Goal: Task Accomplishment & Management: Manage account settings

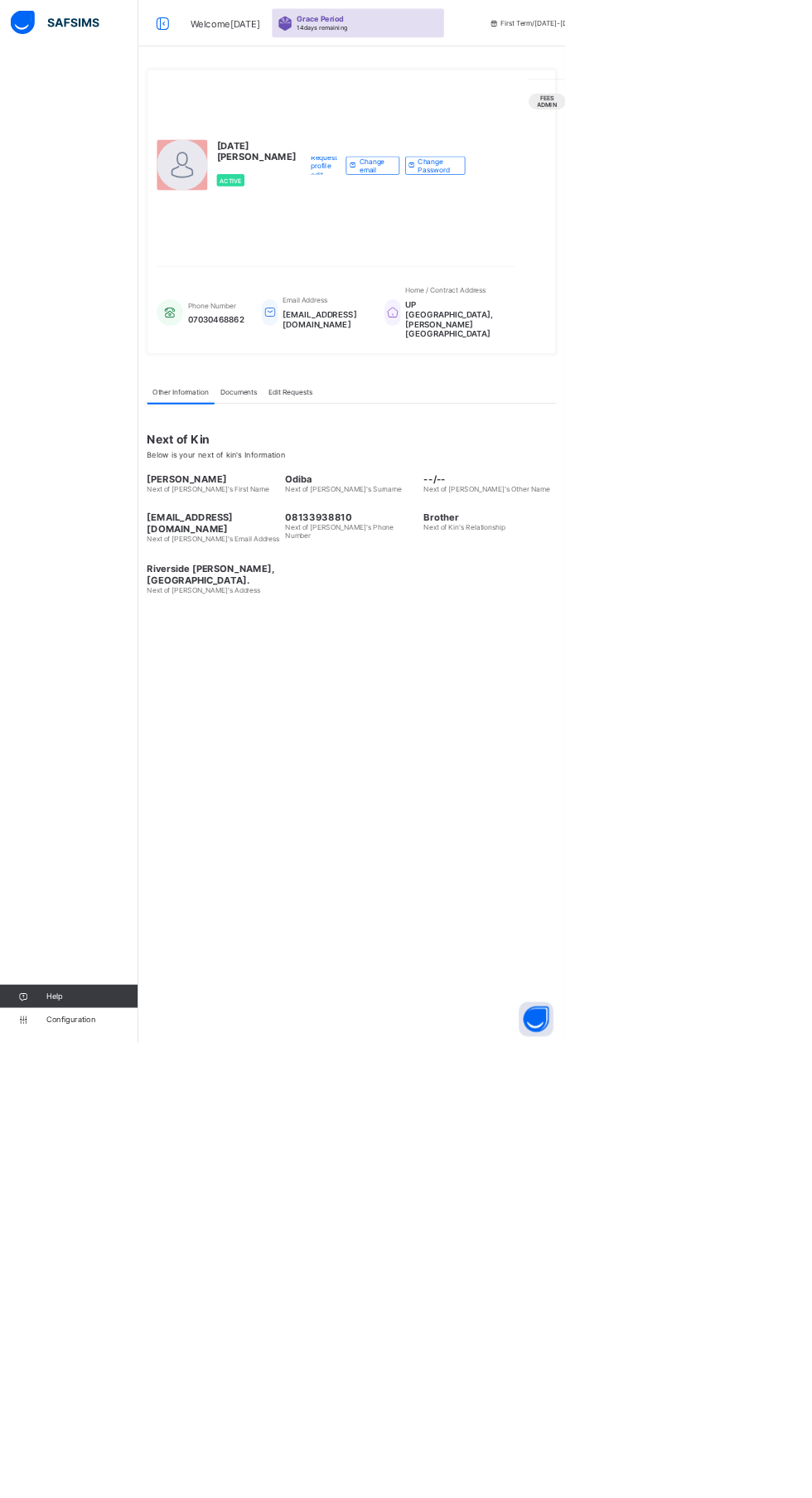
click at [234, 33] on icon at bounding box center [233, 33] width 28 height 24
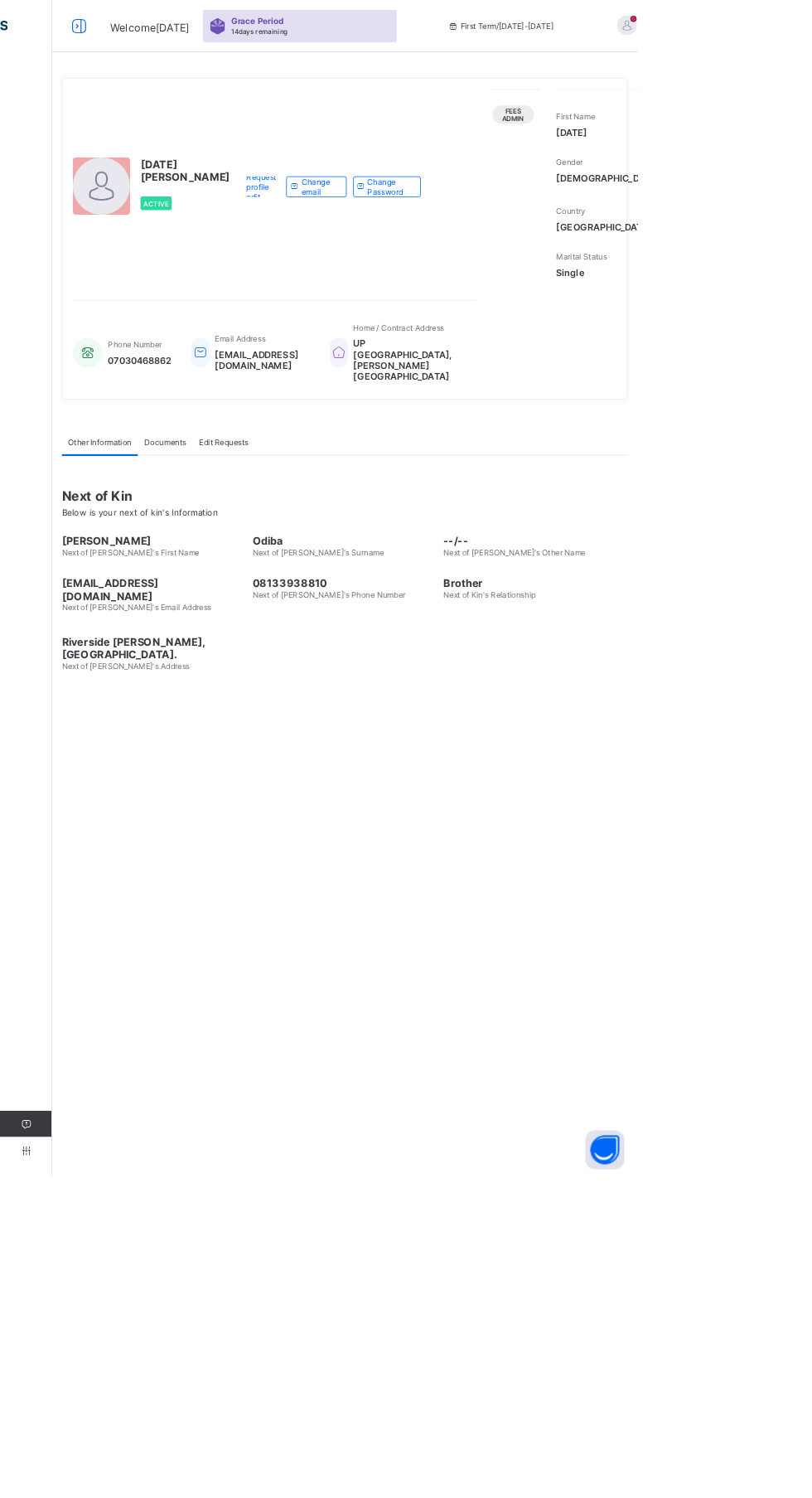
click at [101, 33] on icon at bounding box center [100, 33] width 28 height 24
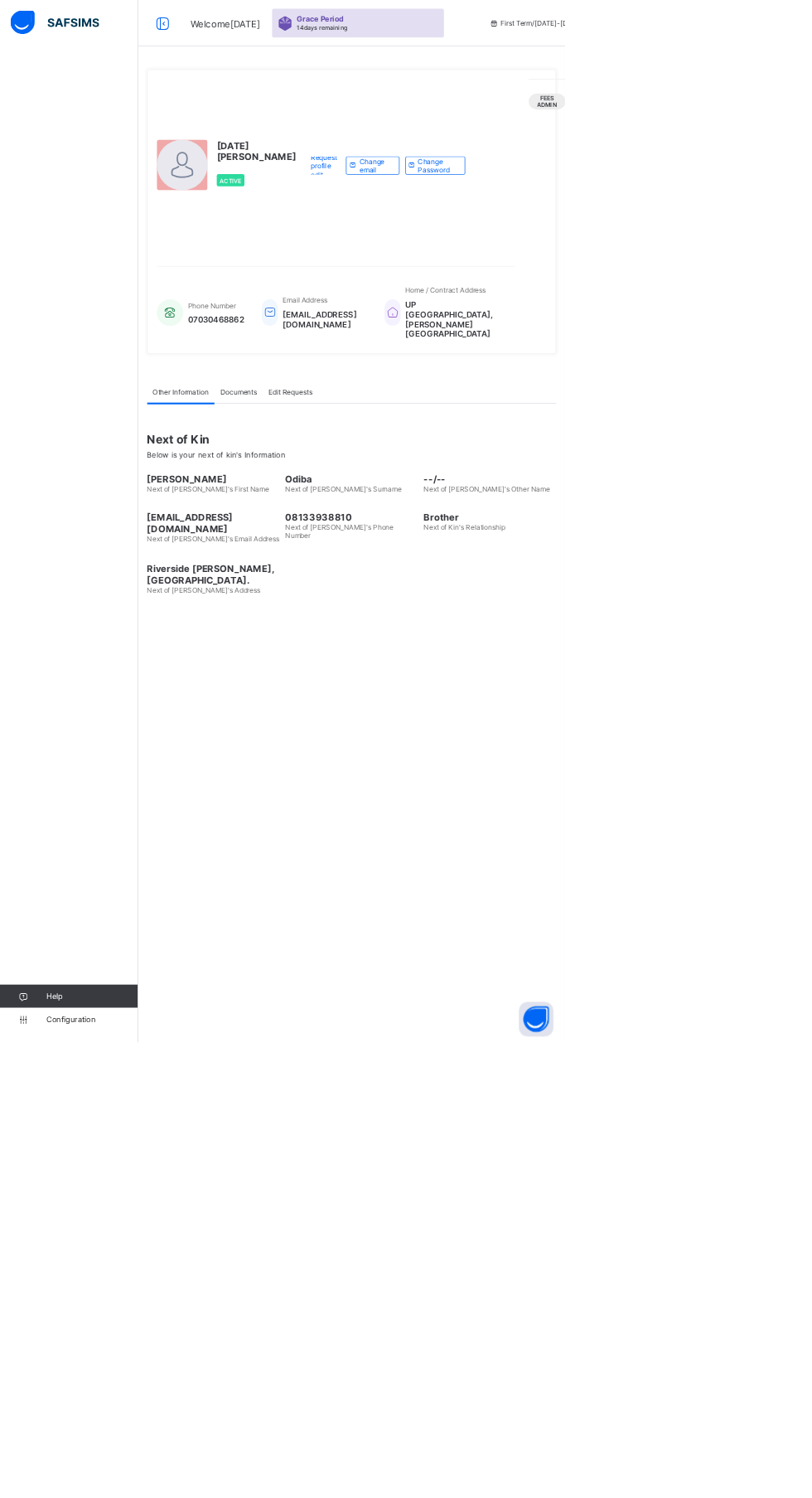
click at [234, 33] on icon at bounding box center [233, 33] width 28 height 24
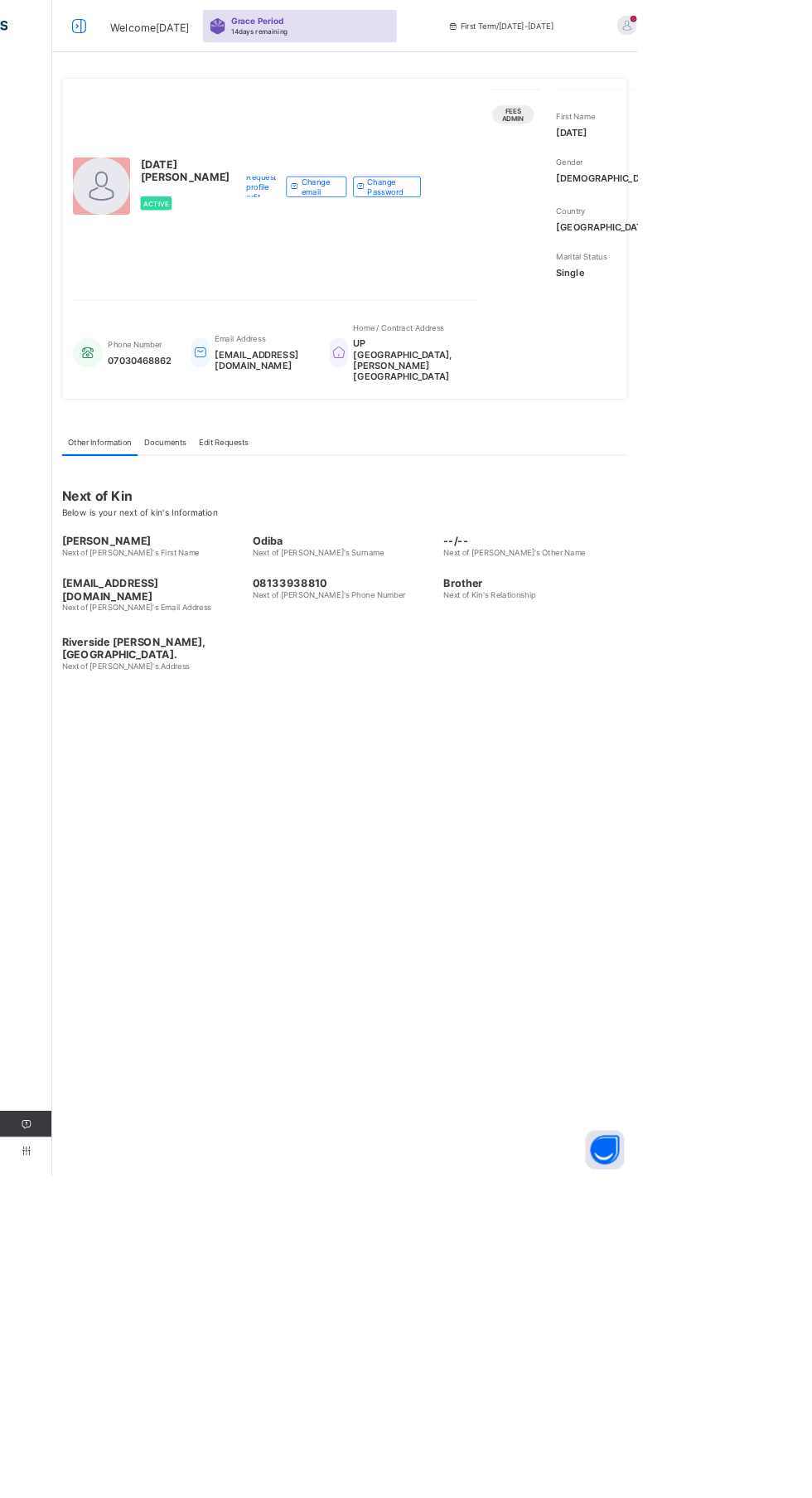
click at [124, 37] on div at bounding box center [100, 33] width 53 height 27
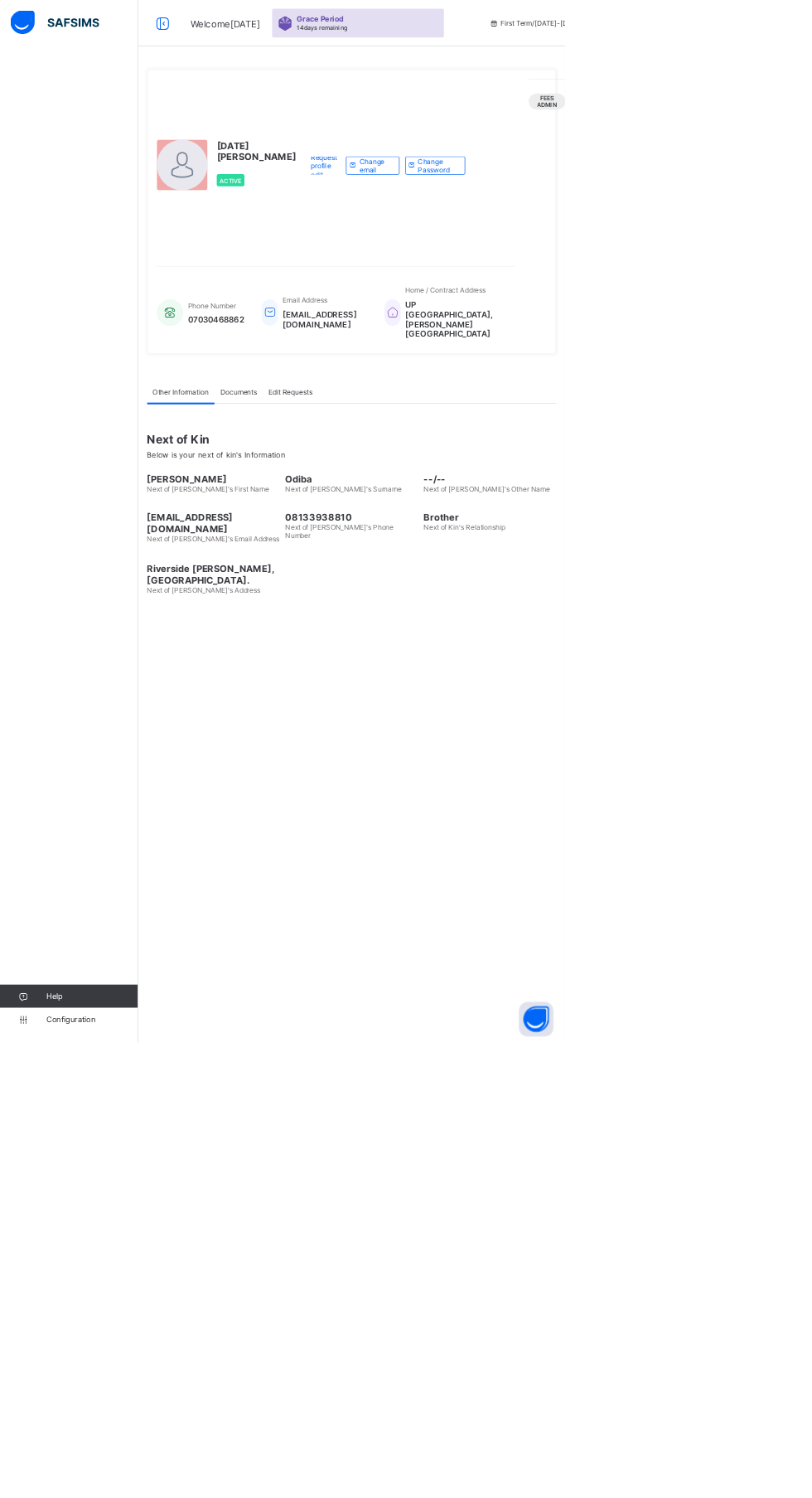
click at [66, 36] on img at bounding box center [79, 32] width 127 height 35
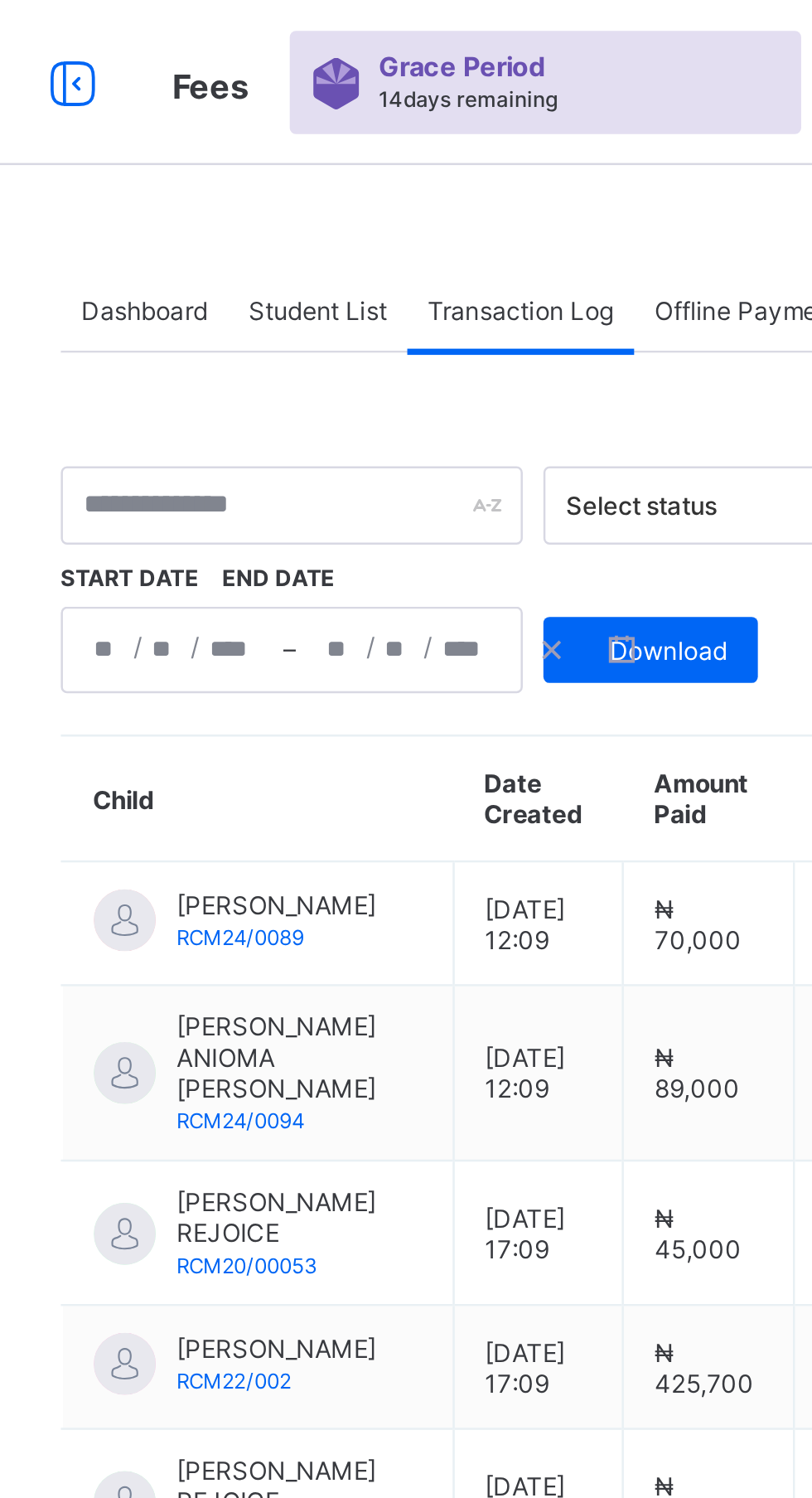
click at [334, 132] on div "Student List" at bounding box center [332, 124] width 72 height 33
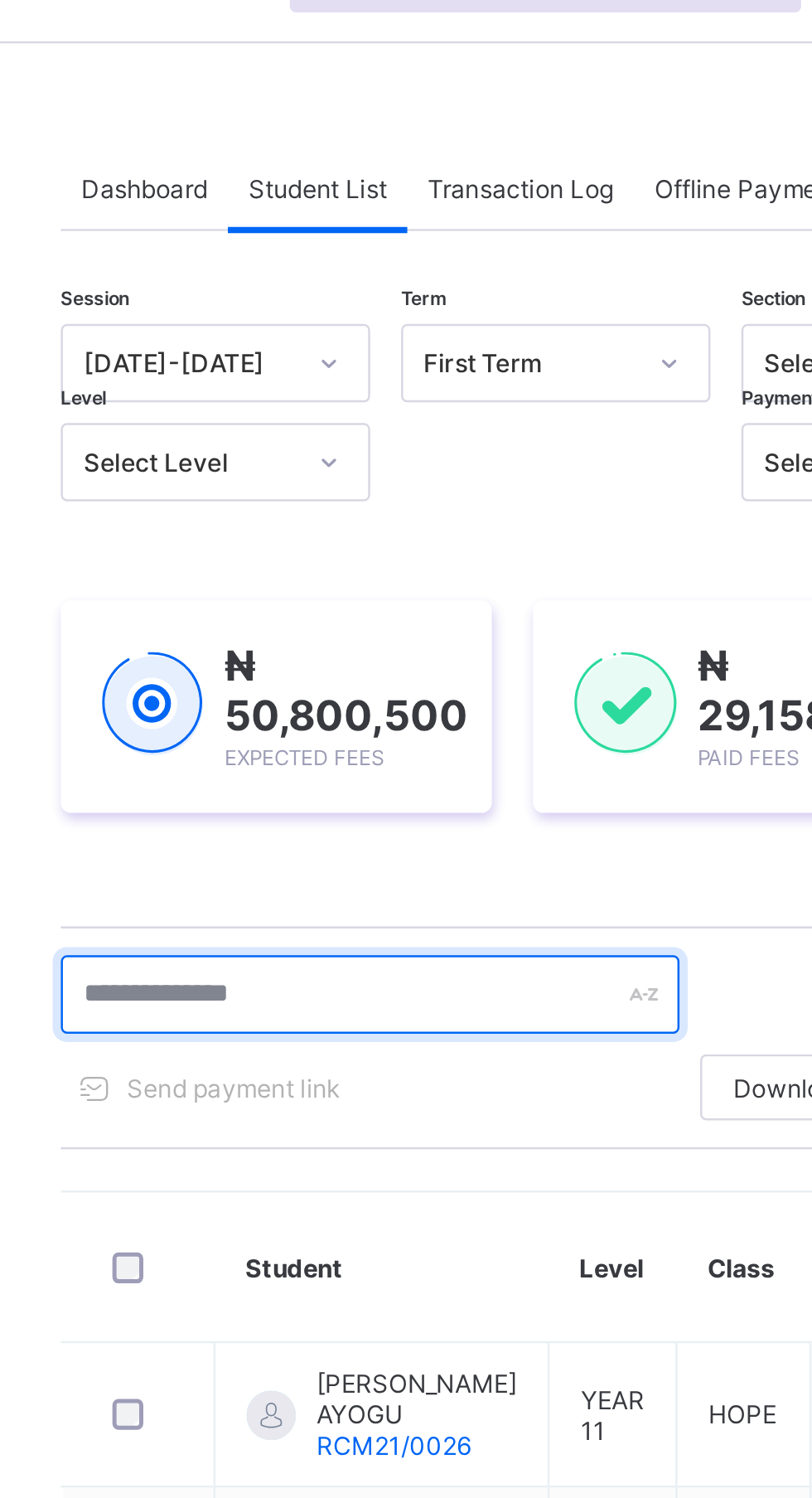
click at [321, 452] on input "text" at bounding box center [353, 448] width 249 height 31
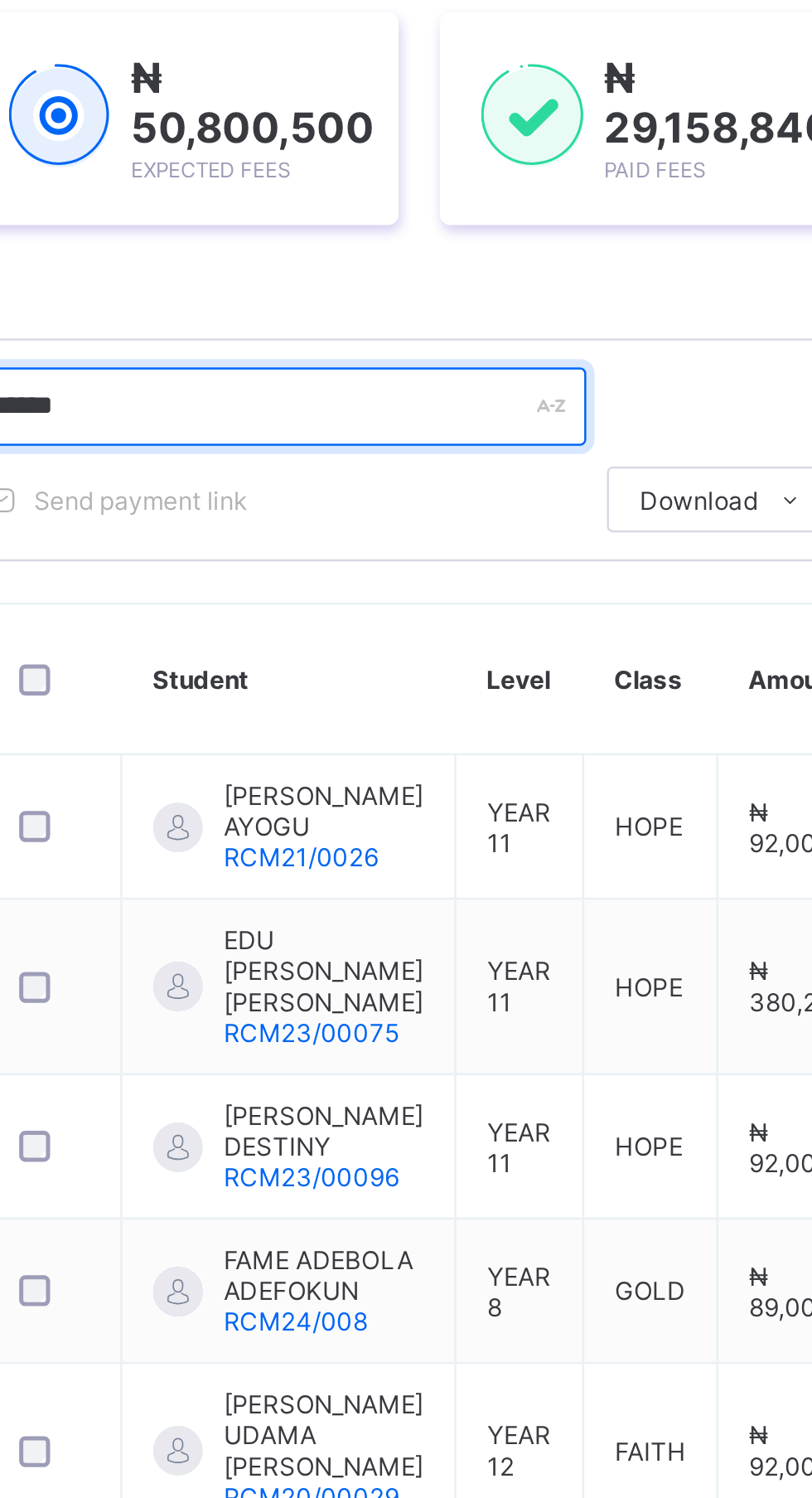
type input "******"
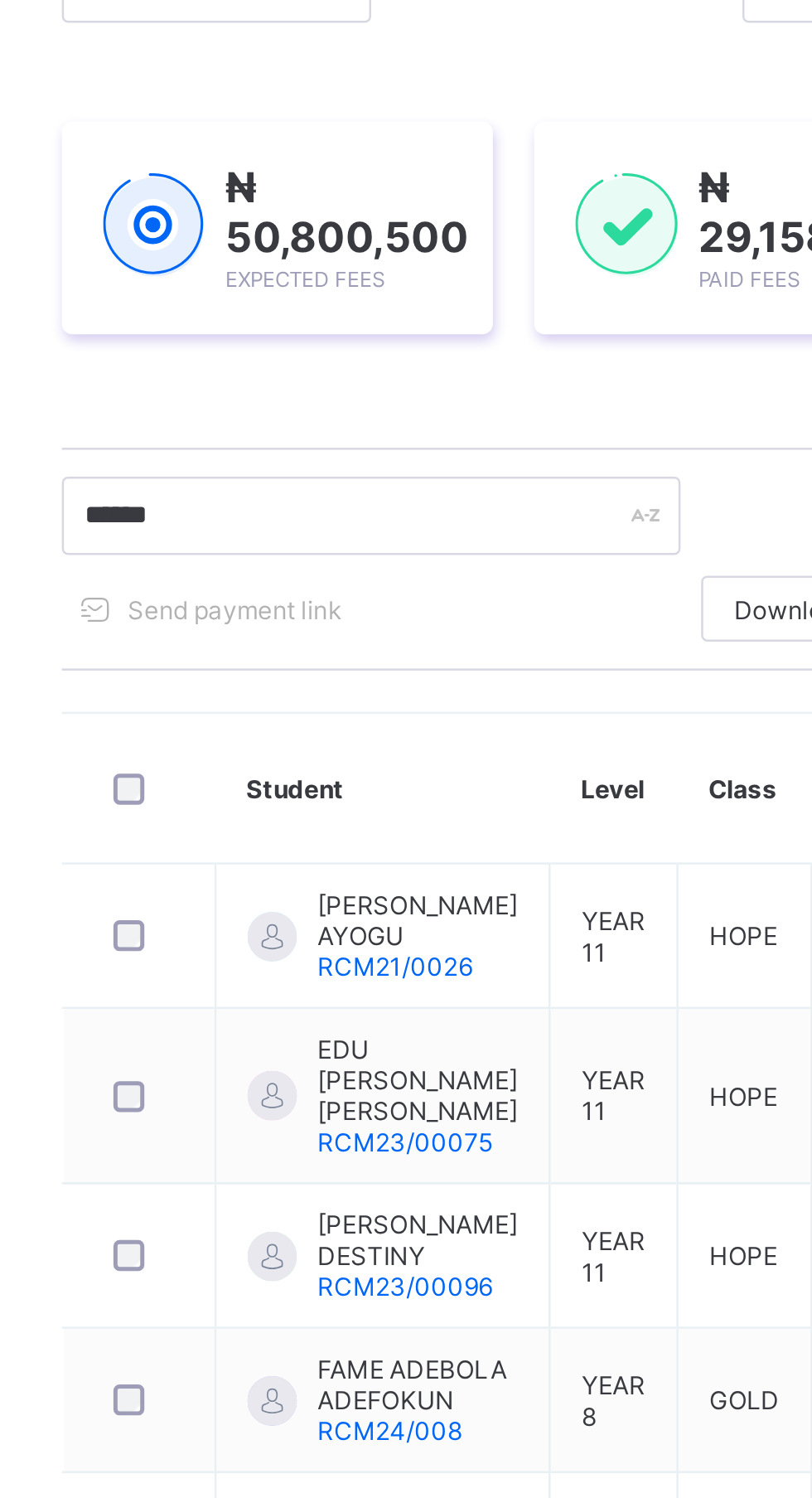
click at [407, 562] on th "Student" at bounding box center [358, 558] width 135 height 60
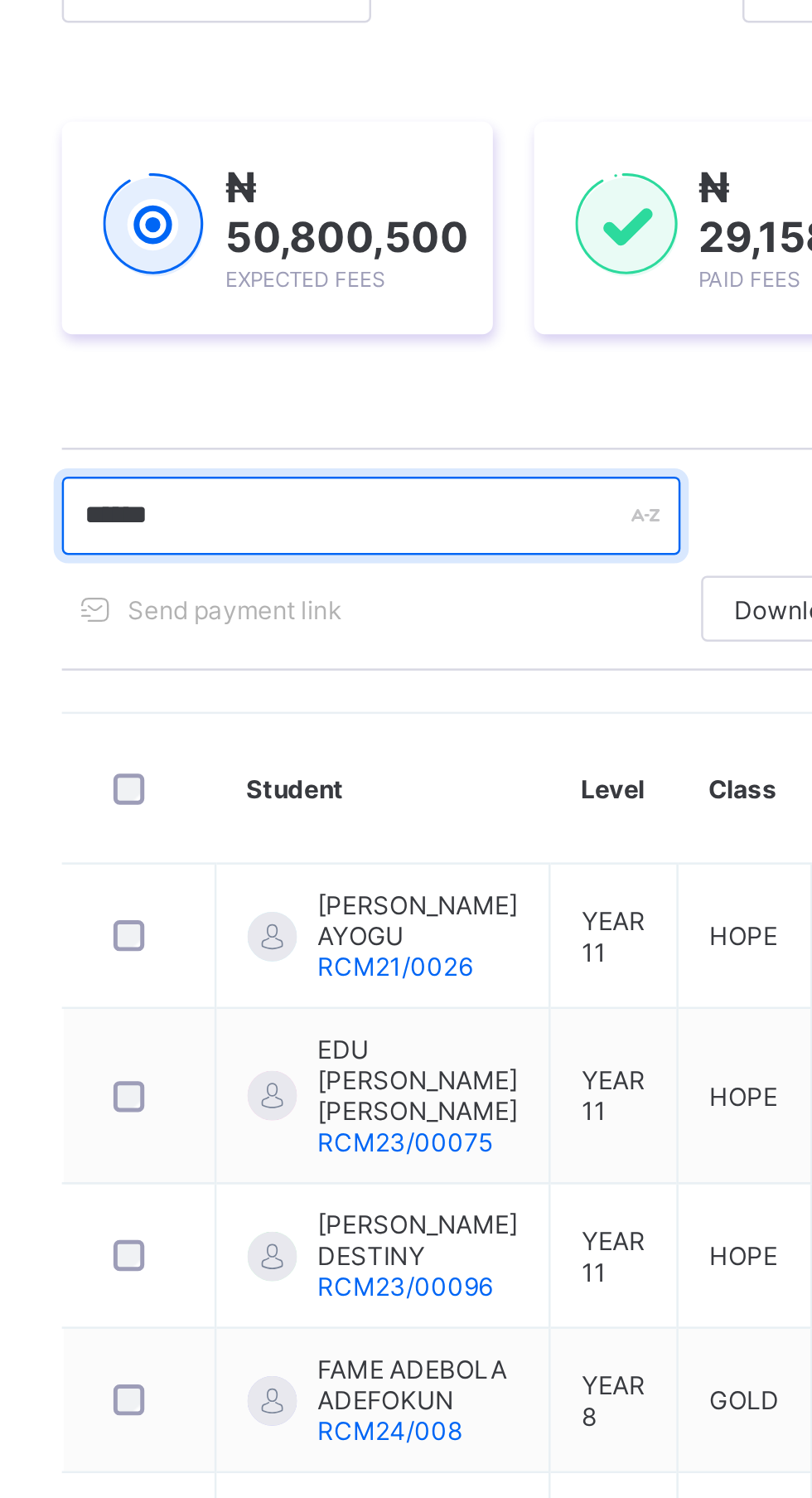
click at [430, 451] on input "******" at bounding box center [353, 448] width 249 height 31
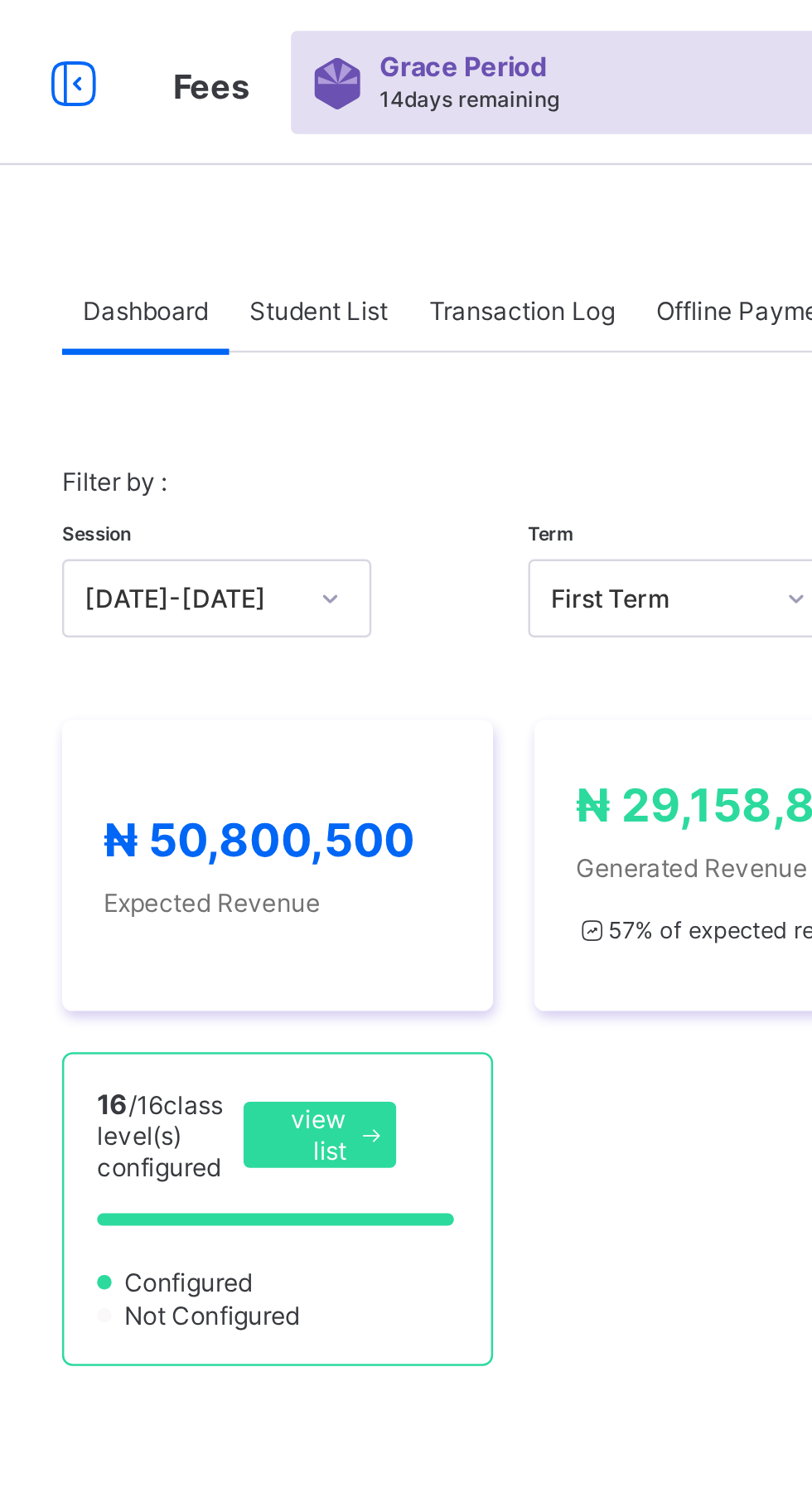
click at [347, 116] on div "Student List" at bounding box center [332, 124] width 72 height 33
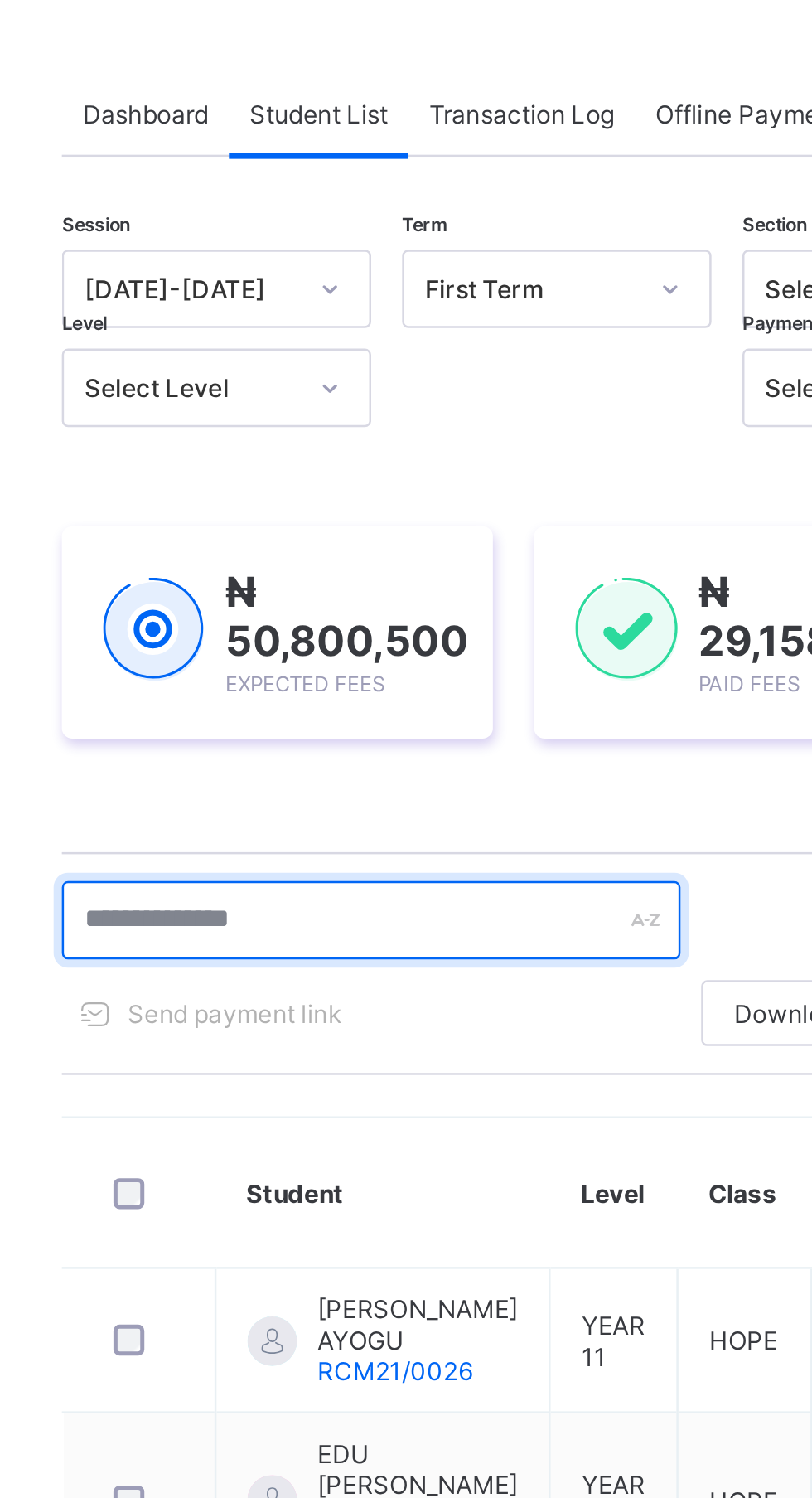
click at [345, 451] on input "text" at bounding box center [353, 448] width 249 height 31
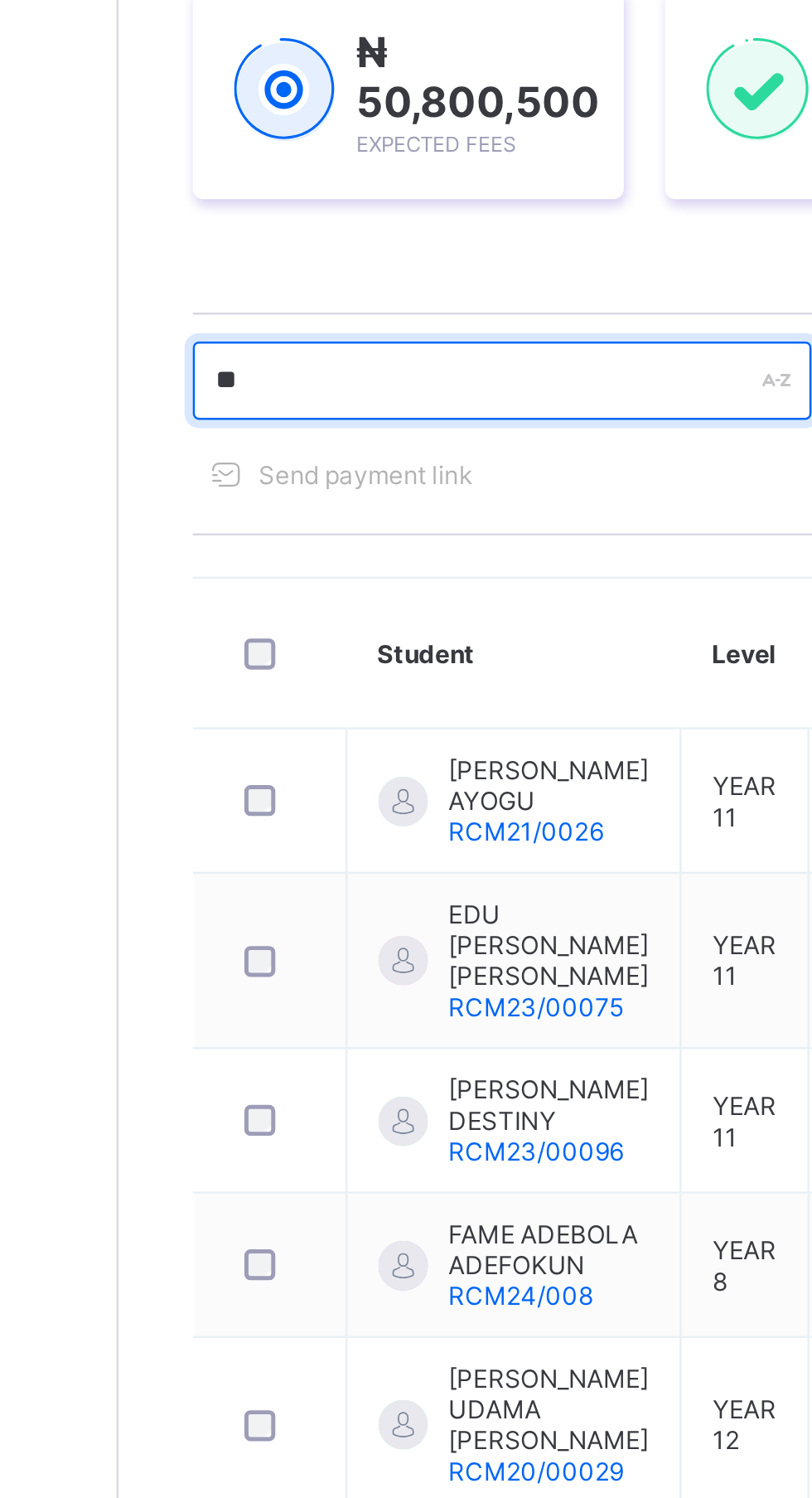
type input "*"
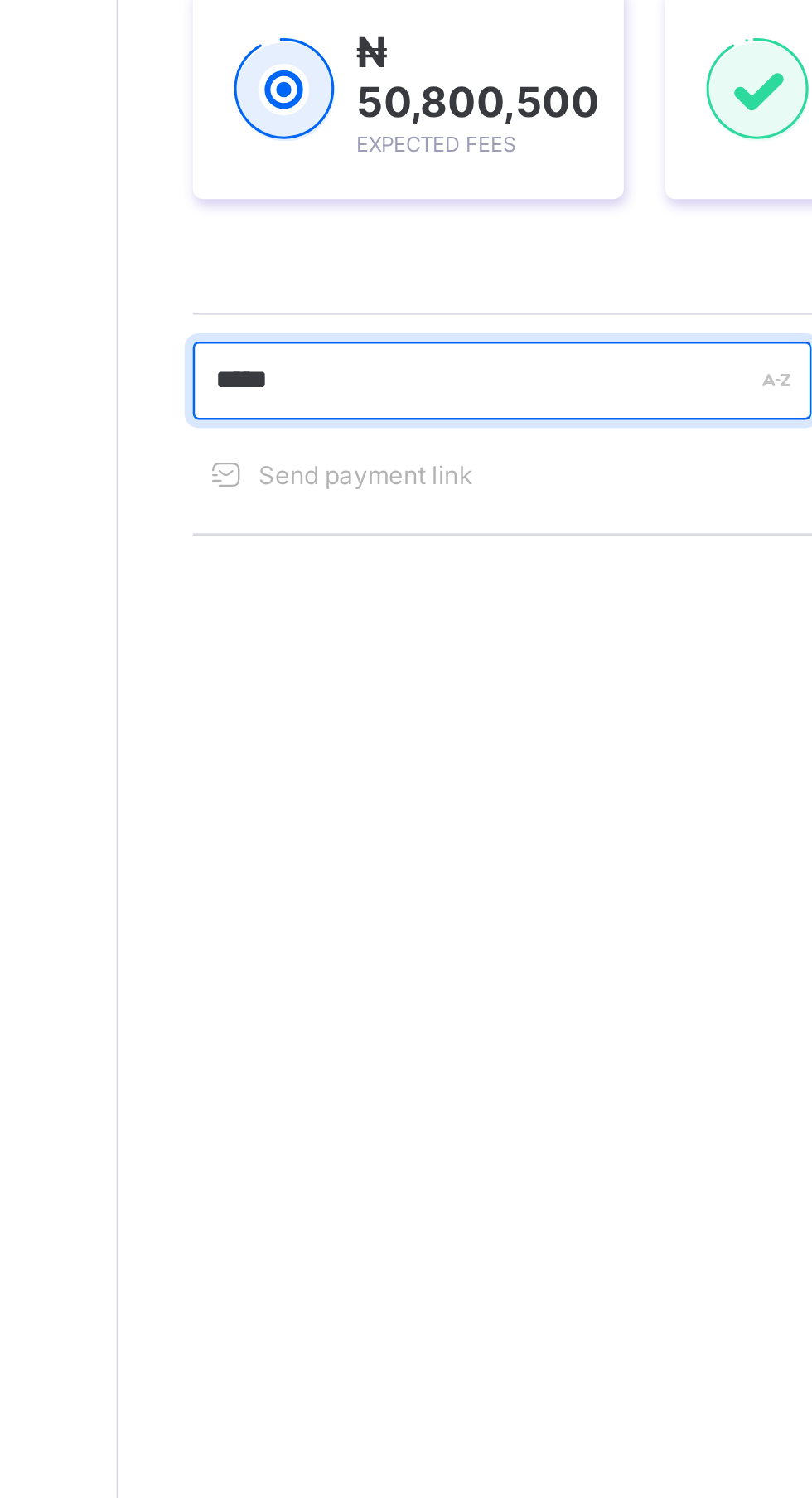
type input "*****"
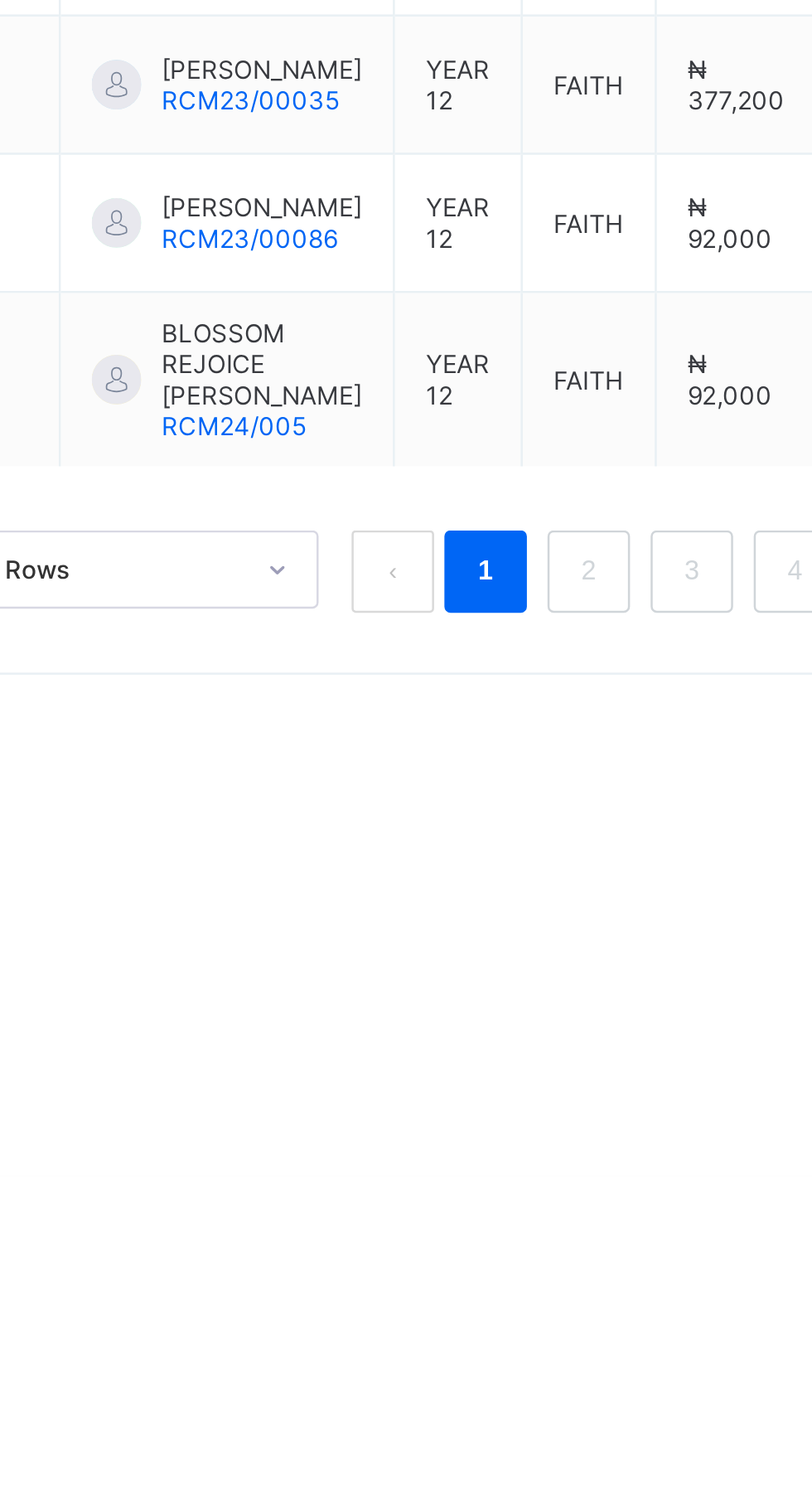
click at [468, 1213] on div "10 Rows Displaying 1 - 10 out of 335 1 2 3 4 5 34" at bounding box center [505, 1247] width 554 height 83
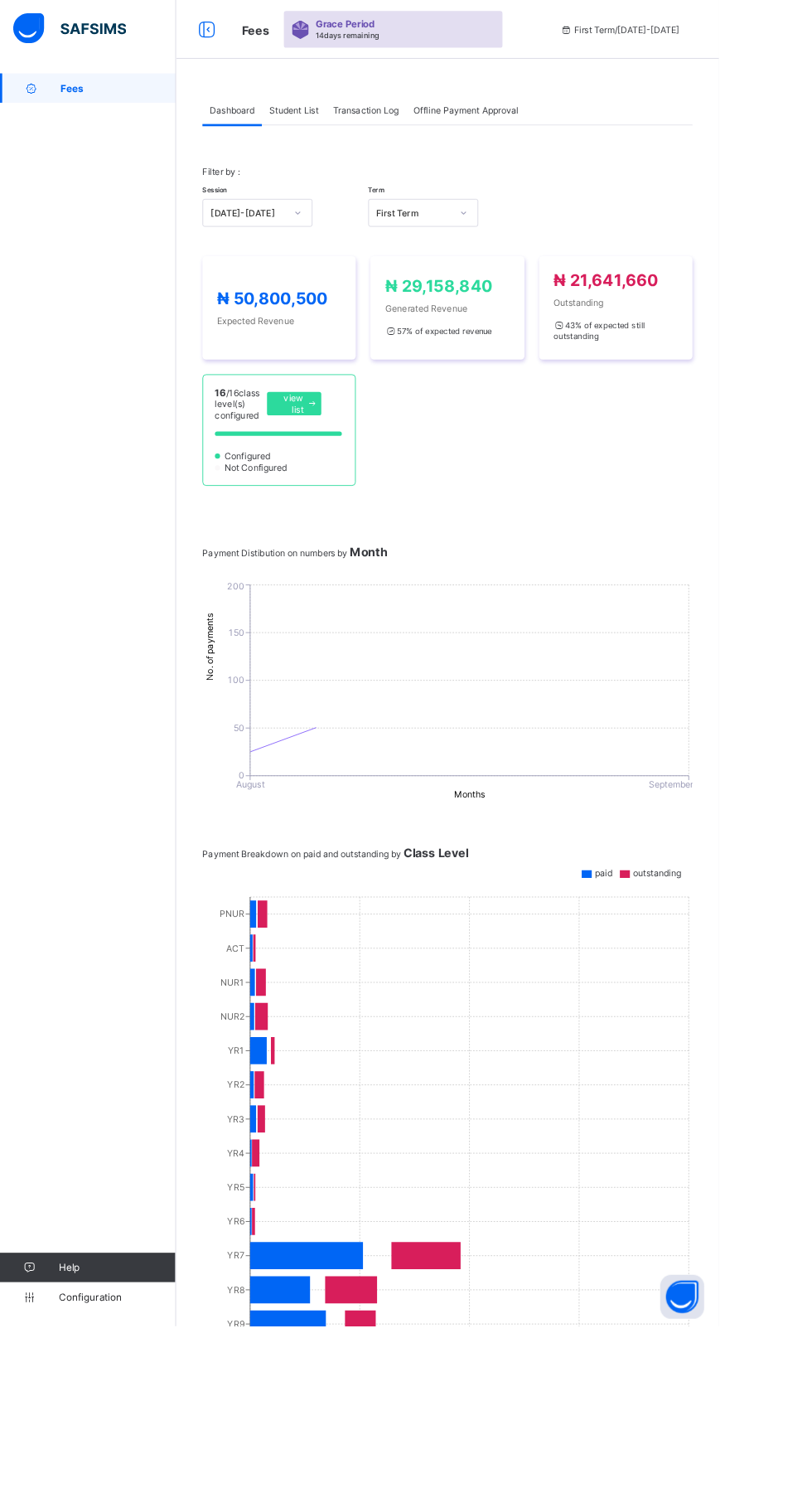
click at [326, 127] on span "Student List" at bounding box center [332, 125] width 56 height 13
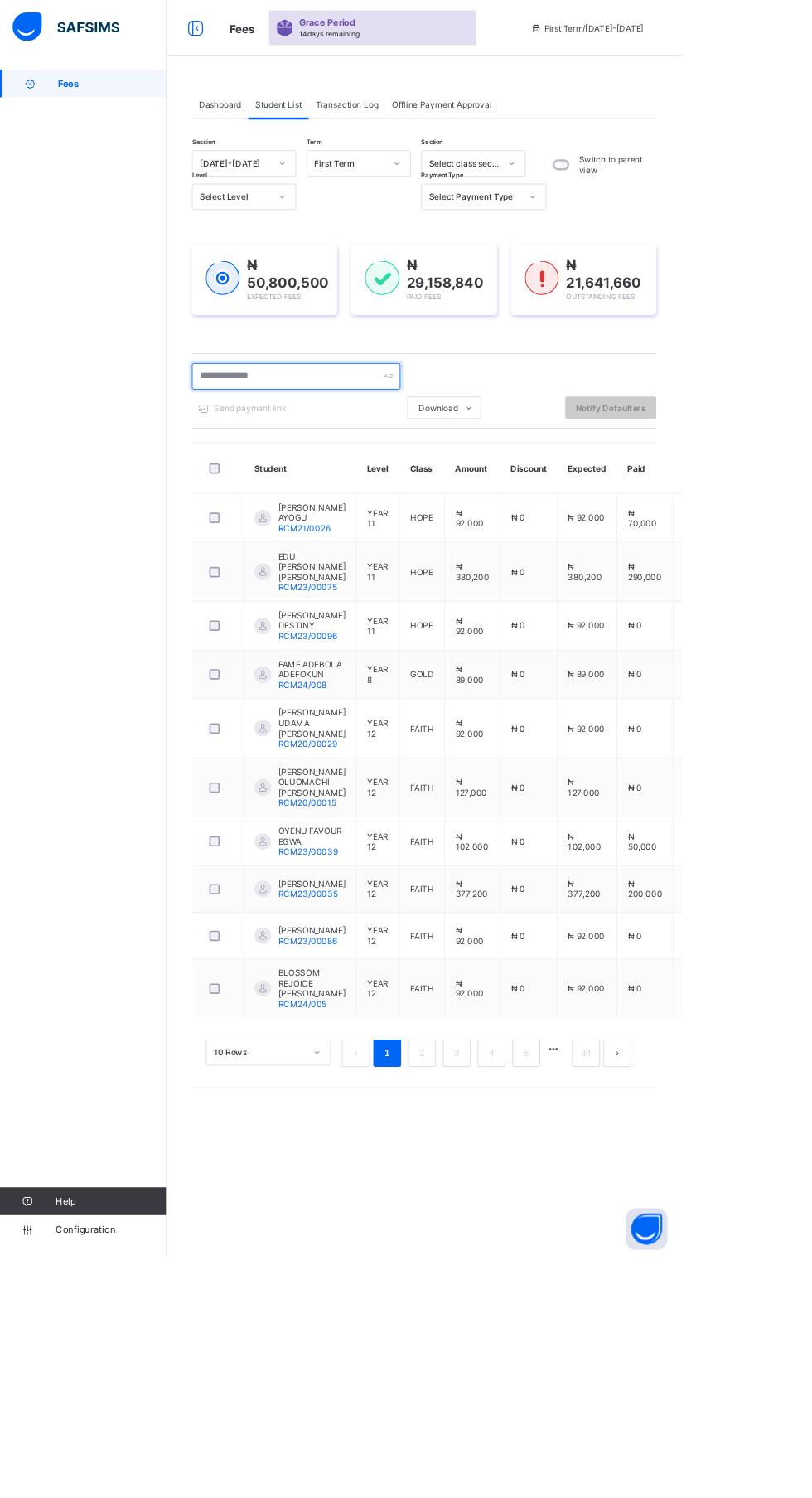
click at [303, 449] on input "text" at bounding box center [353, 448] width 249 height 31
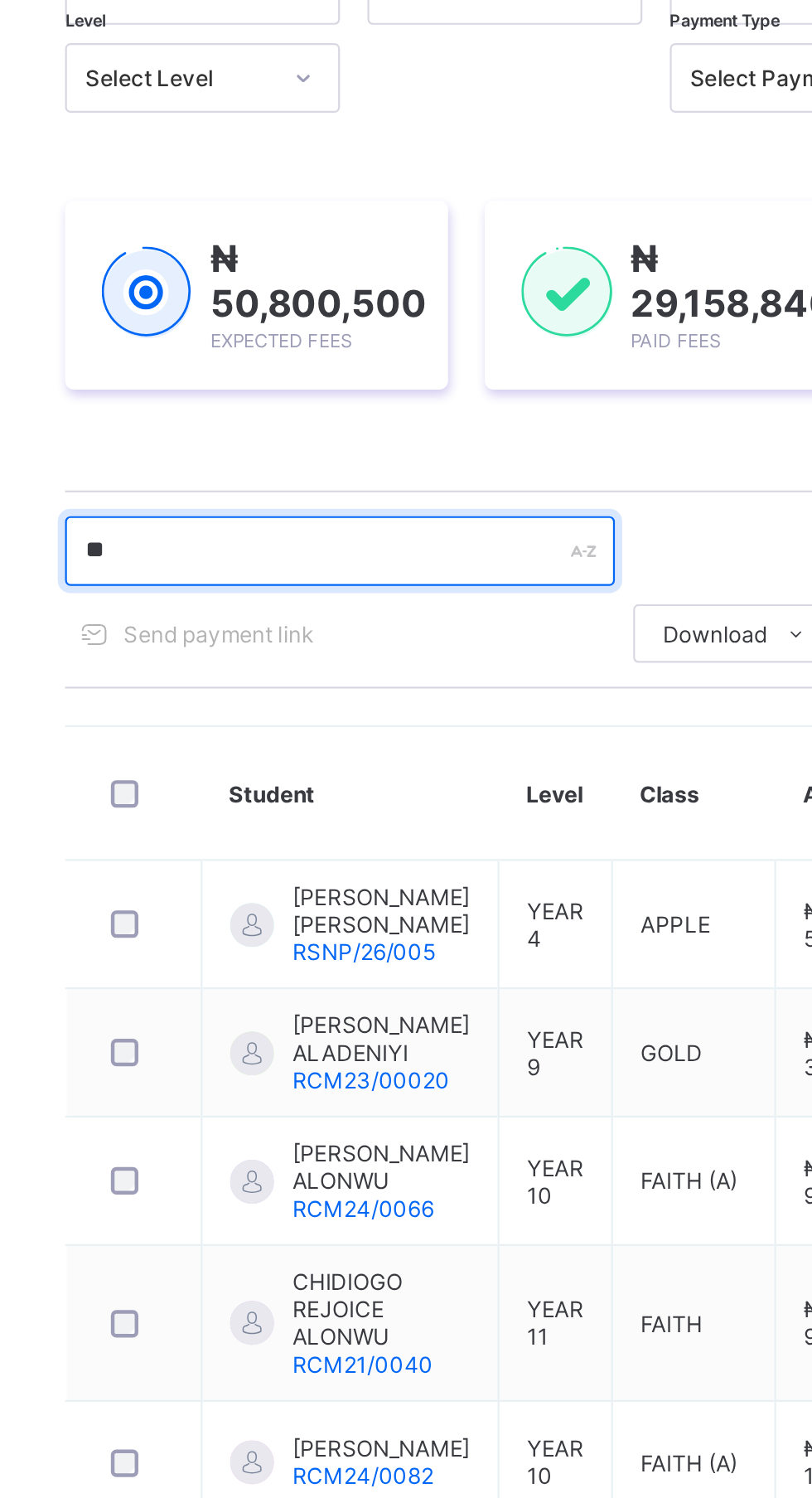
type input "*"
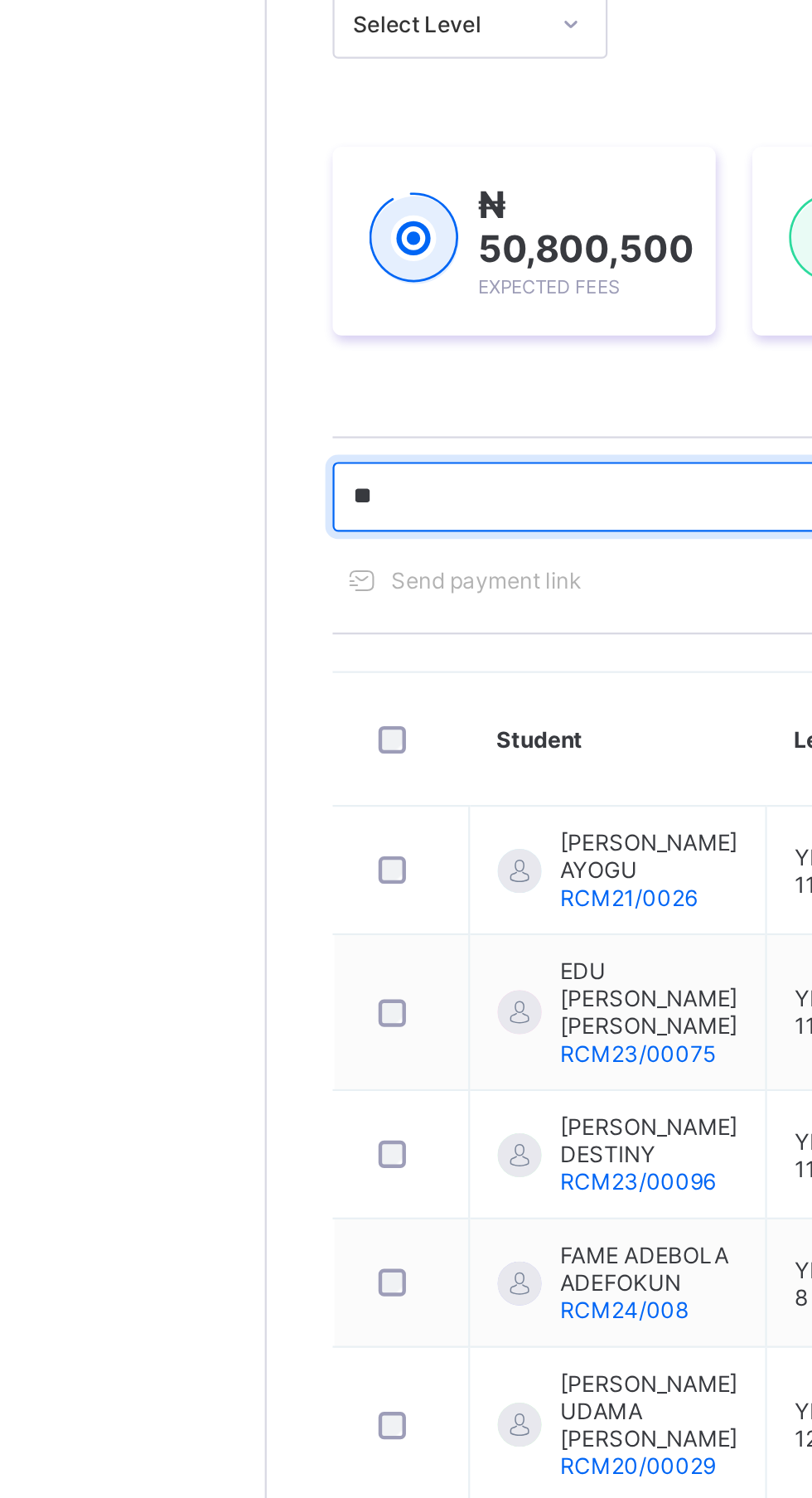
type input "*"
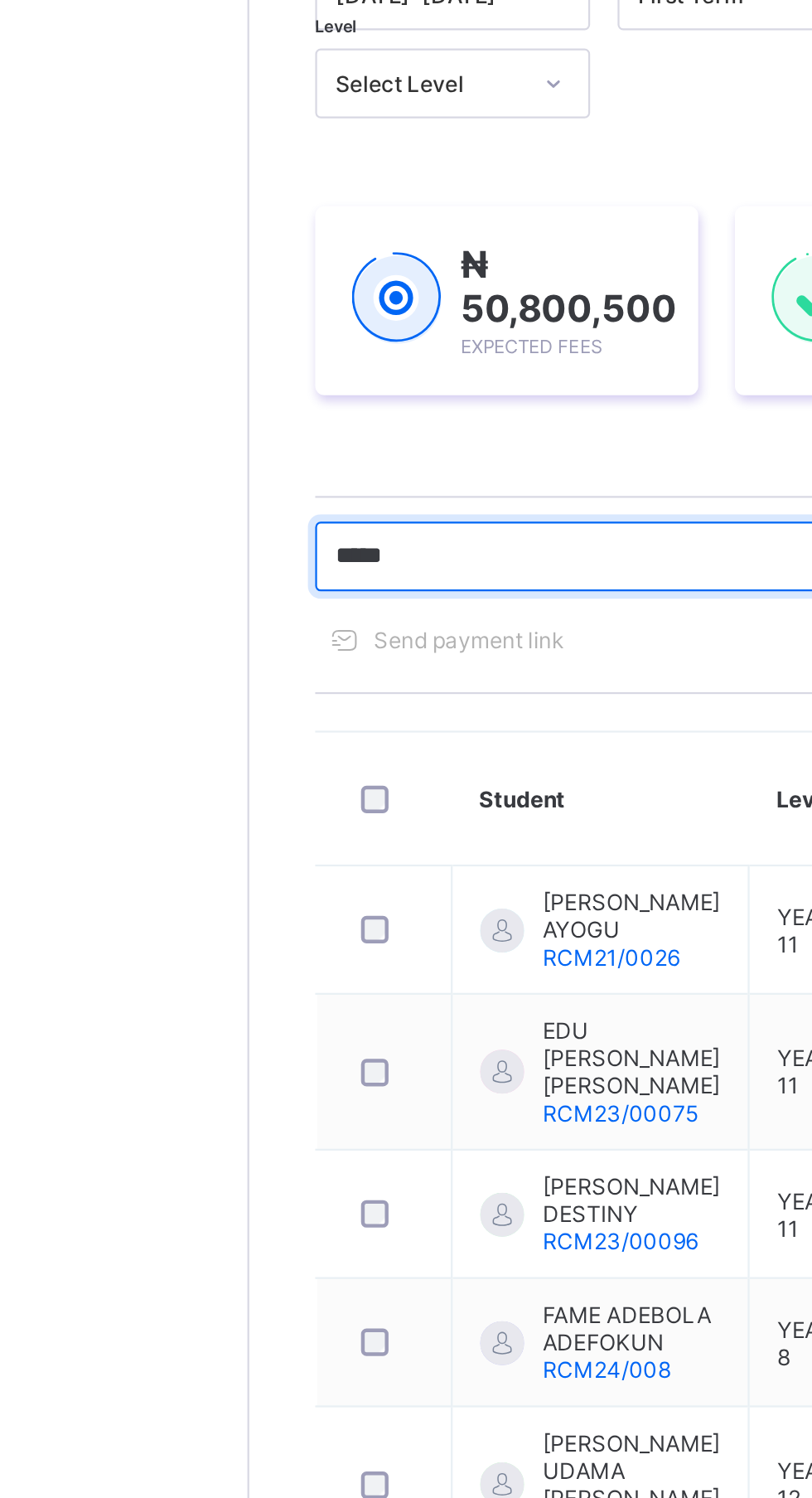
click at [365, 446] on input "*****" at bounding box center [353, 448] width 249 height 31
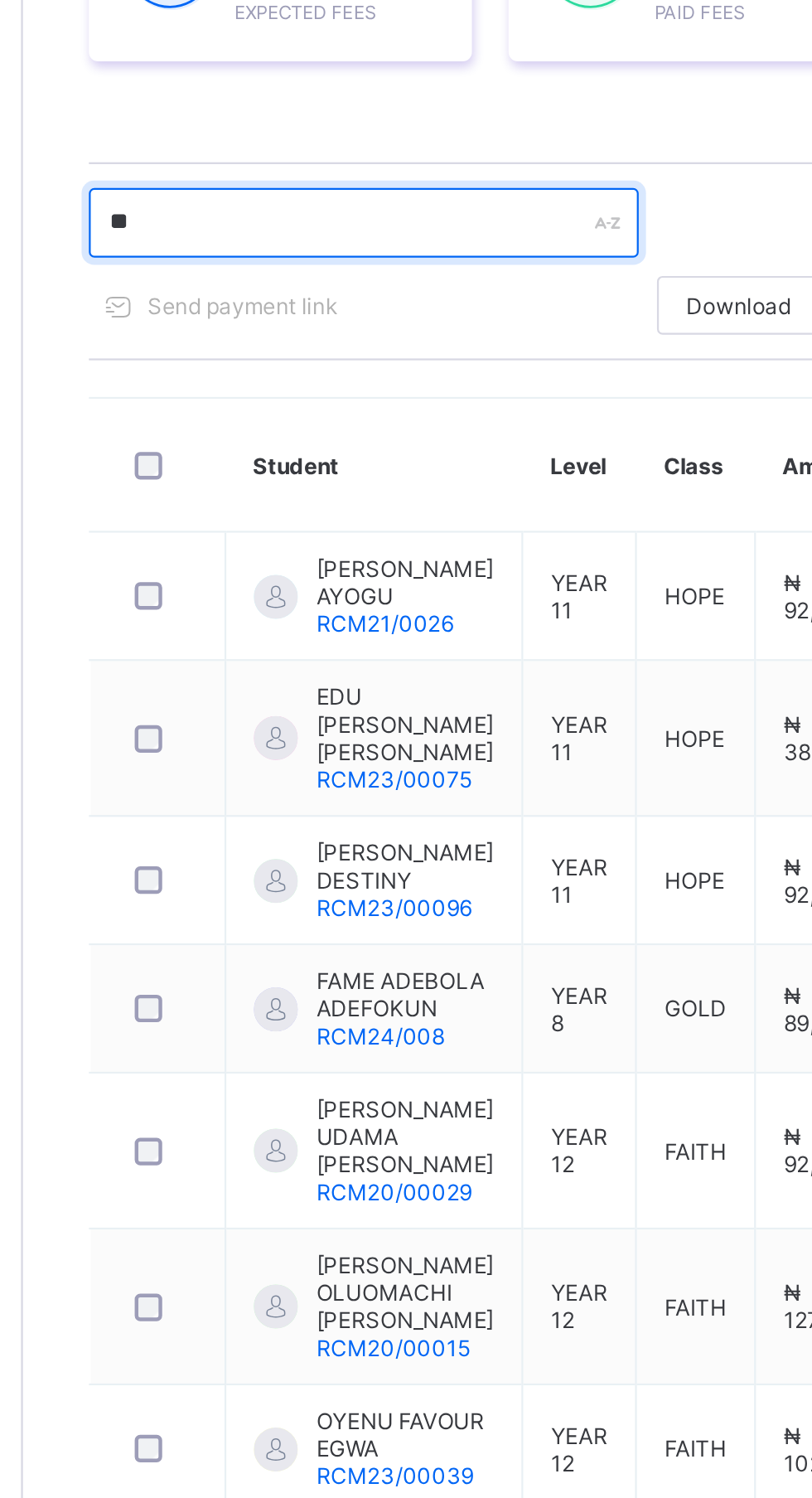
type input "*"
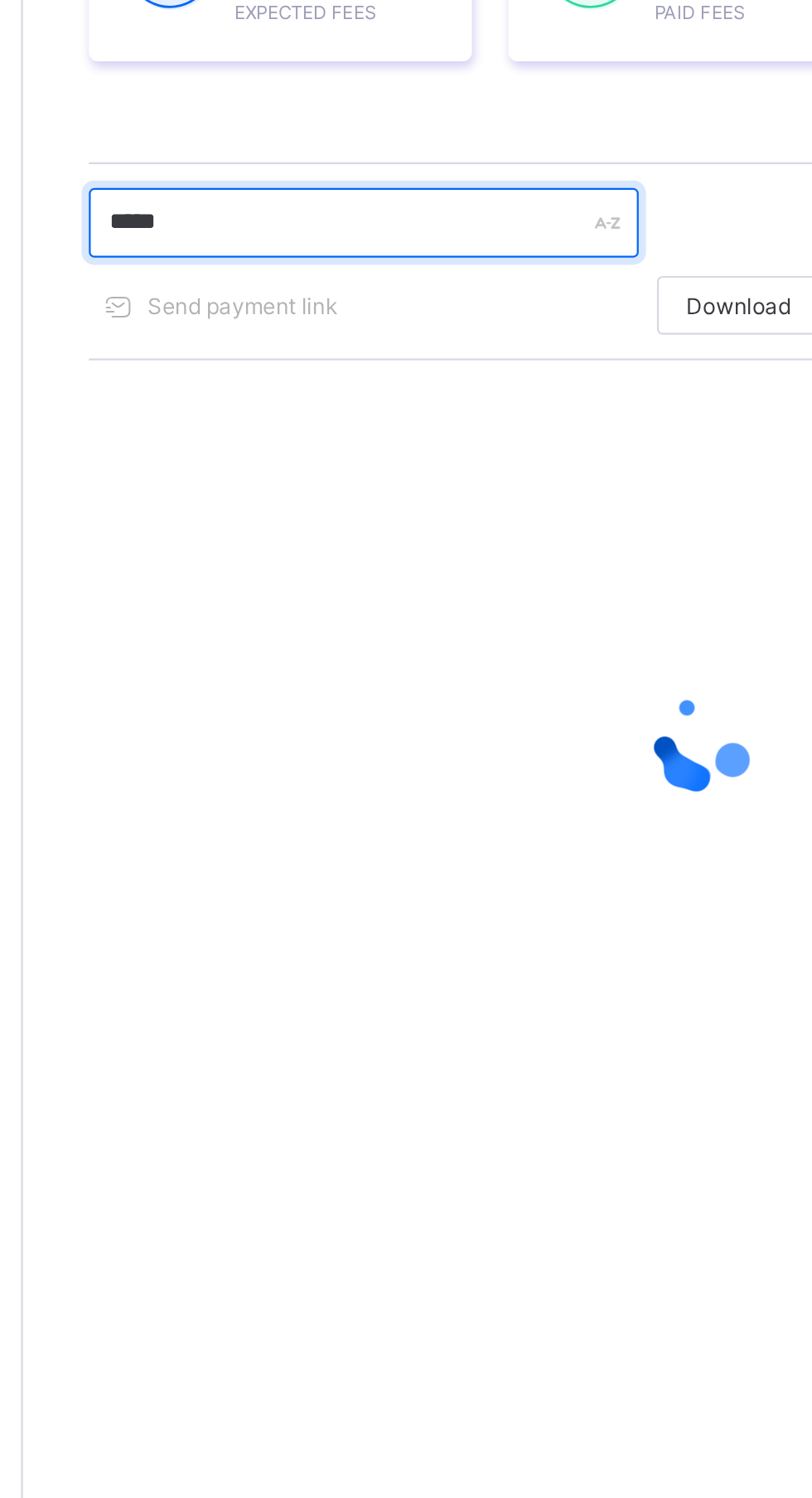
type input "******"
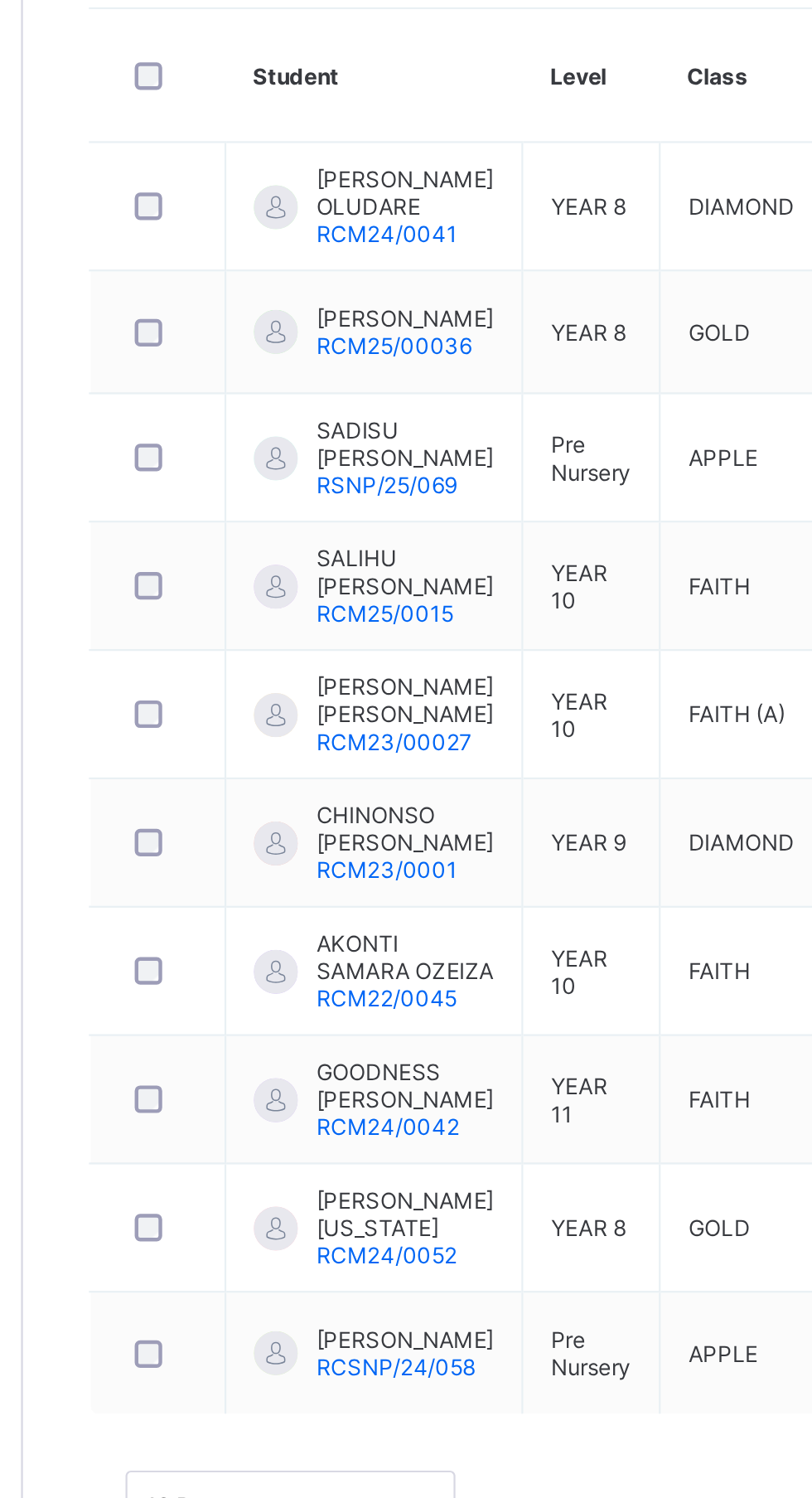
click at [396, 795] on span "SALIHU [PERSON_NAME]" at bounding box center [372, 783] width 81 height 25
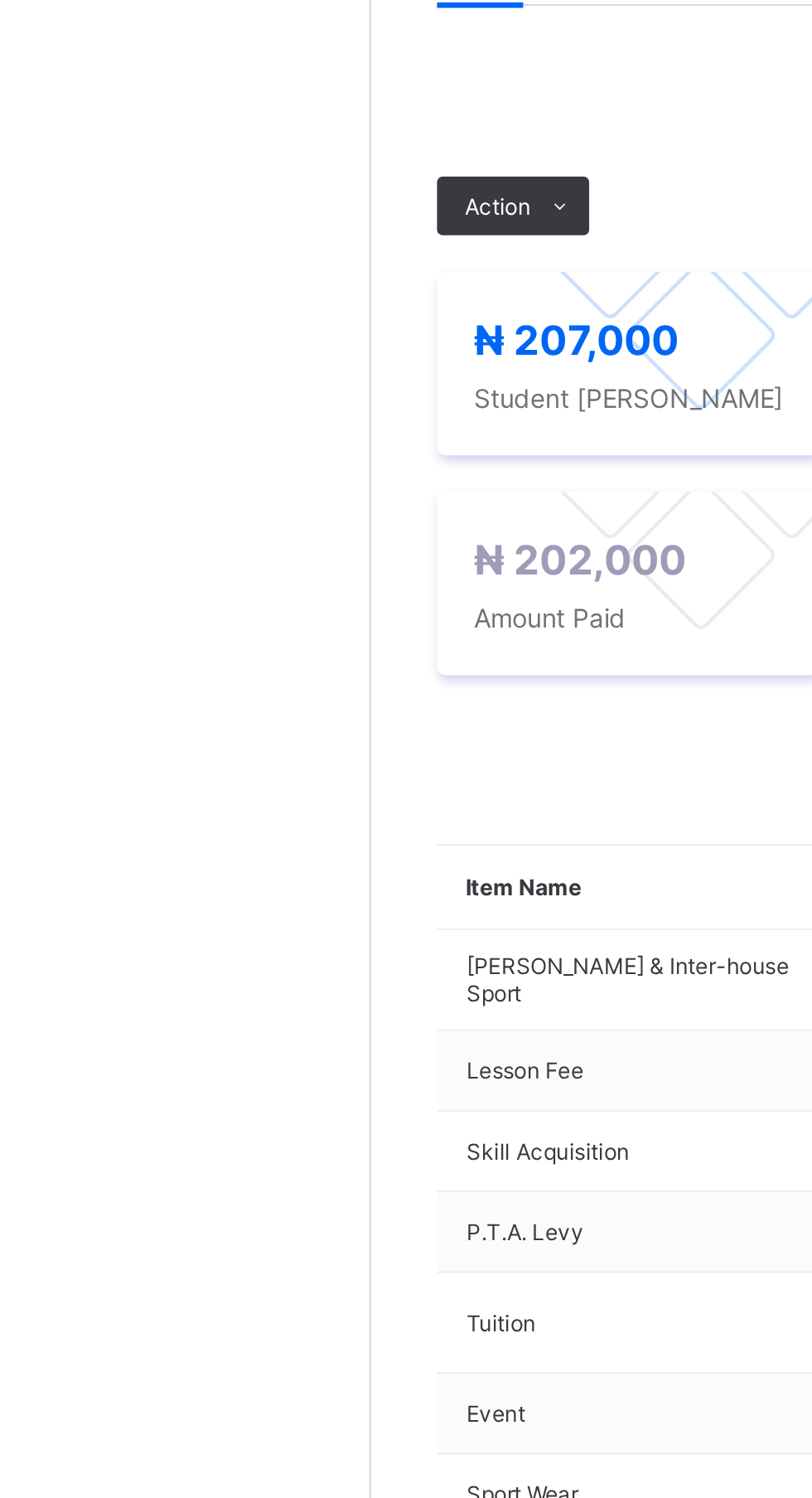
click at [263, 607] on span "Action" at bounding box center [256, 600] width 30 height 13
click at [0, 0] on li "Receive Payment" at bounding box center [0, 0] width 0 height 0
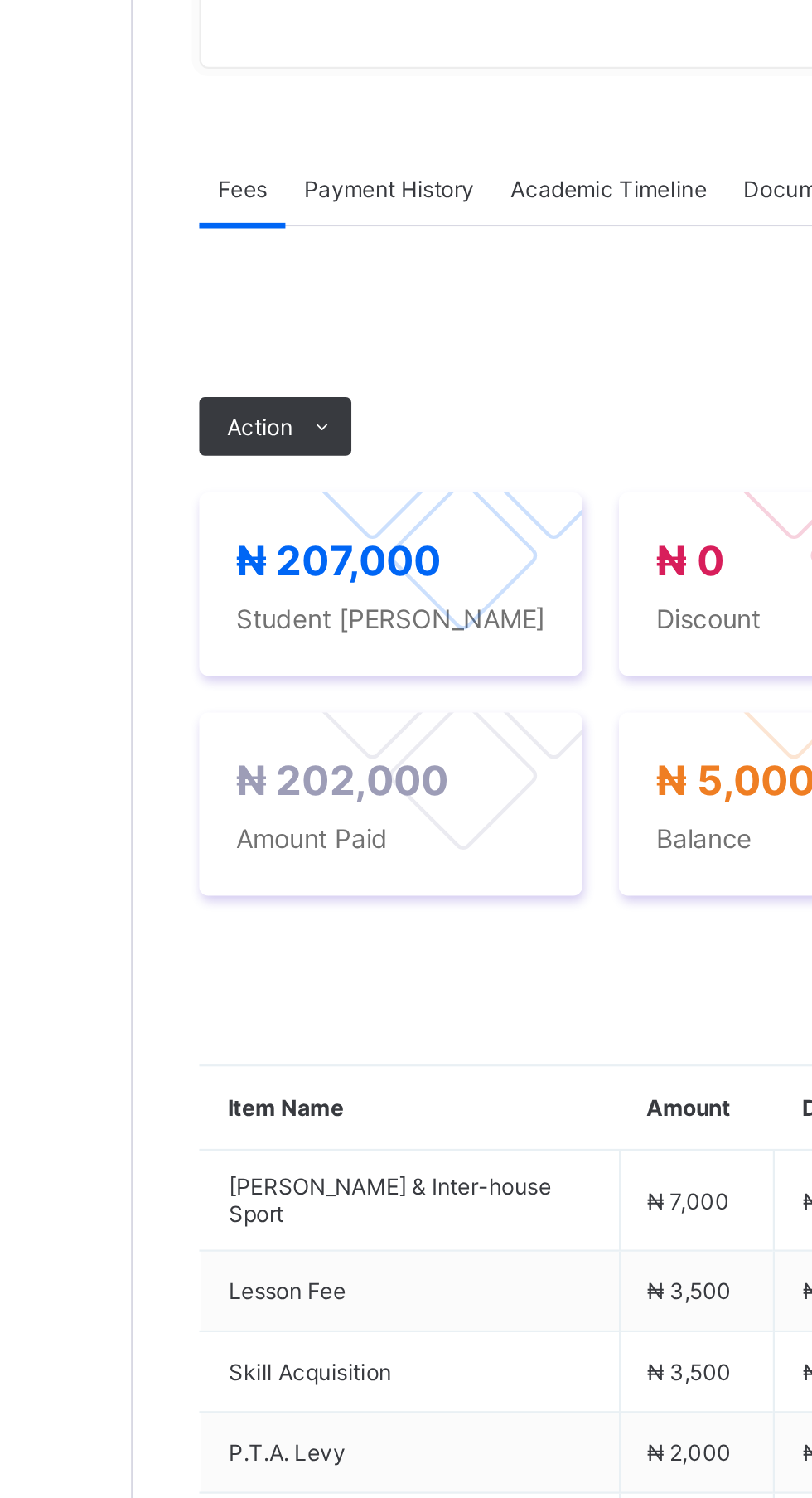
click at [0, 0] on li "Receive Payment" at bounding box center [0, 0] width 0 height 0
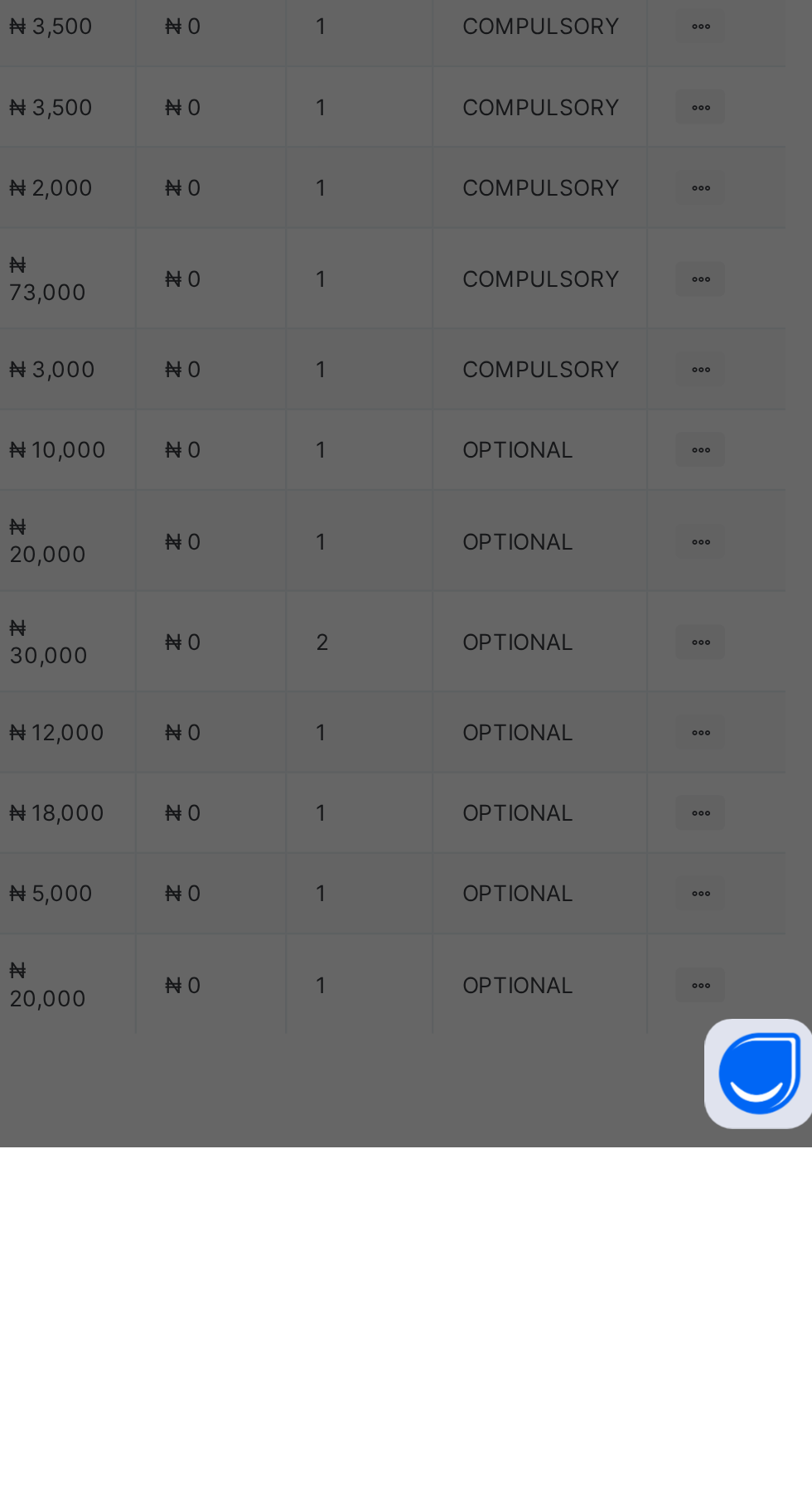
scroll to position [192, 0]
click at [367, 880] on div "Zenith Bank - Royal College Masaka" at bounding box center [339, 842] width 57 height 75
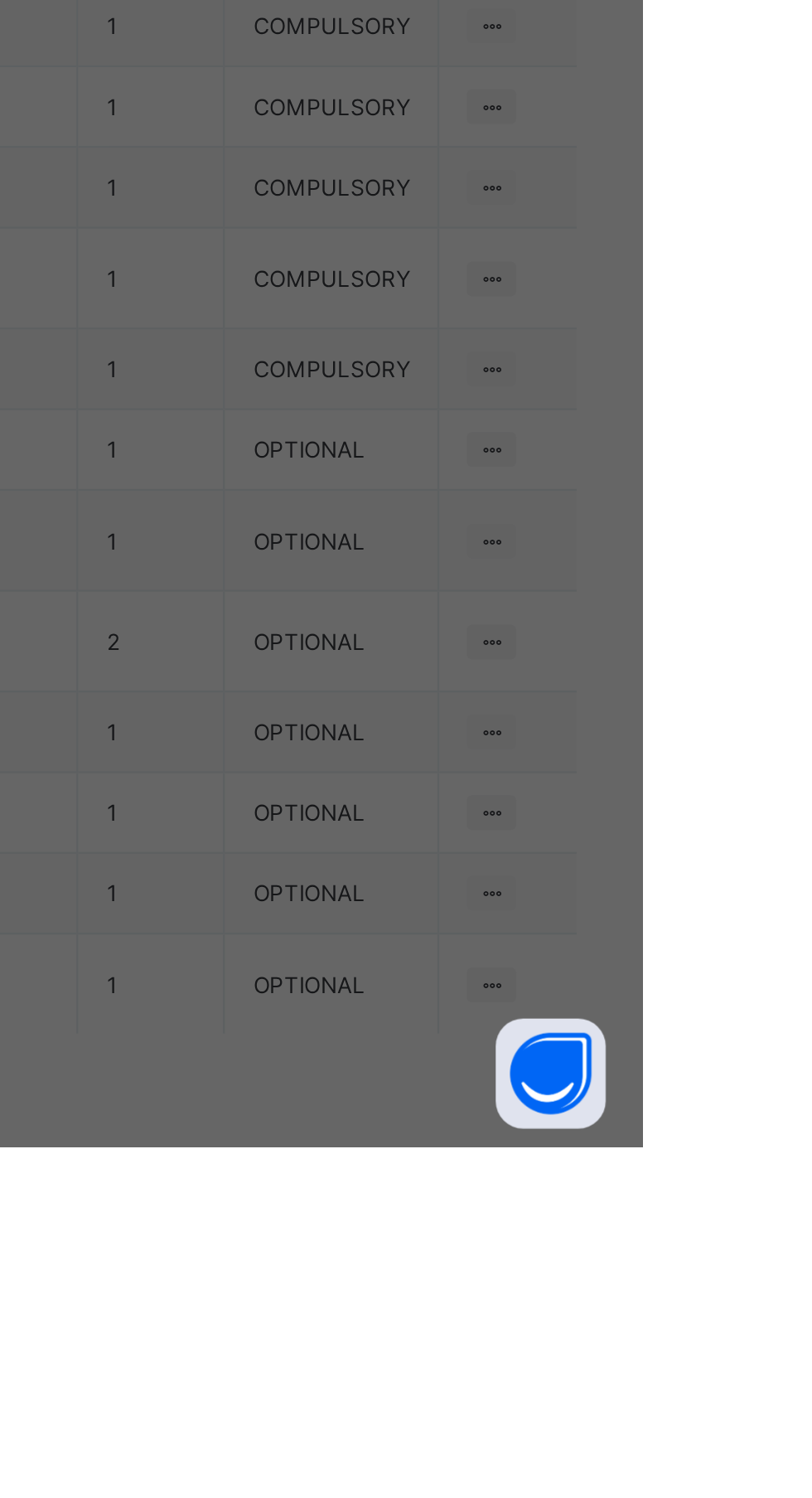
click at [435, 802] on input "text" at bounding box center [406, 784] width 59 height 35
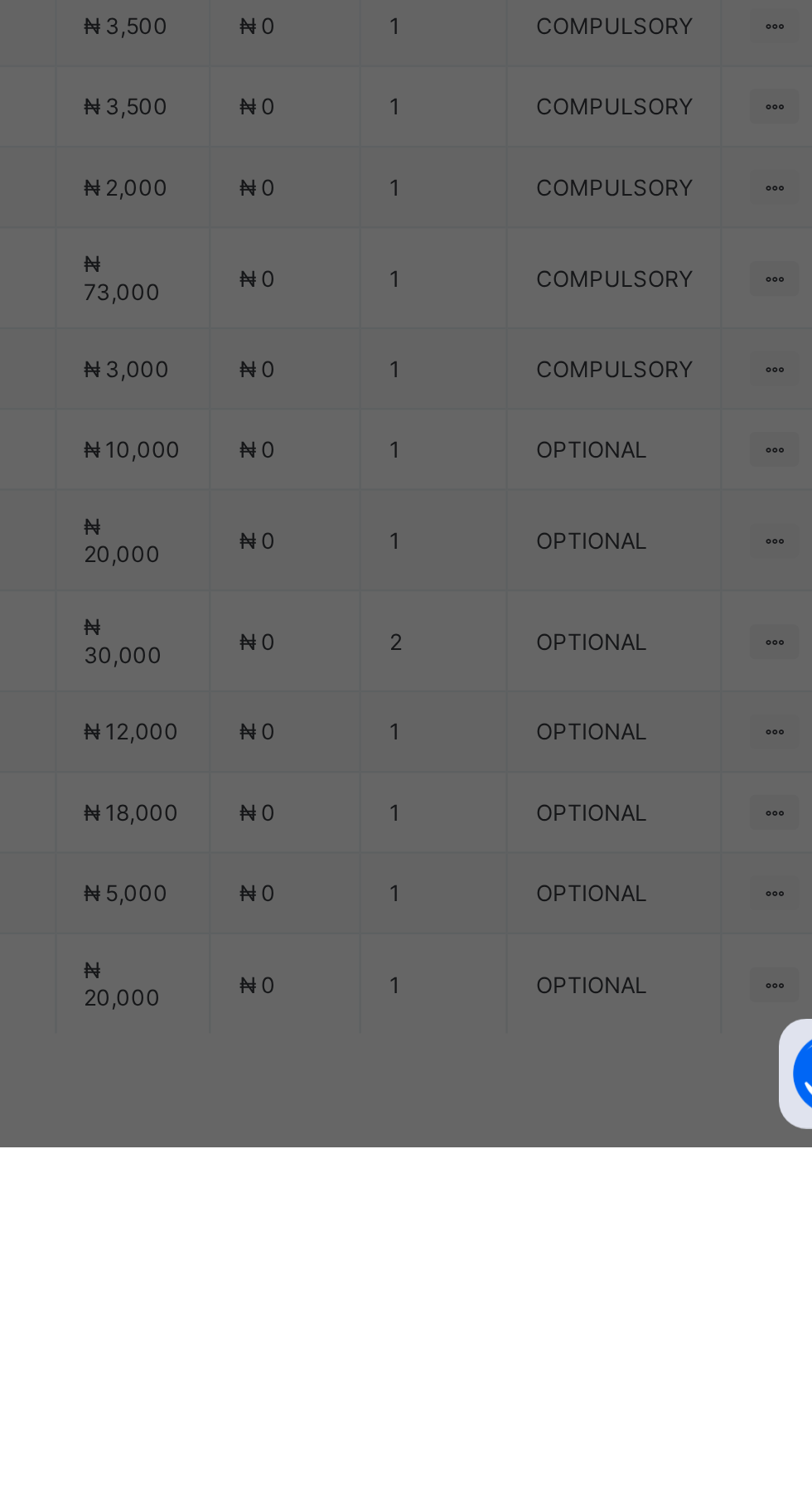
type input "******"
click at [415, 871] on input "date" at bounding box center [362, 853] width 105 height 35
type input "**********"
click at [458, 879] on input "currency" at bounding box center [441, 861] width 36 height 35
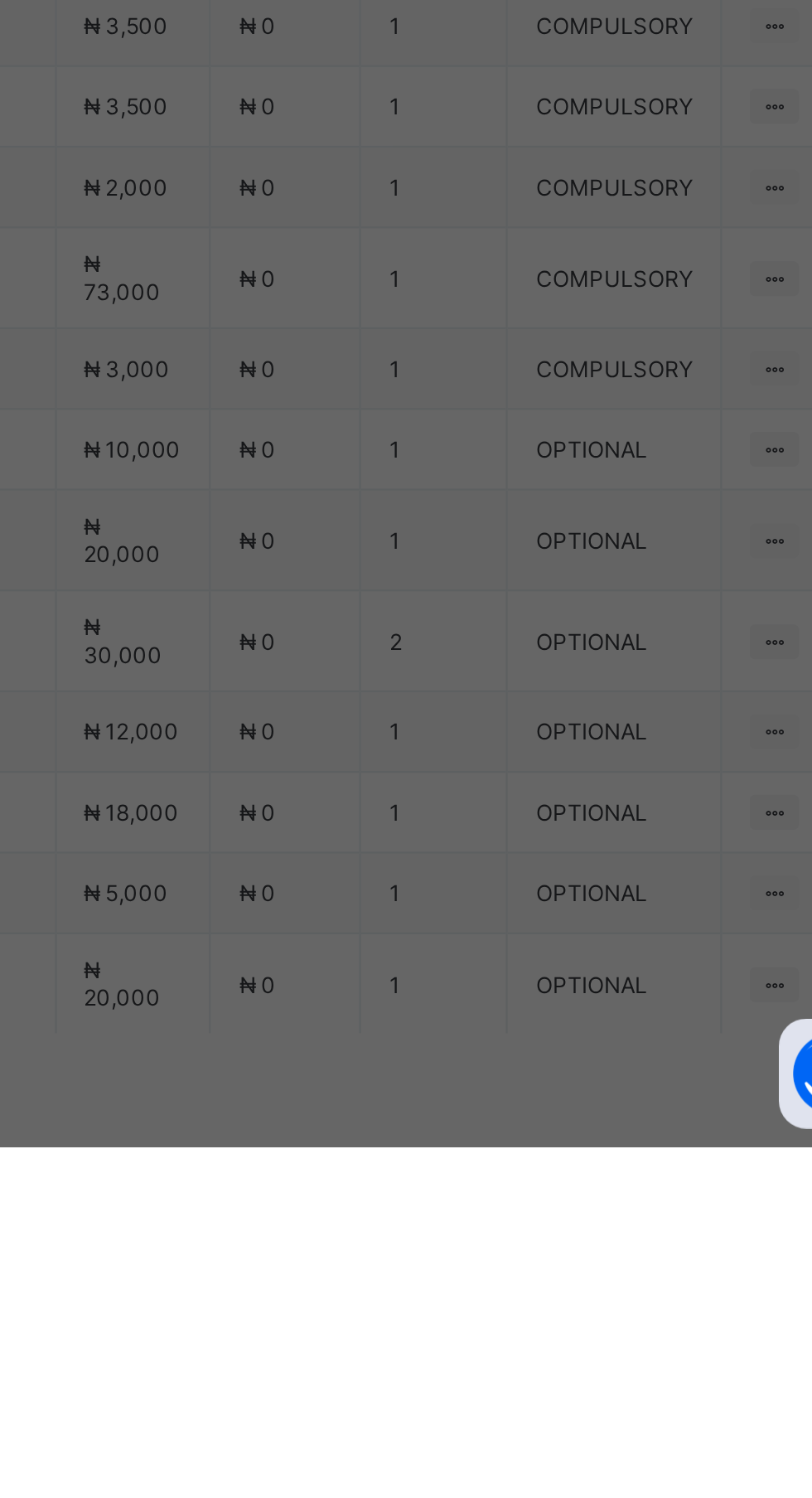
type input "*******"
click at [503, 942] on div "Save" at bounding box center [453, 930] width 100 height 27
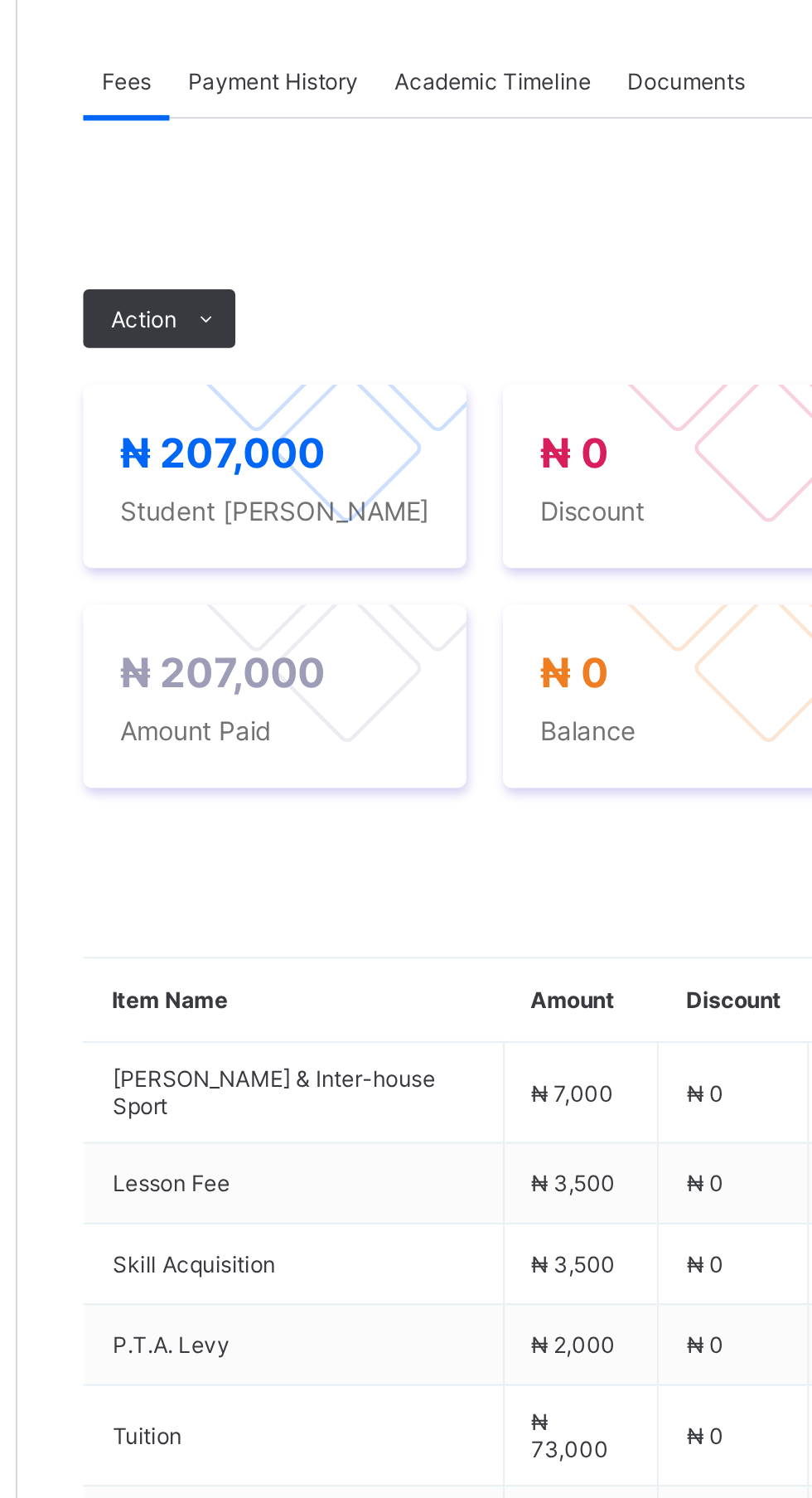
click at [336, 509] on div "Payment History" at bounding box center [314, 492] width 93 height 33
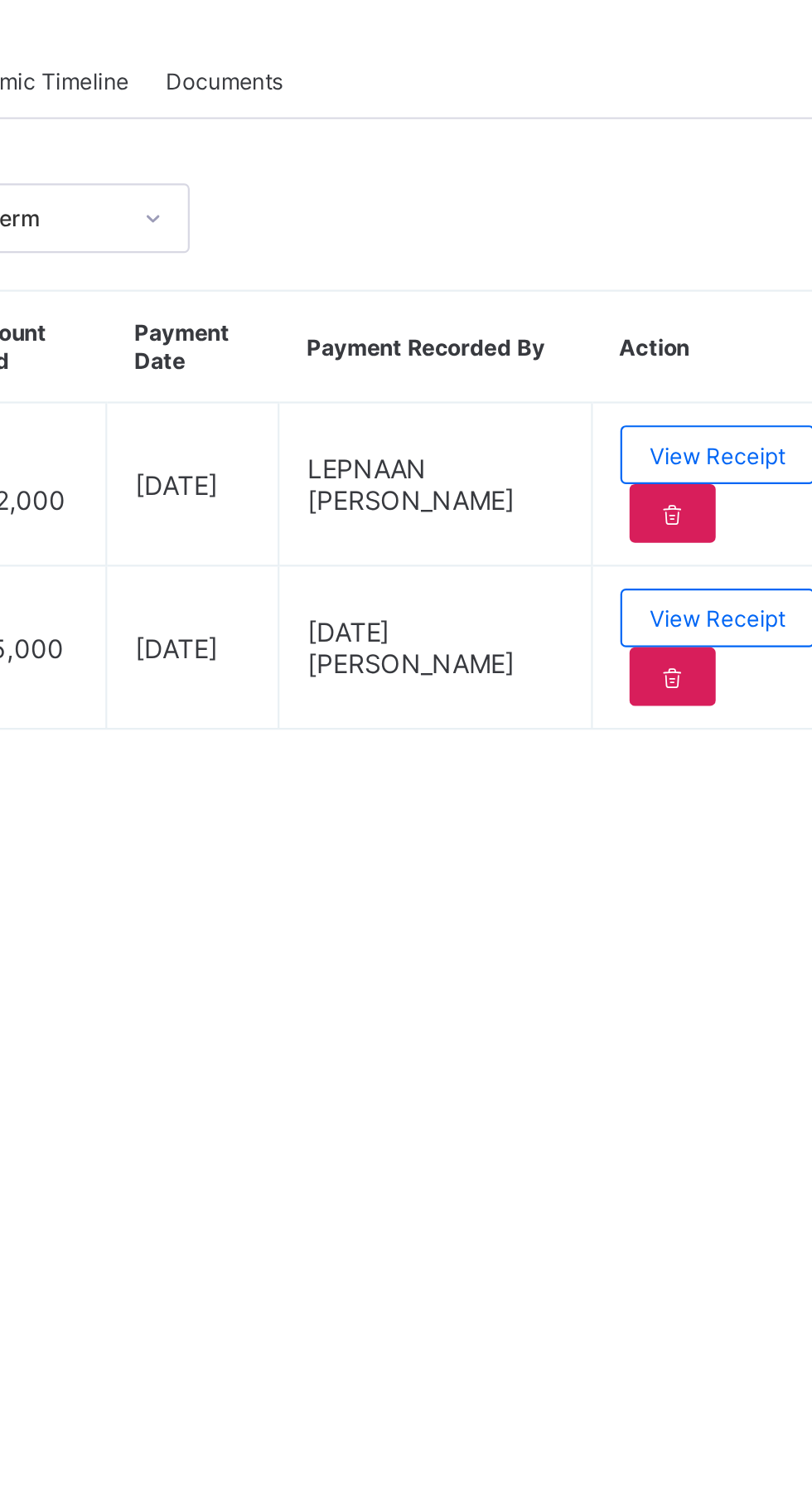
click at [723, 749] on div "View Receipt" at bounding box center [724, 736] width 88 height 27
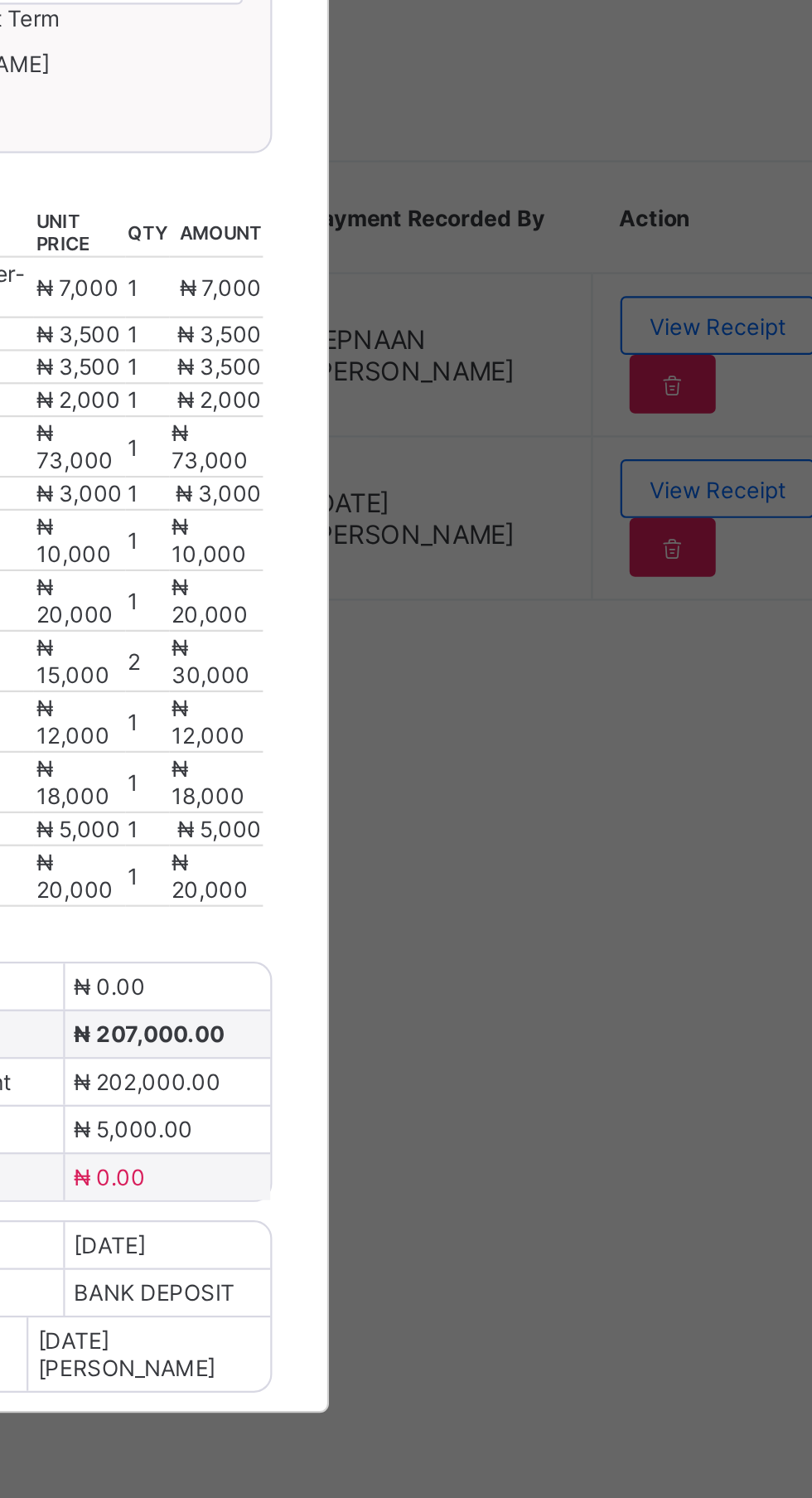
click at [517, 483] on div "Royal College Masaka" at bounding box center [395, 417] width 243 height 128
click at [501, 512] on span "Download receipt" at bounding box center [459, 506] width 82 height 13
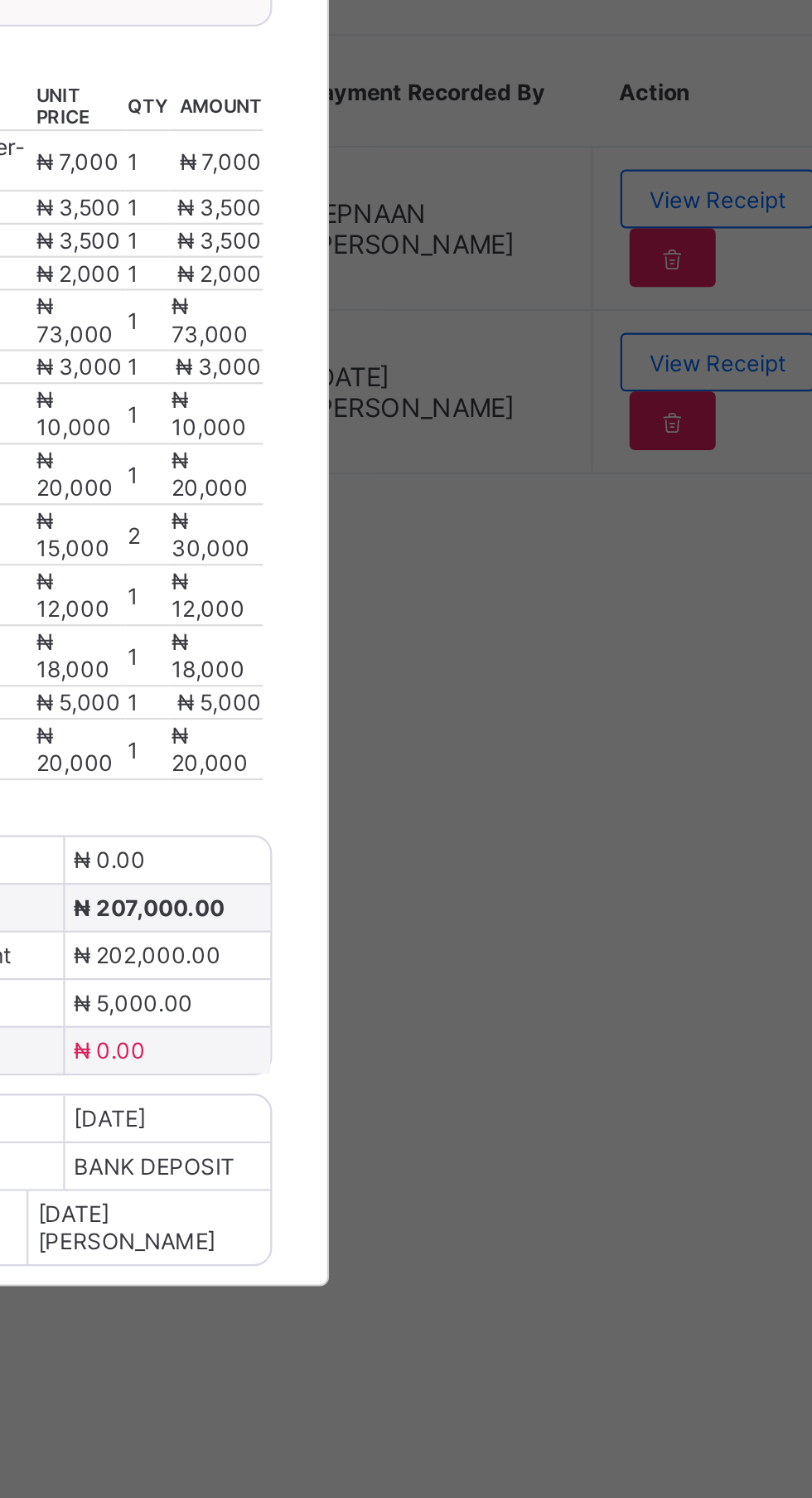
click at [532, 390] on div "×" at bounding box center [525, 375] width 16 height 28
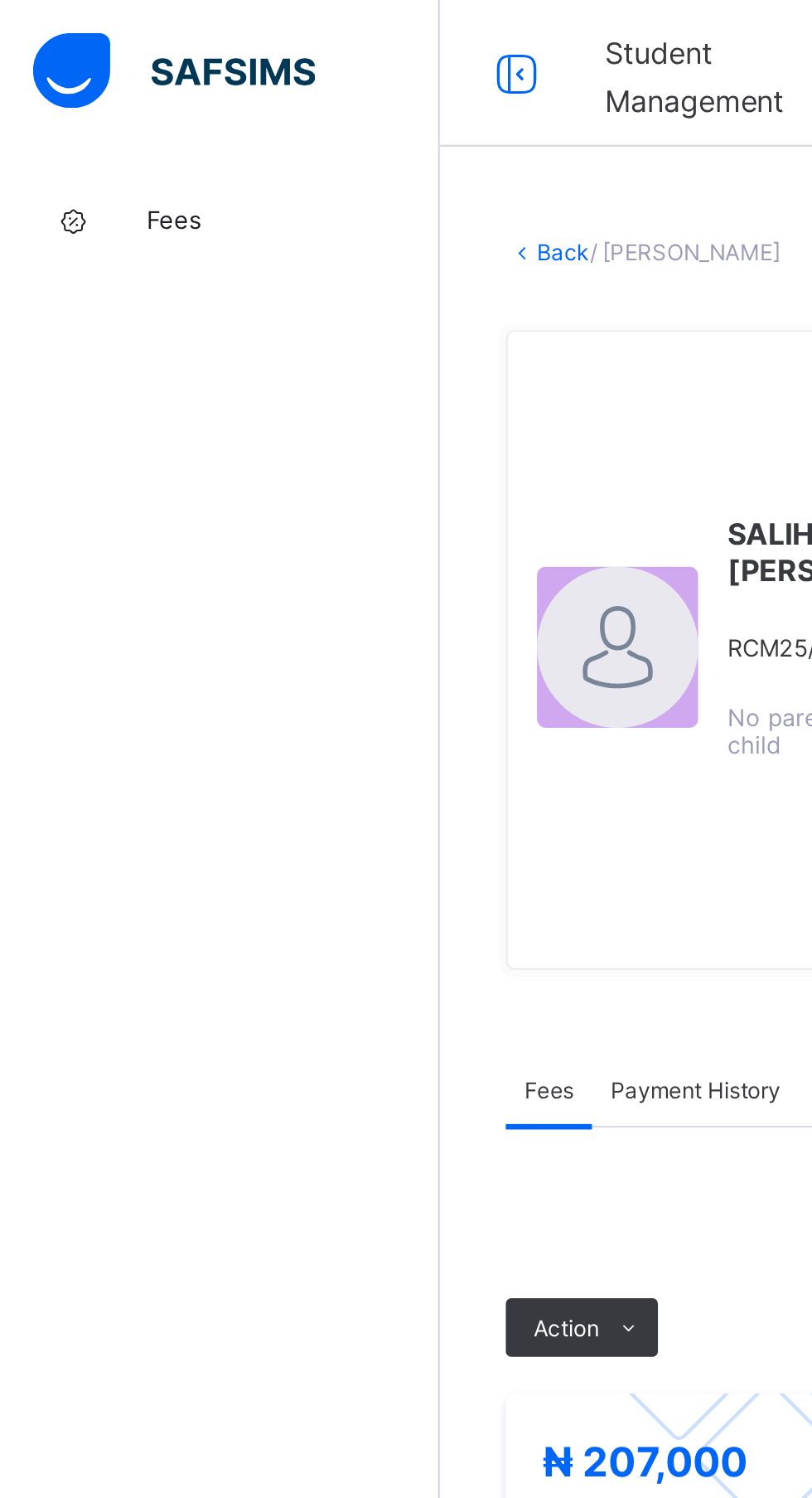
click at [85, 89] on link "Fees" at bounding box center [100, 99] width 199 height 33
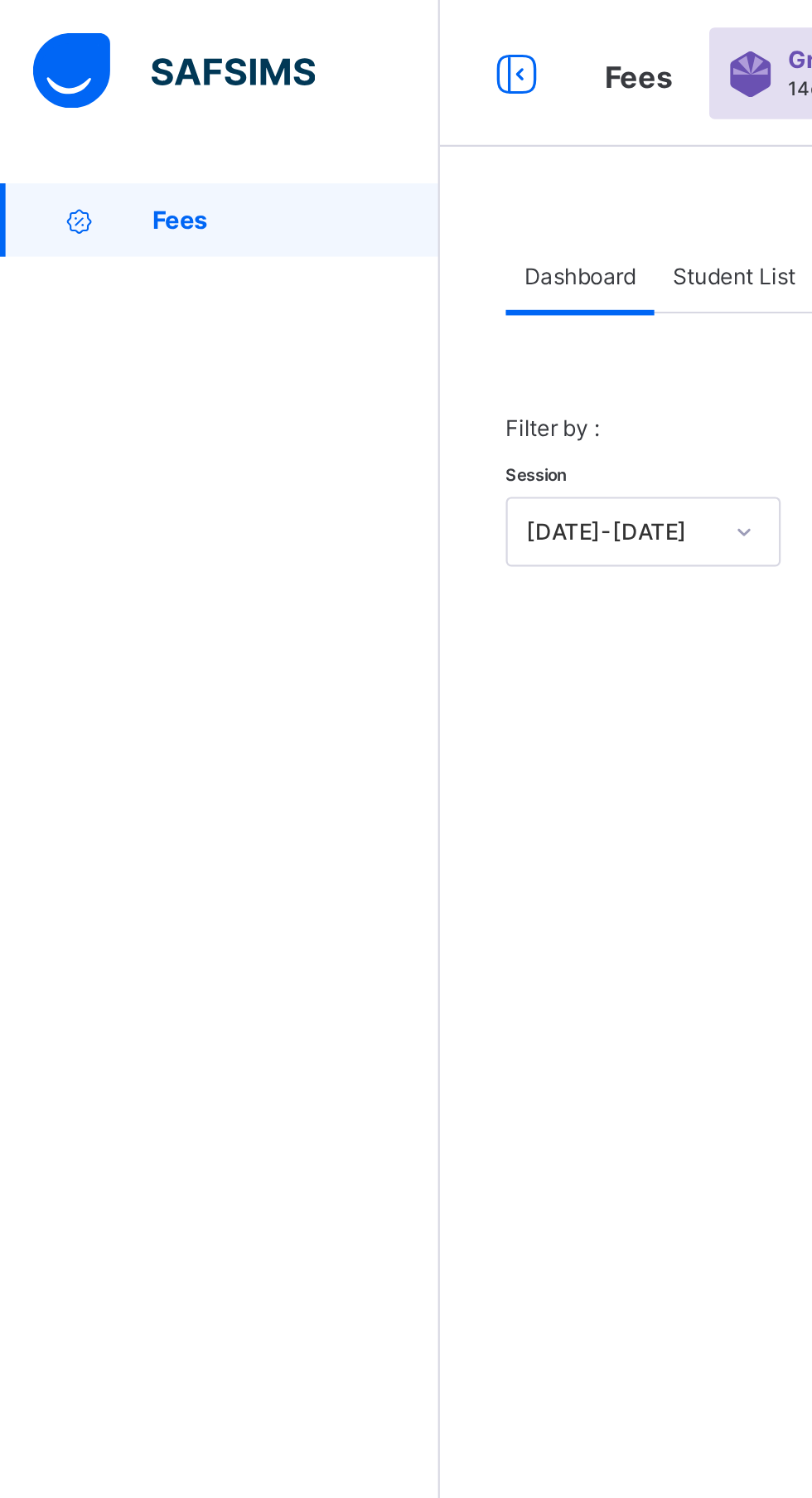
click at [336, 121] on span "Student List" at bounding box center [332, 125] width 56 height 13
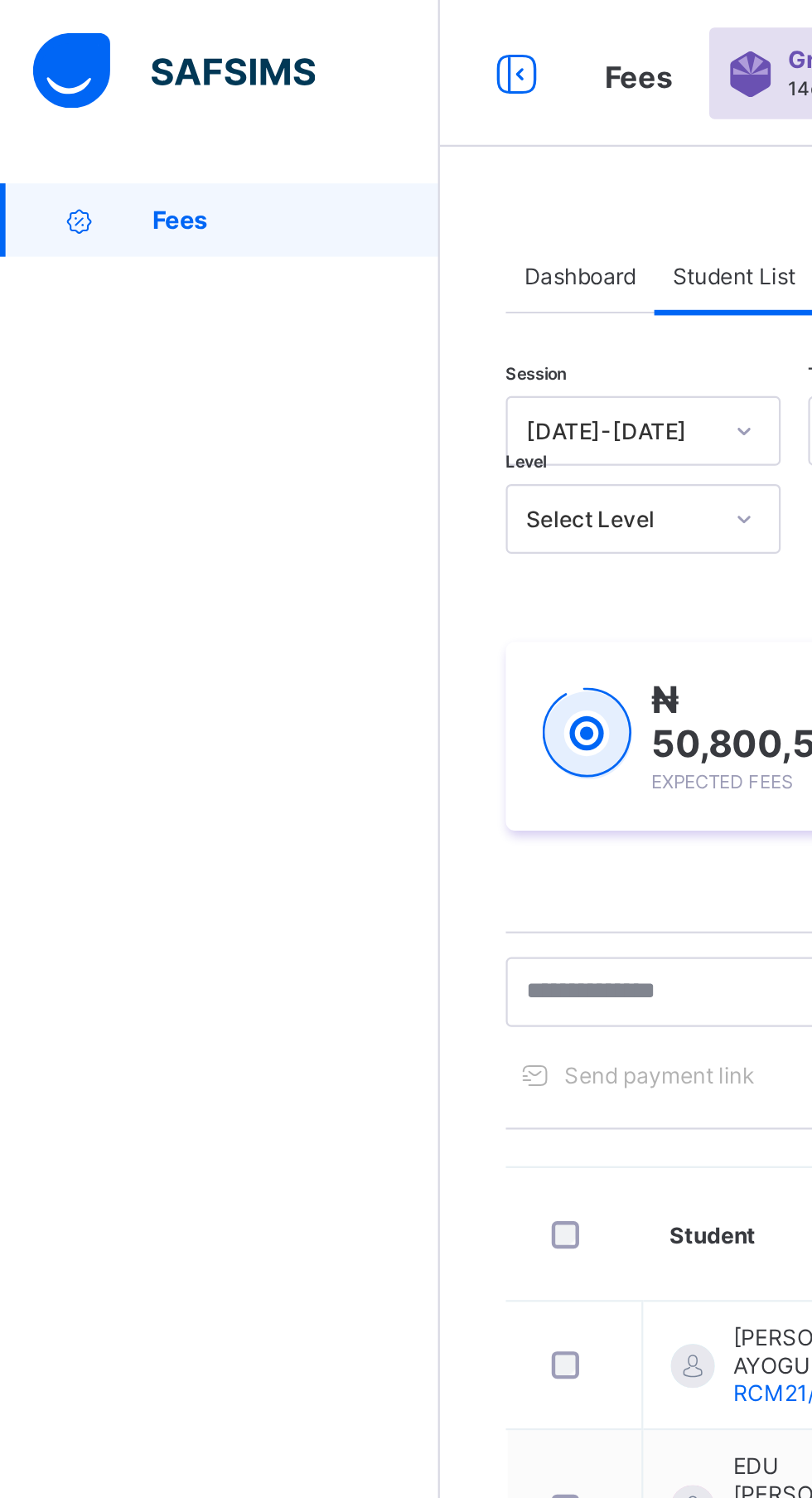
click at [147, 447] on div "Fees Help Configuration" at bounding box center [100, 783] width 199 height 1432
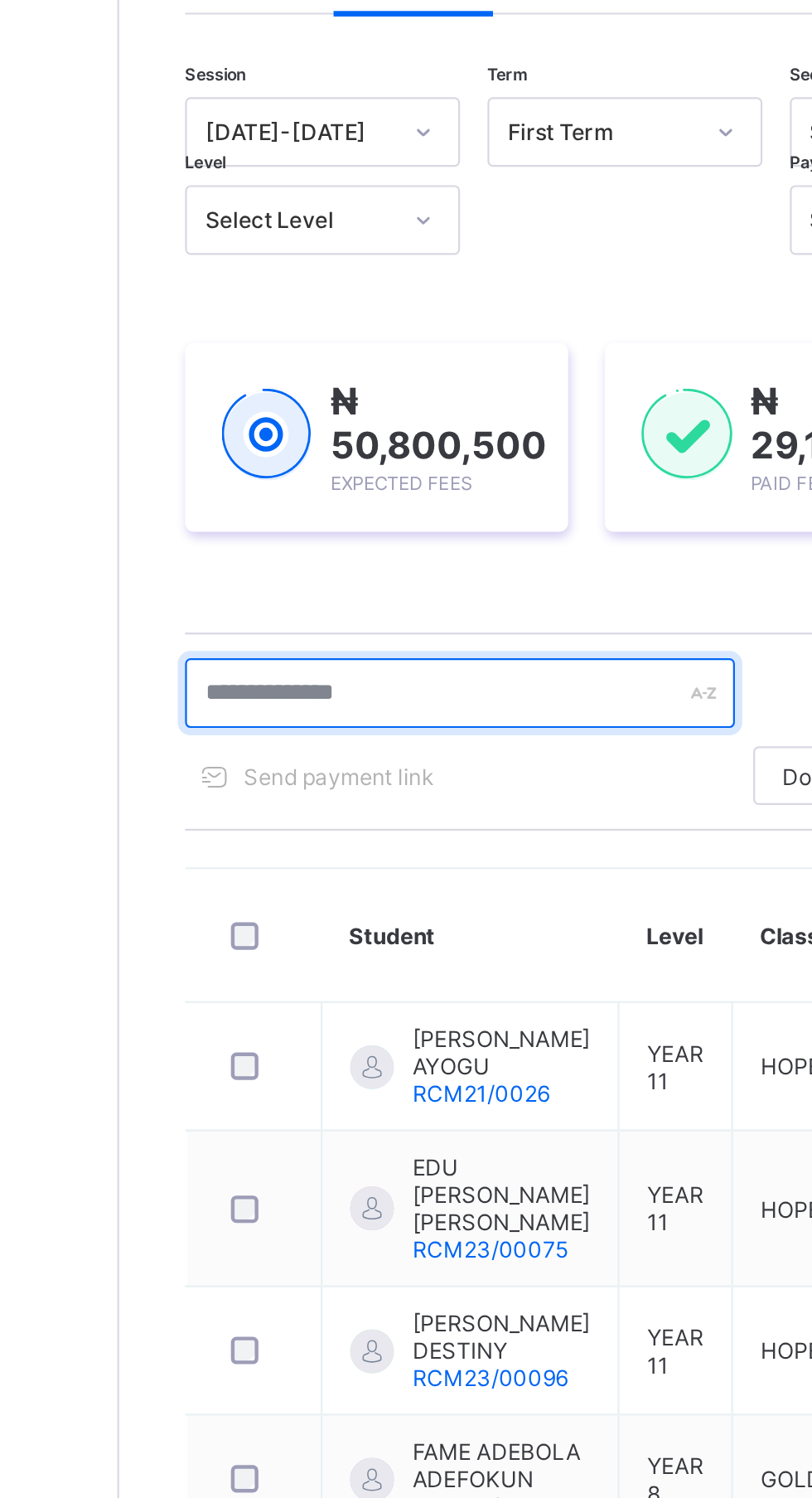
click at [351, 446] on input "text" at bounding box center [353, 448] width 249 height 31
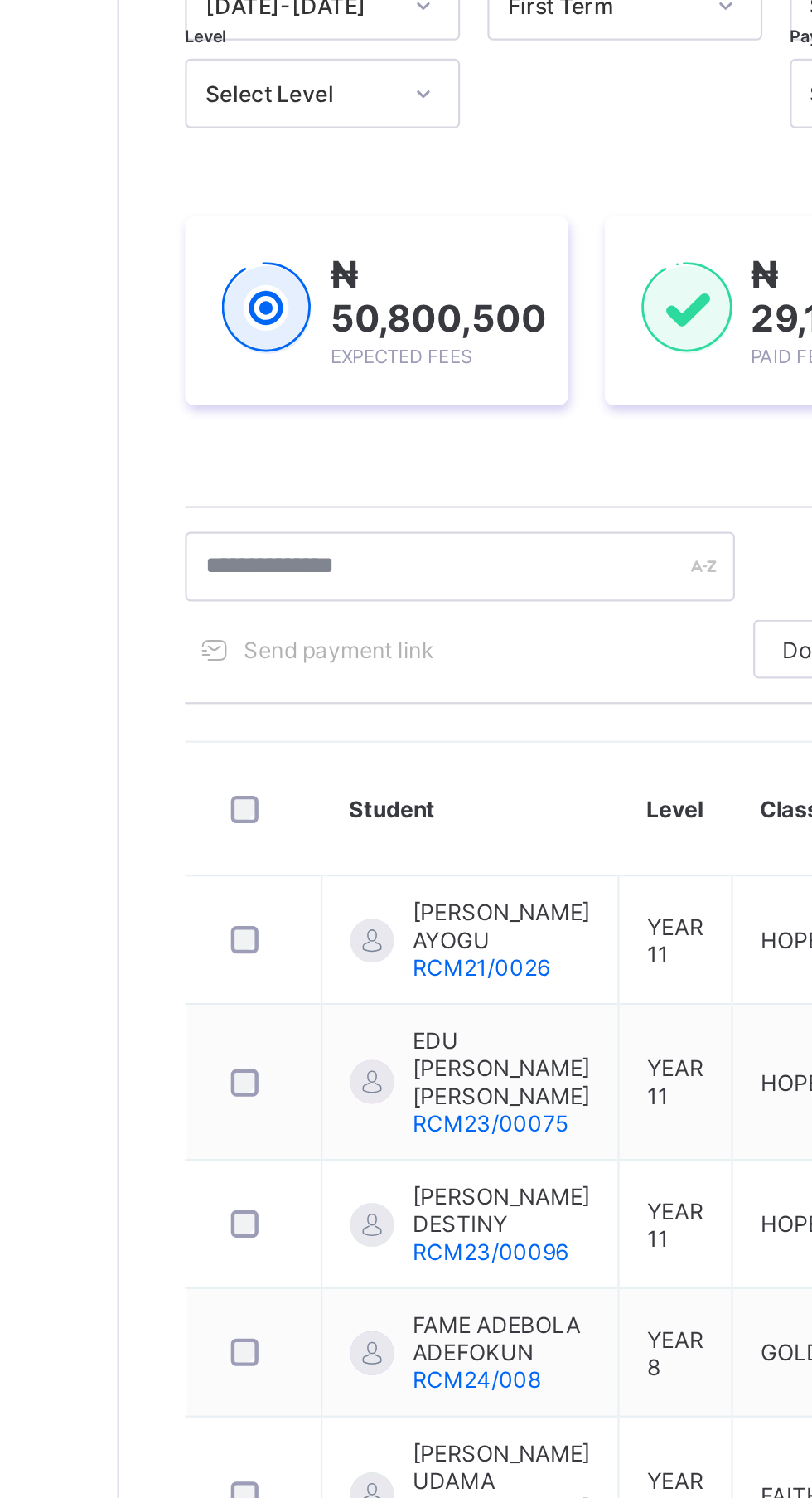
click at [369, 486] on div "Send payment link" at bounding box center [353, 486] width 249 height 27
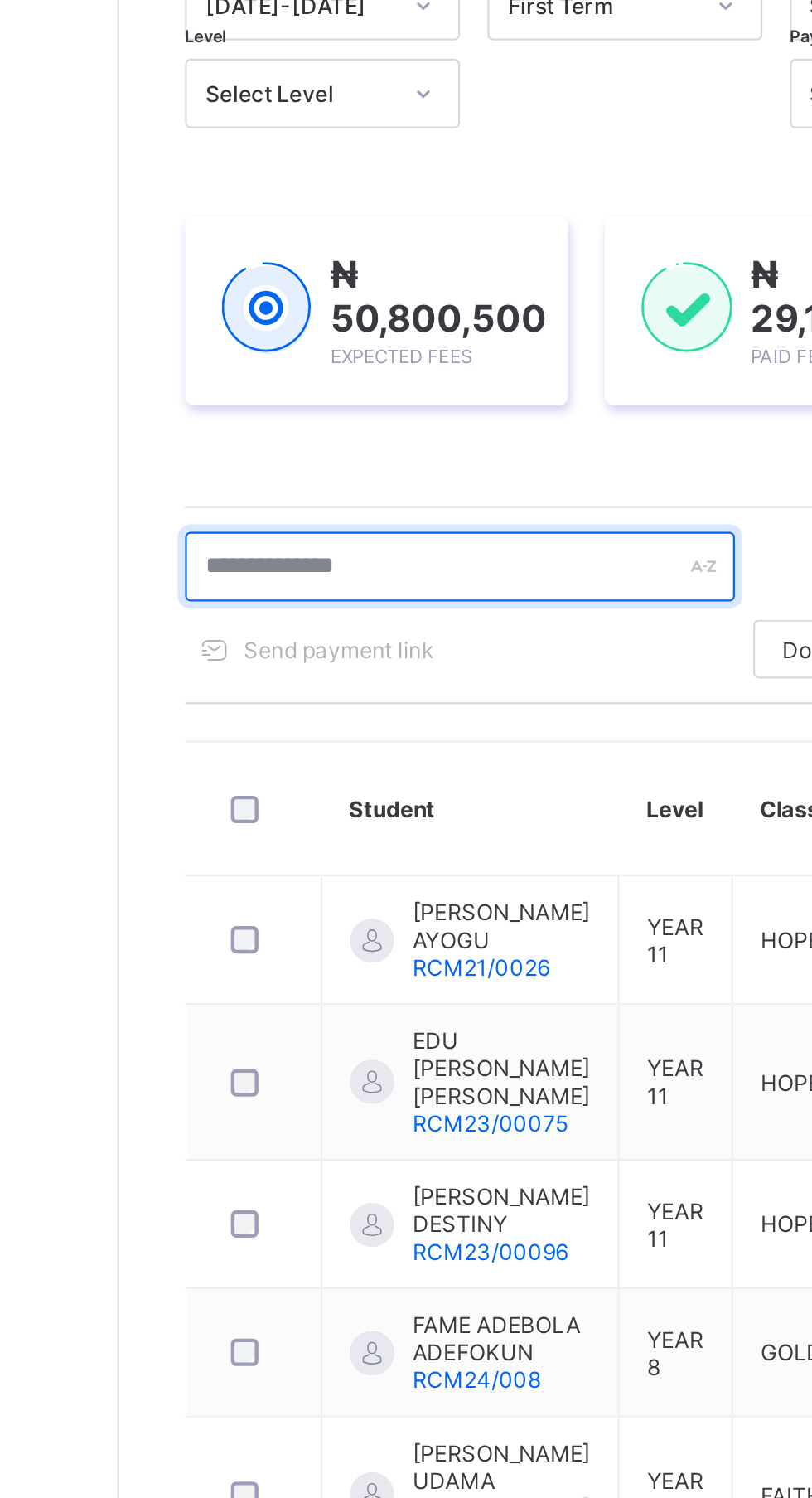
click at [360, 451] on input "text" at bounding box center [353, 448] width 249 height 31
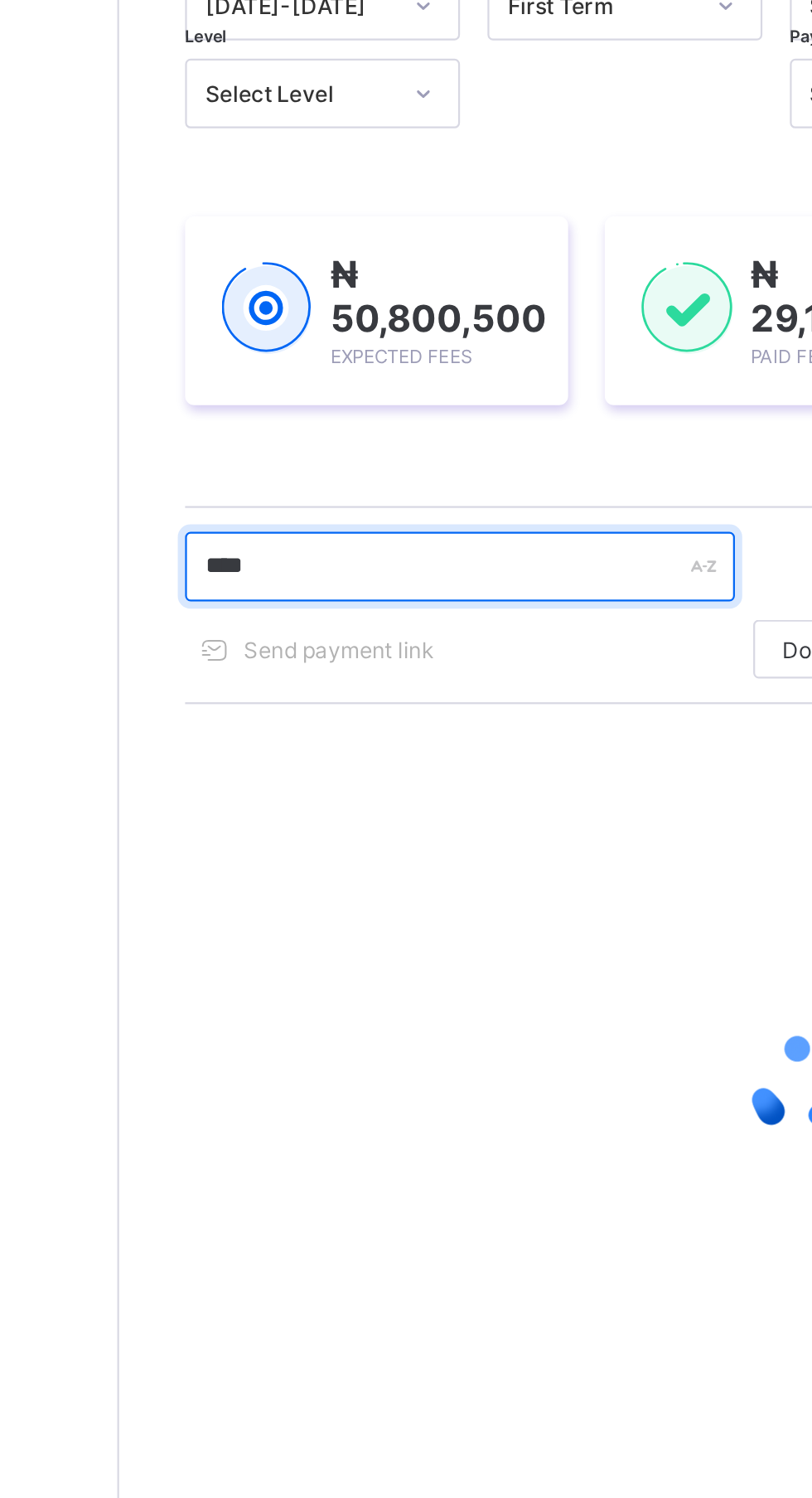
type input "*****"
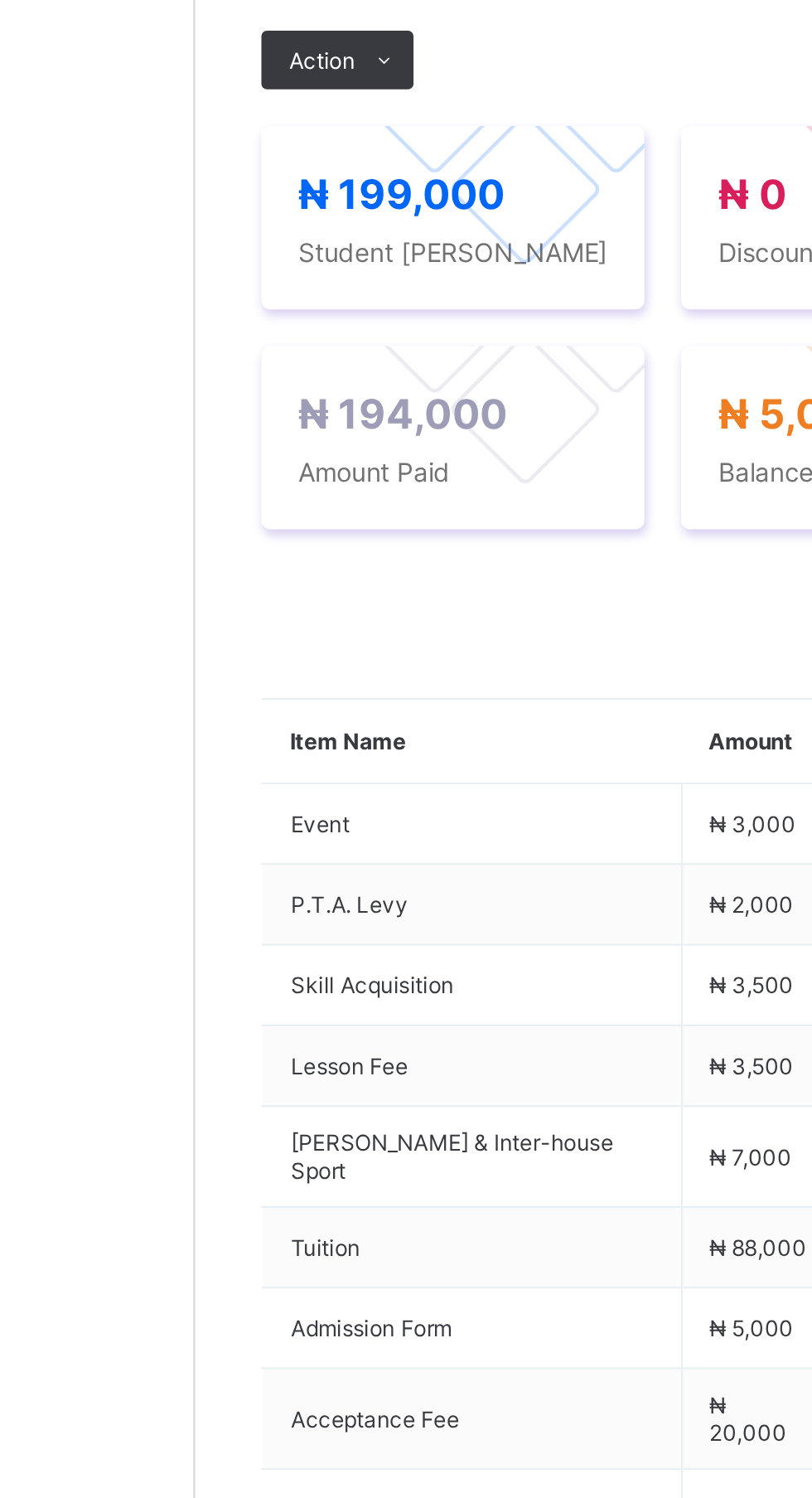
click at [277, 614] on span at bounding box center [284, 600] width 27 height 27
click at [0, 0] on ul "Receive Payment Manage Discount Send Email Reminder" at bounding box center [0, 0] width 0 height 0
click at [0, 0] on li "Receive Payment" at bounding box center [0, 0] width 0 height 0
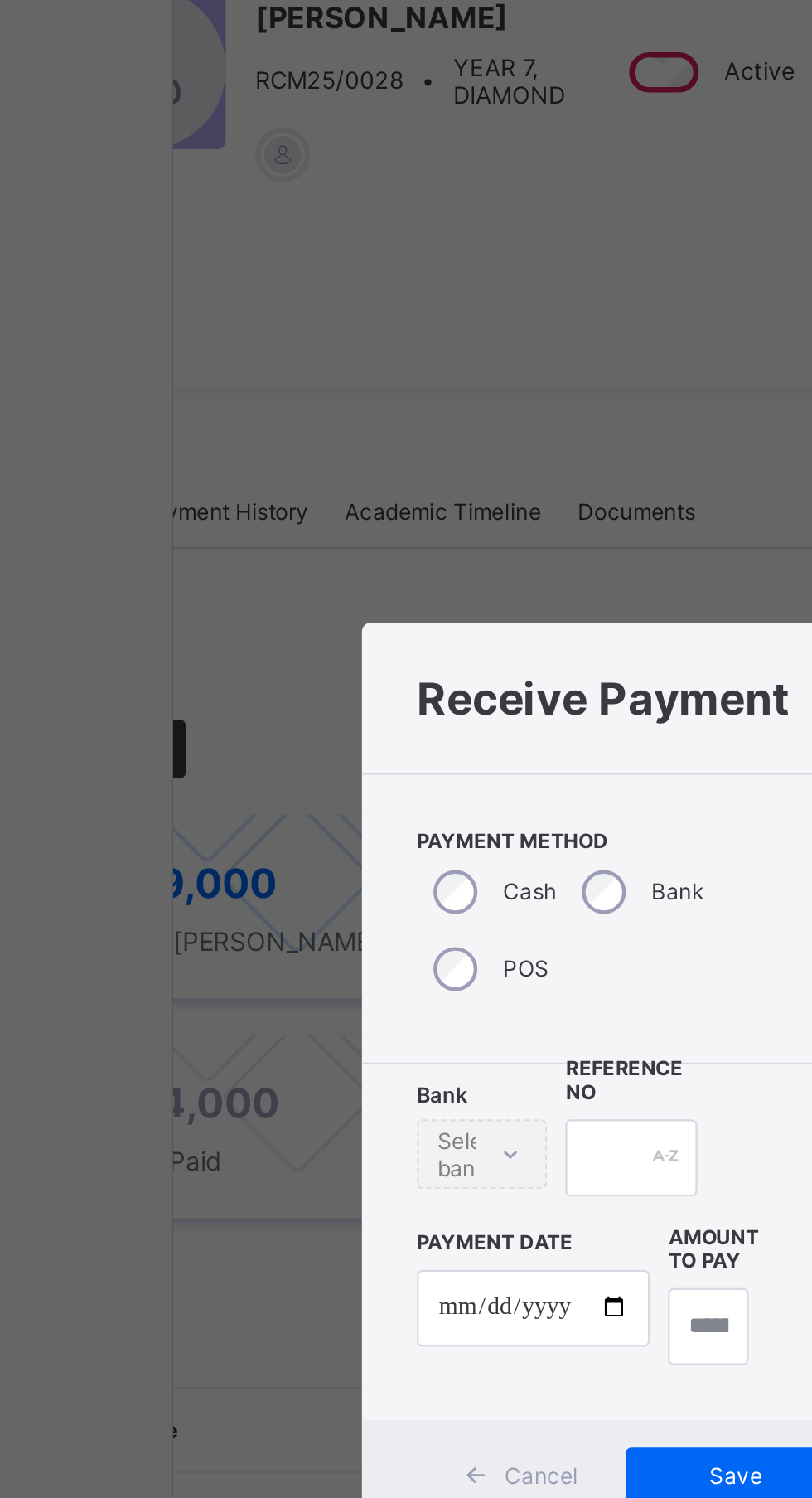
scroll to position [0, 93]
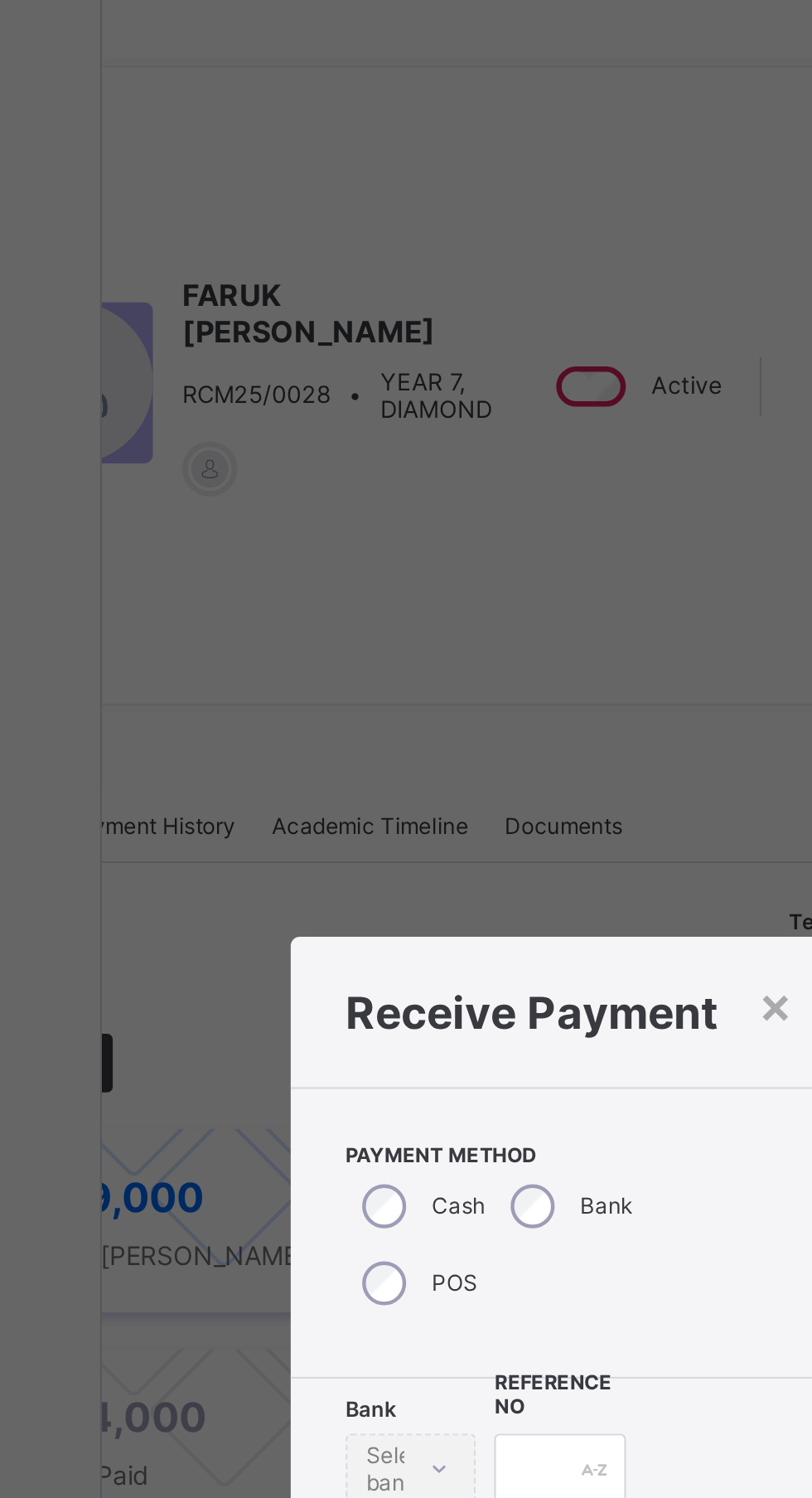
click at [519, 328] on div "× Receive Payment Payment Method Cash Bank POS Bank Select bank Reference No Pa…" at bounding box center [406, 749] width 812 height 1498
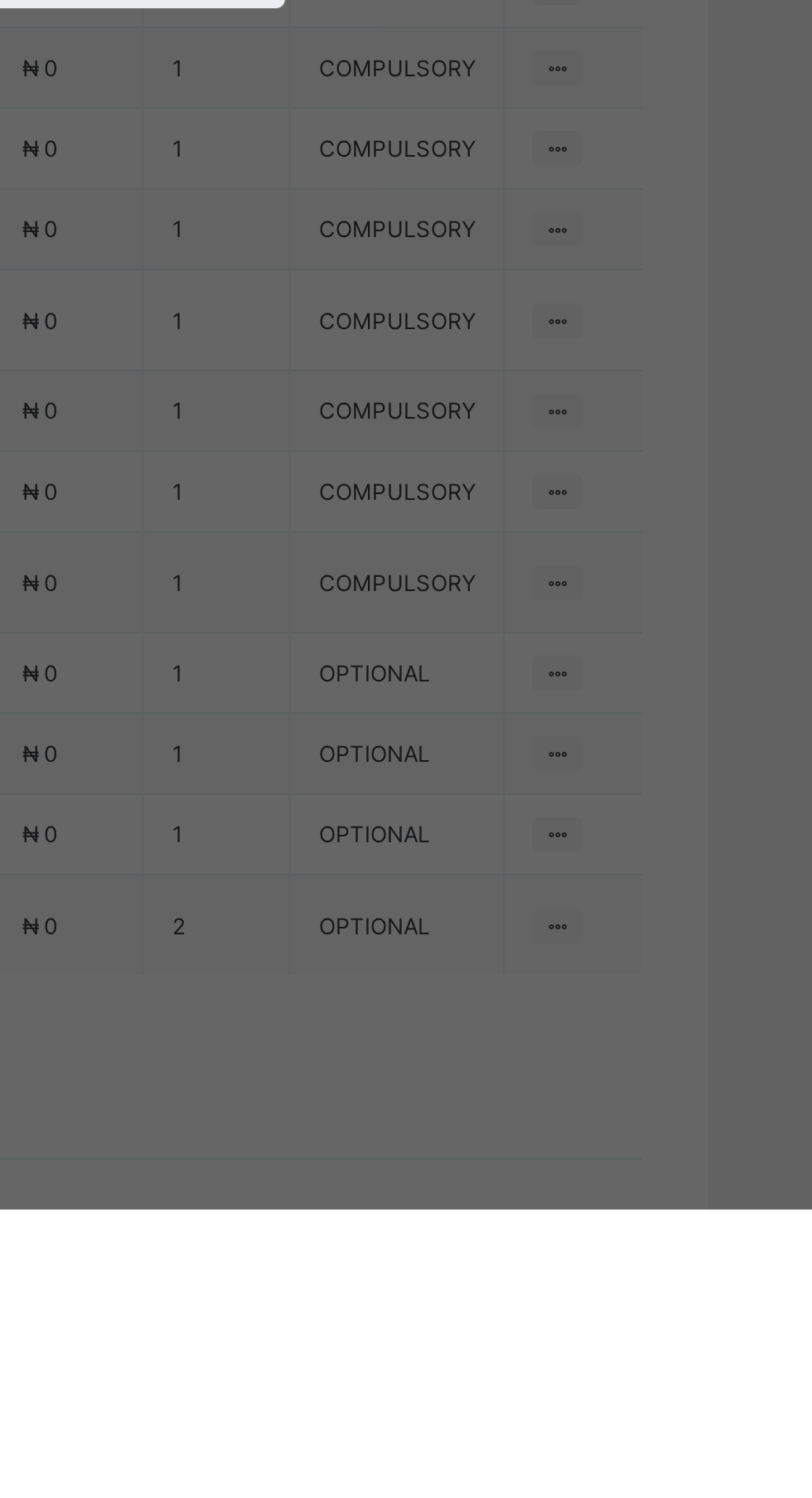
scroll to position [0, 0]
click at [367, 882] on div "Zenith Bank - Royal College Masaka" at bounding box center [339, 845] width 57 height 75
type input "**"
click at [435, 802] on input "text" at bounding box center [406, 784] width 59 height 35
type input "*****"
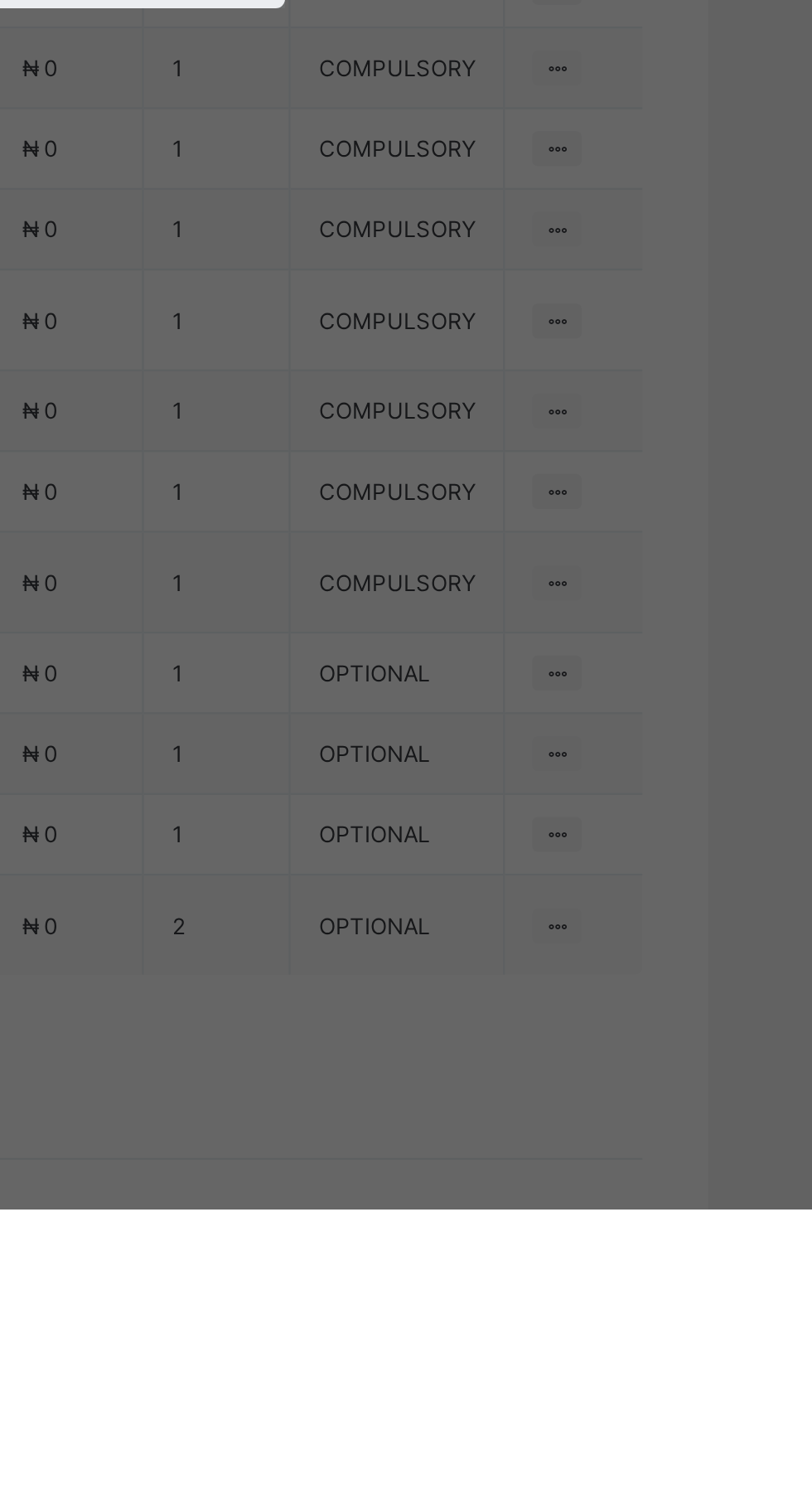
click at [415, 871] on input "date" at bounding box center [362, 853] width 105 height 35
type input "**********"
click at [458, 879] on input "currency" at bounding box center [441, 861] width 36 height 35
type input "*******"
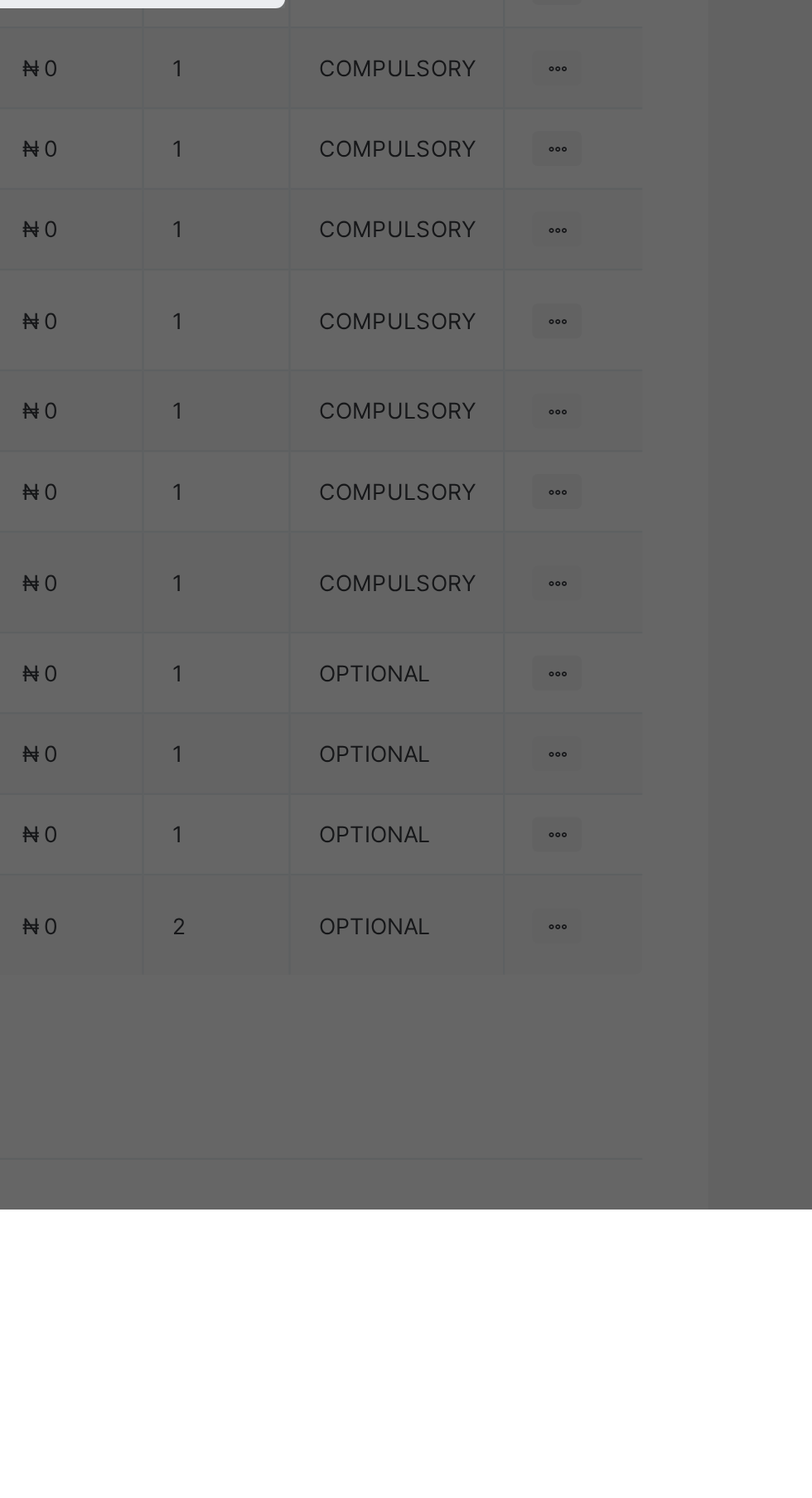
click at [491, 935] on span "Save" at bounding box center [453, 929] width 74 height 13
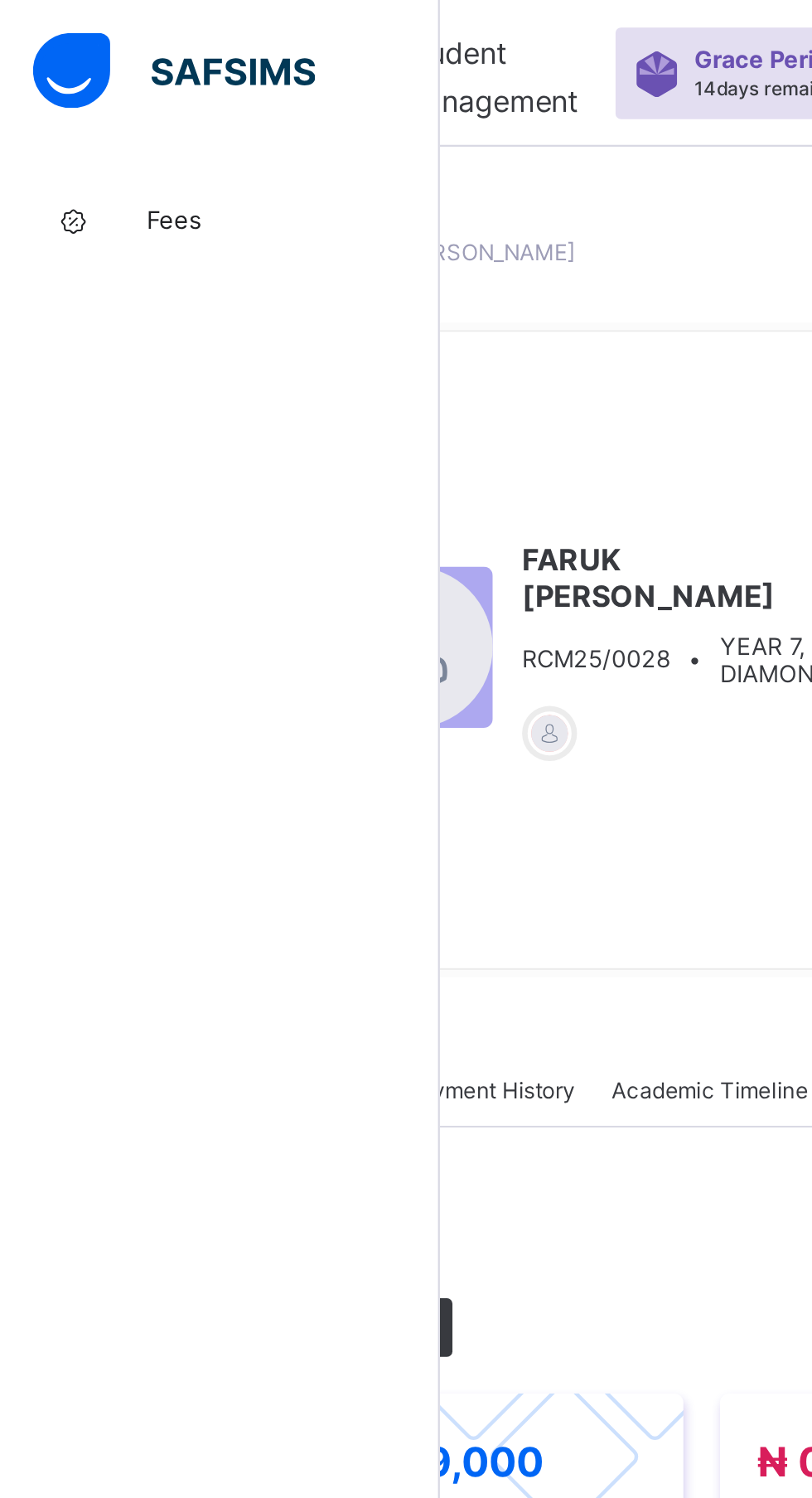
click at [69, 103] on span "Fees" at bounding box center [133, 99] width 133 height 13
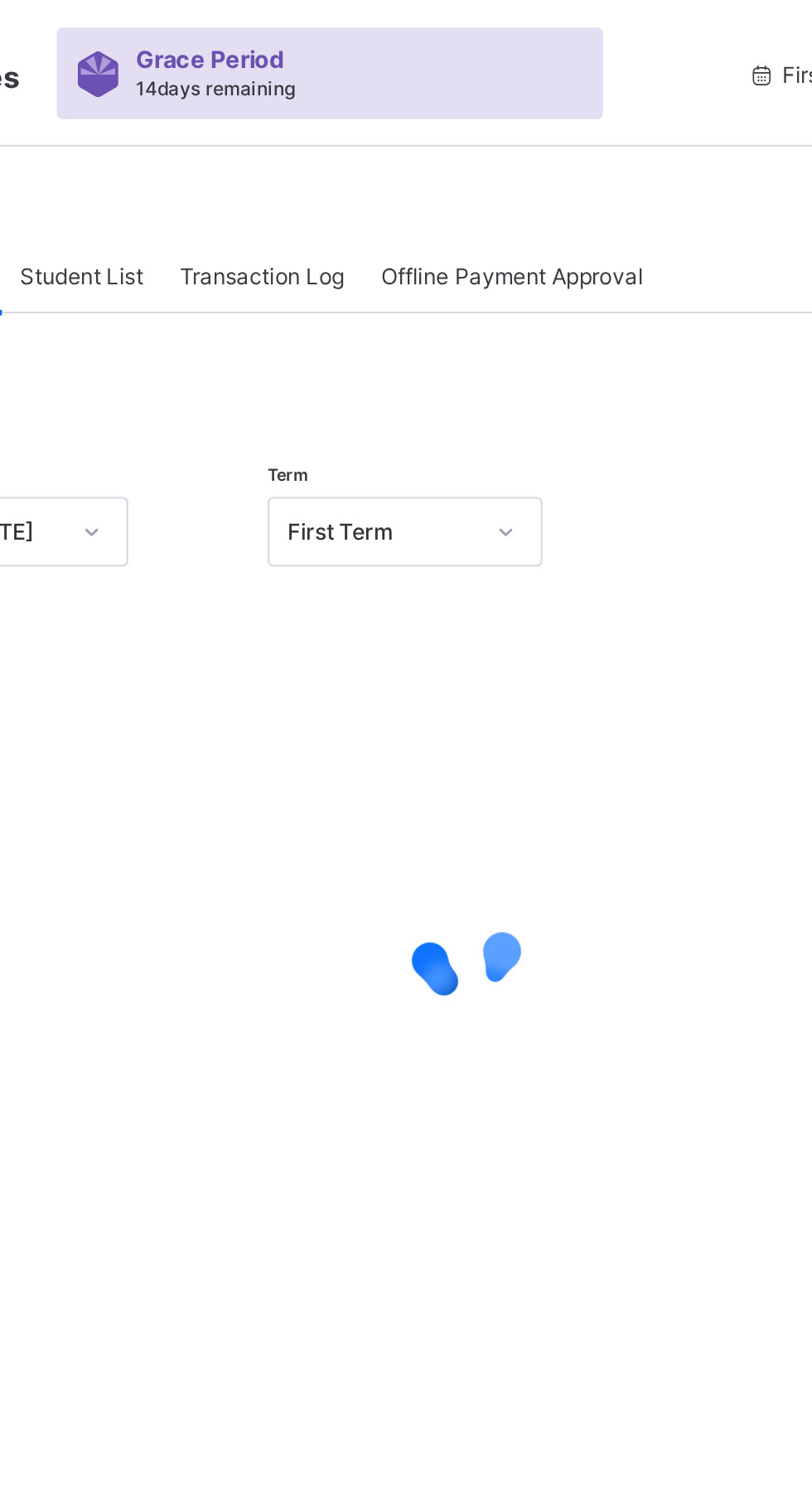
click at [632, 121] on div "Dashboard Student List Transaction Log Offline Payment Approval" at bounding box center [505, 125] width 554 height 34
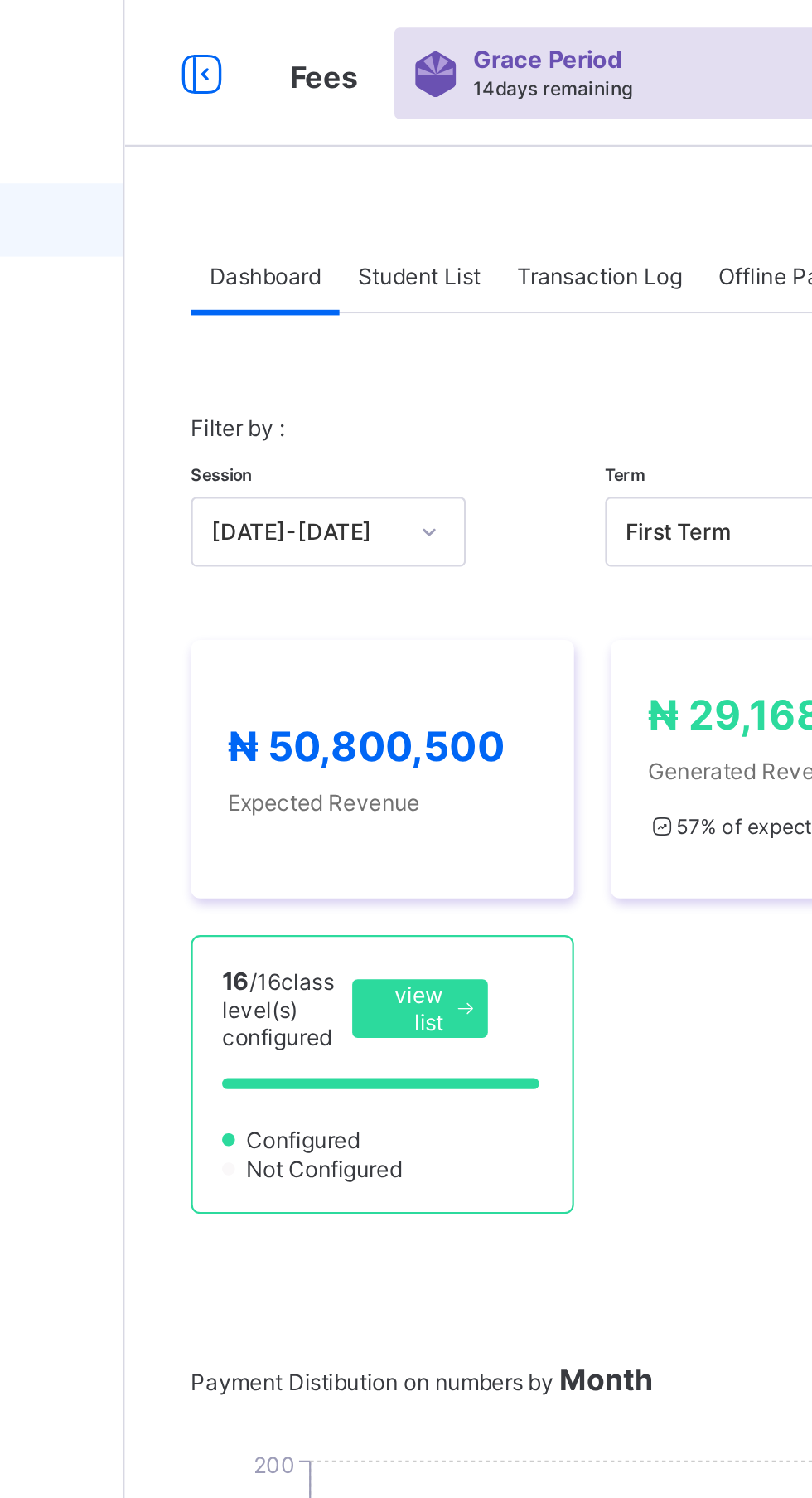
click at [360, 127] on span "Student List" at bounding box center [332, 125] width 56 height 13
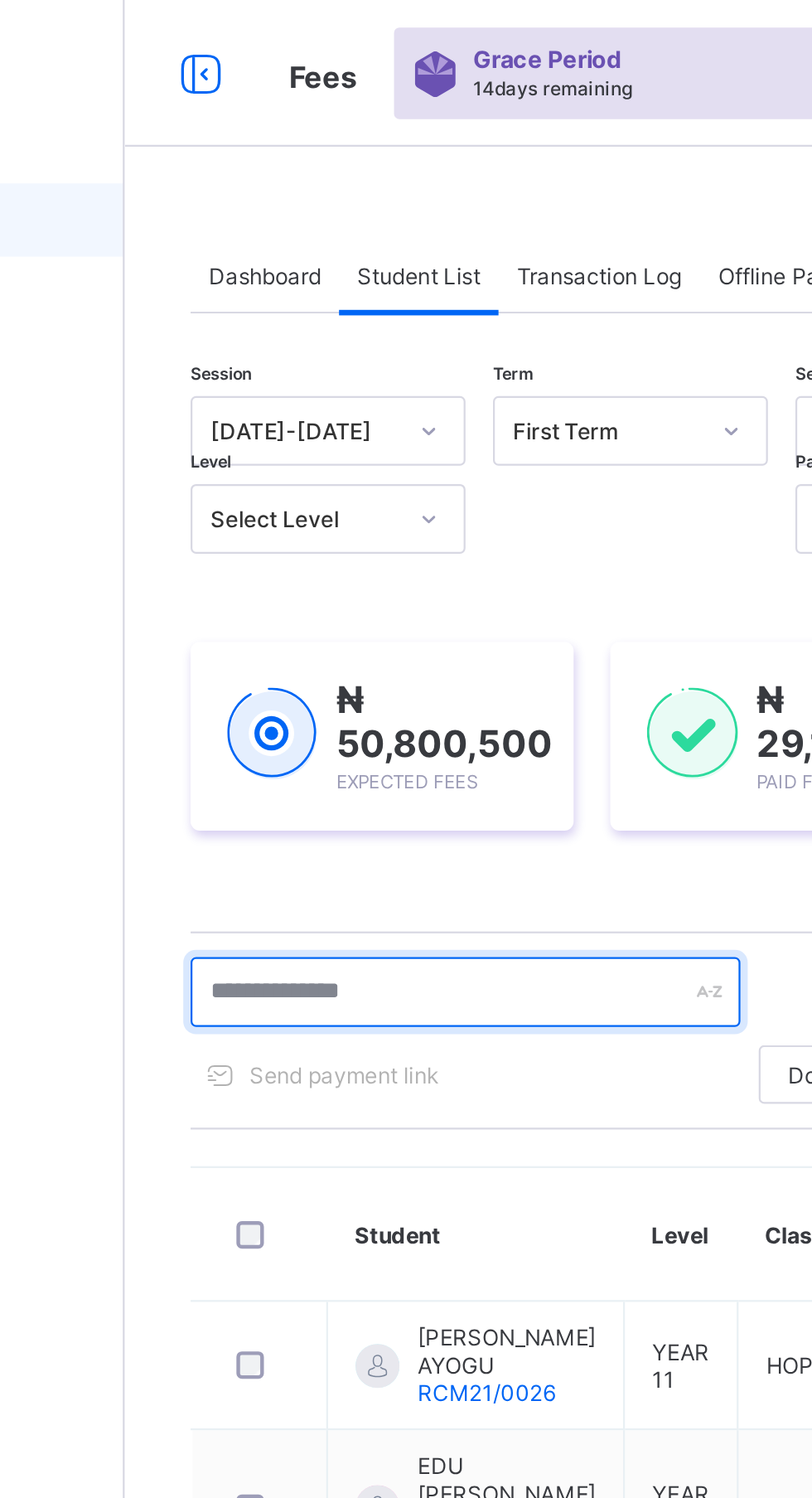
click at [319, 451] on input "text" at bounding box center [353, 448] width 249 height 31
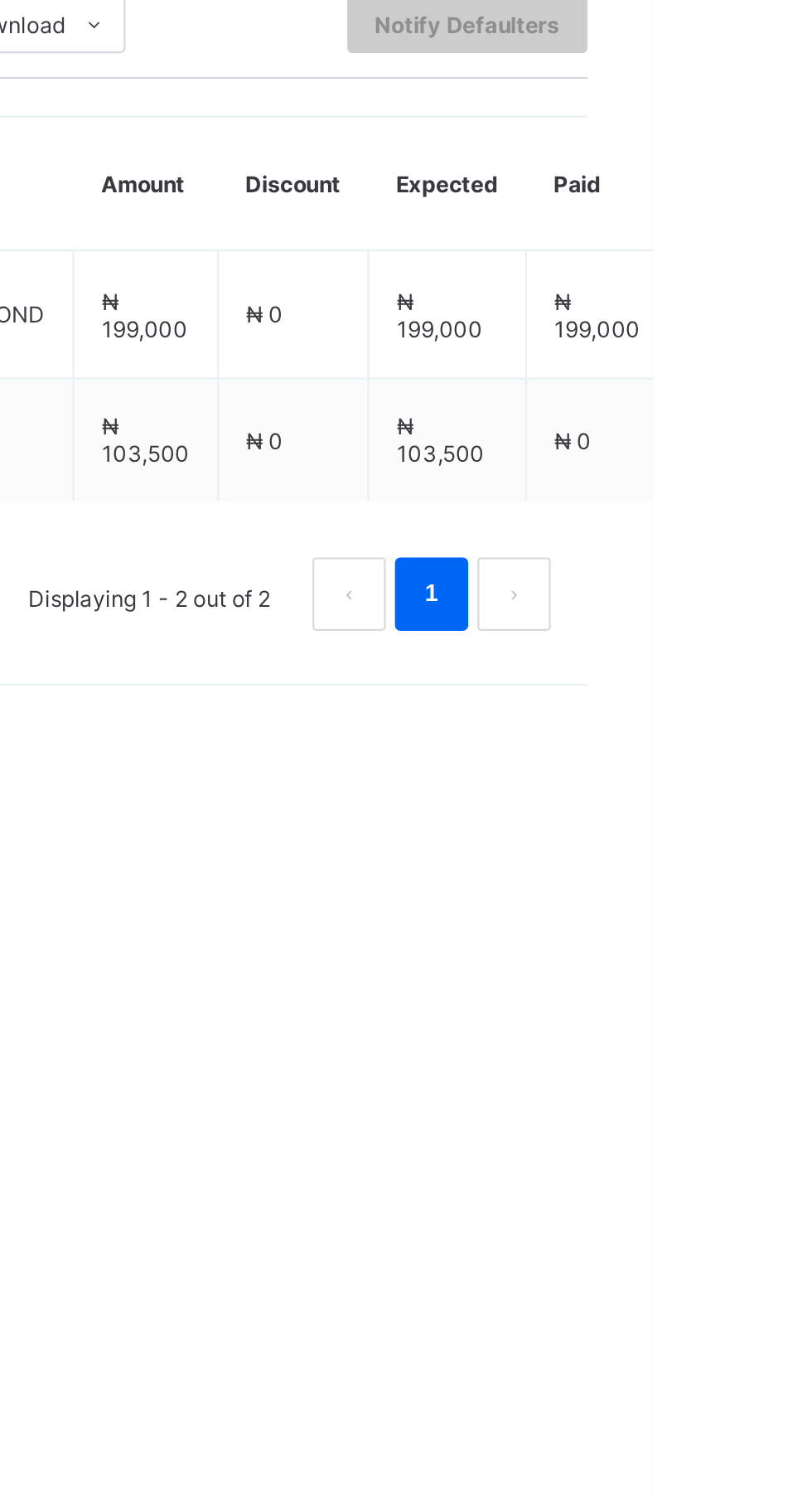
type input "*****"
click at [720, 616] on td "₦ 199,000" at bounding box center [719, 618] width 71 height 58
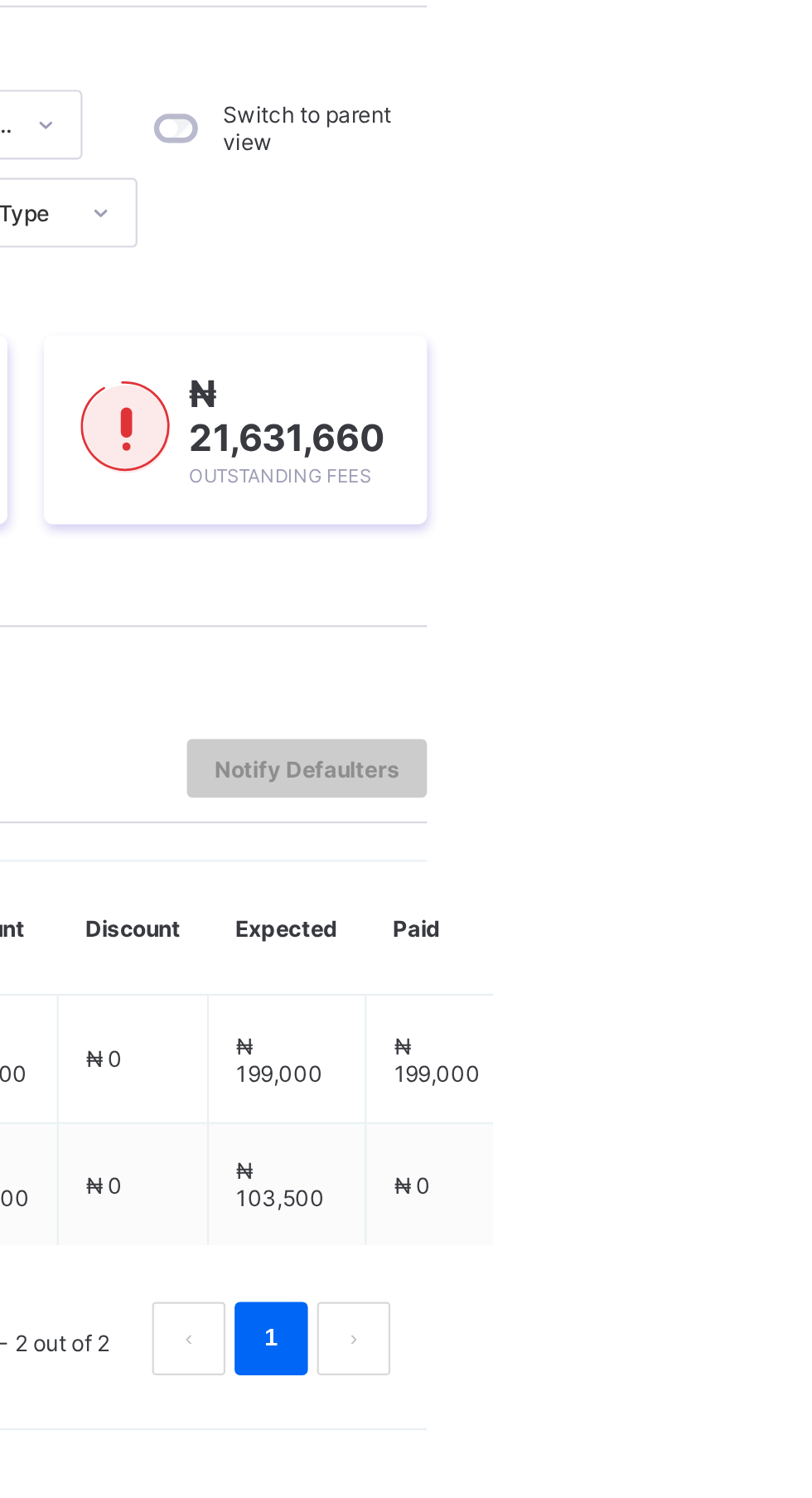
click at [811, 609] on html "Fees Grace Period 14 days remaining First Term / [DATE]-[DATE] [DATE] ODIBA [EM…" at bounding box center [406, 749] width 812 height 1498
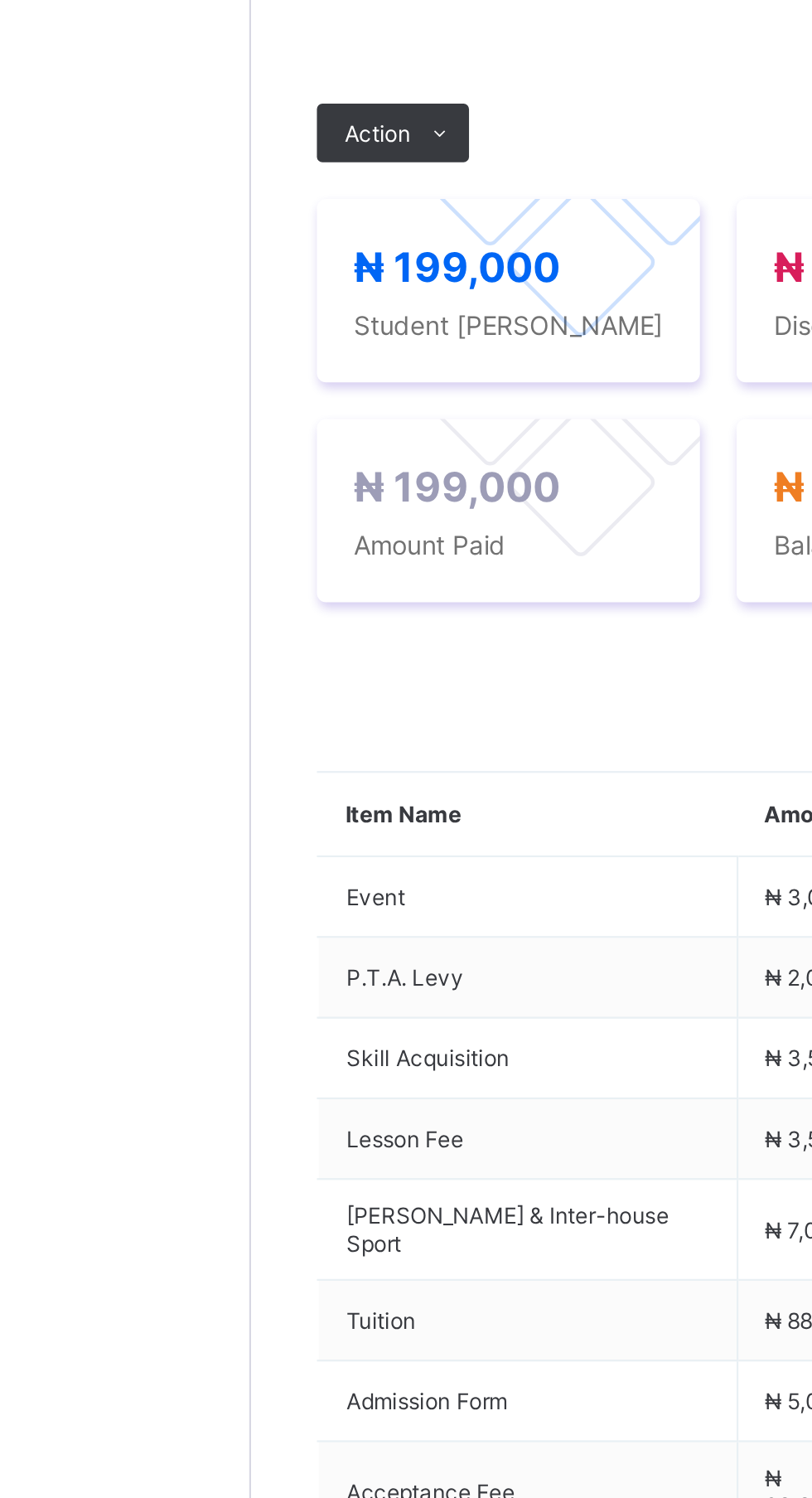
click at [310, 499] on span "Payment History" at bounding box center [315, 493] width 77 height 13
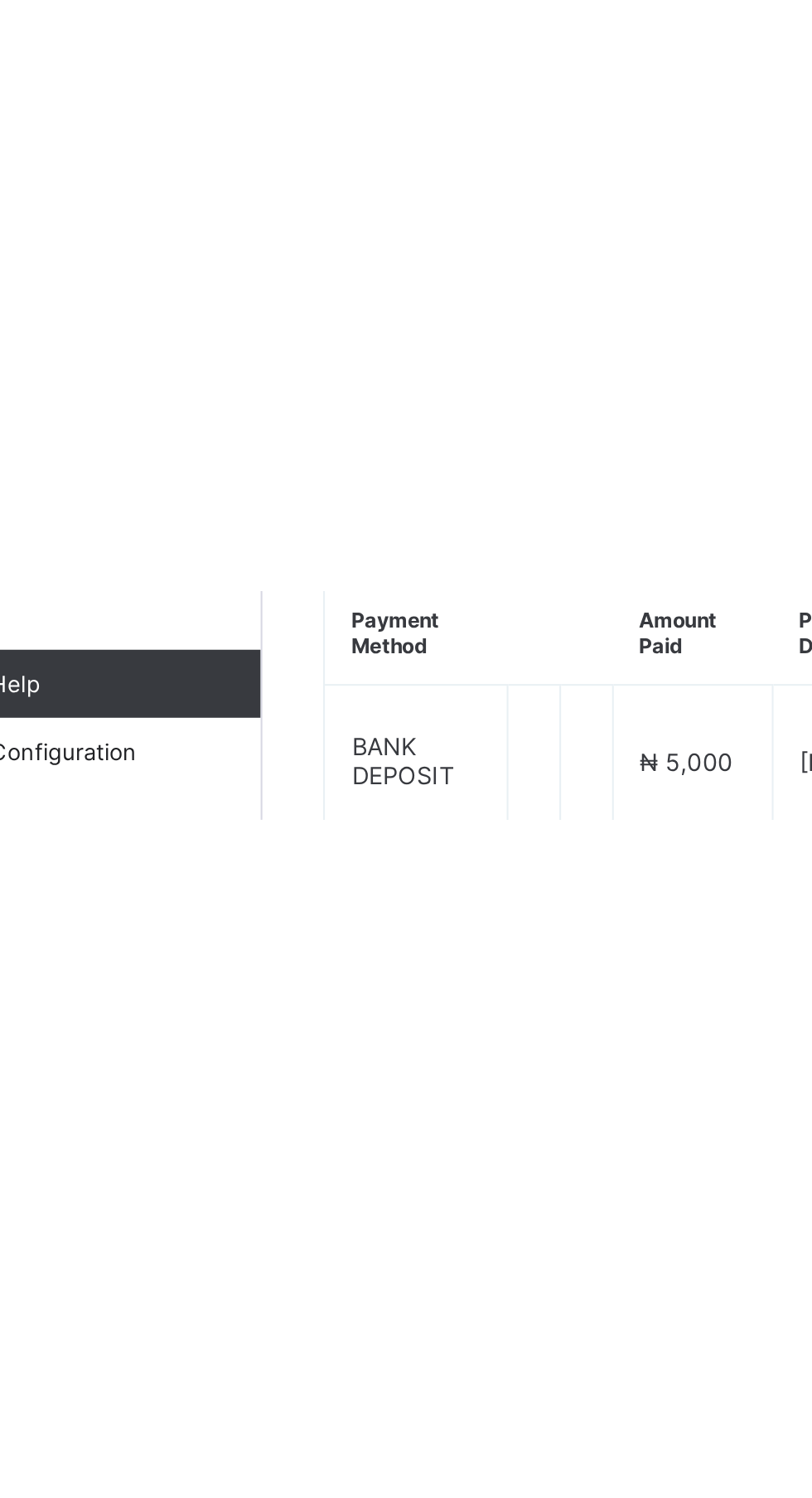
scroll to position [0, 5]
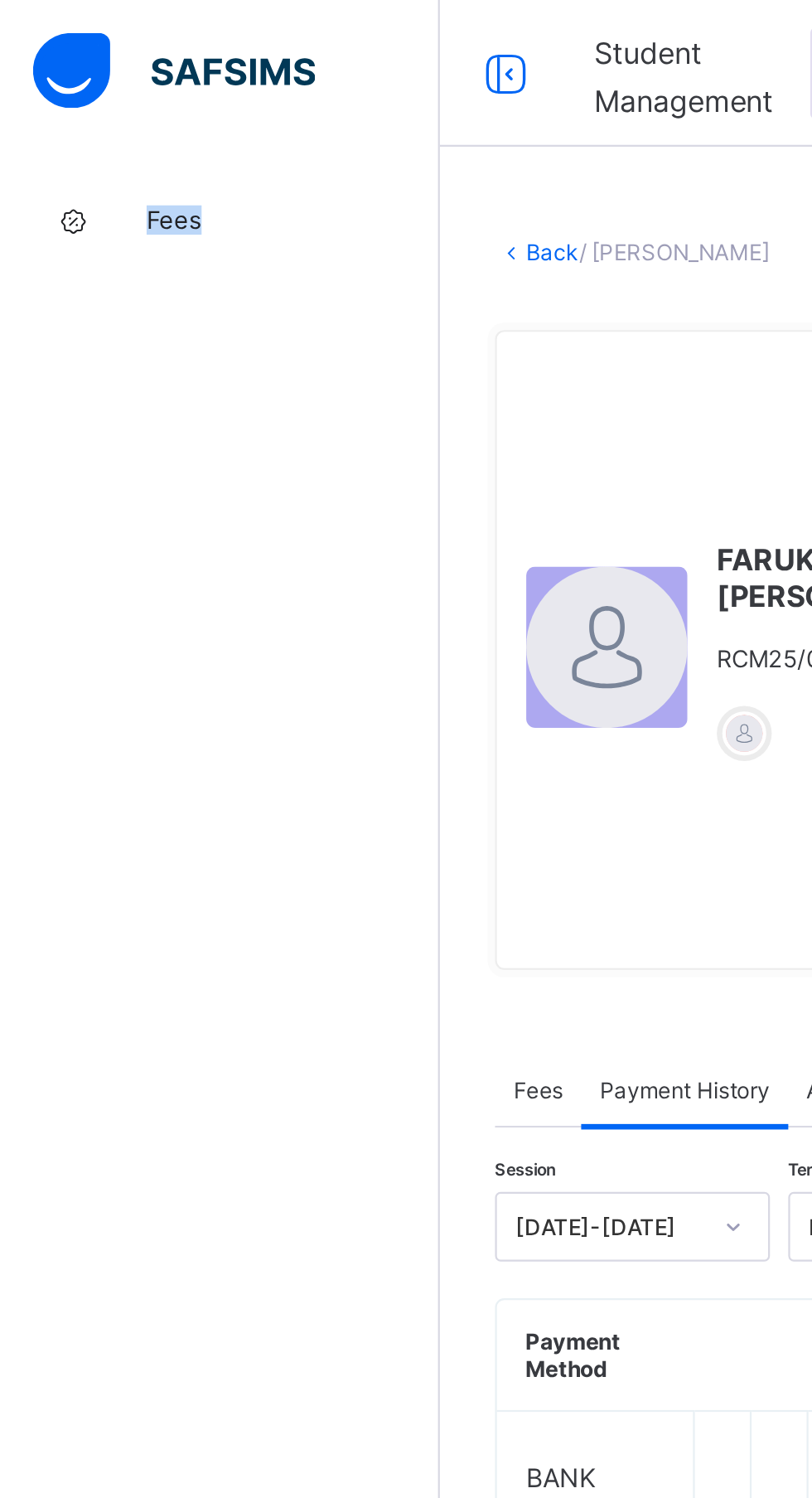
click at [126, 223] on div "Fees Help Configuration" at bounding box center [100, 783] width 199 height 1432
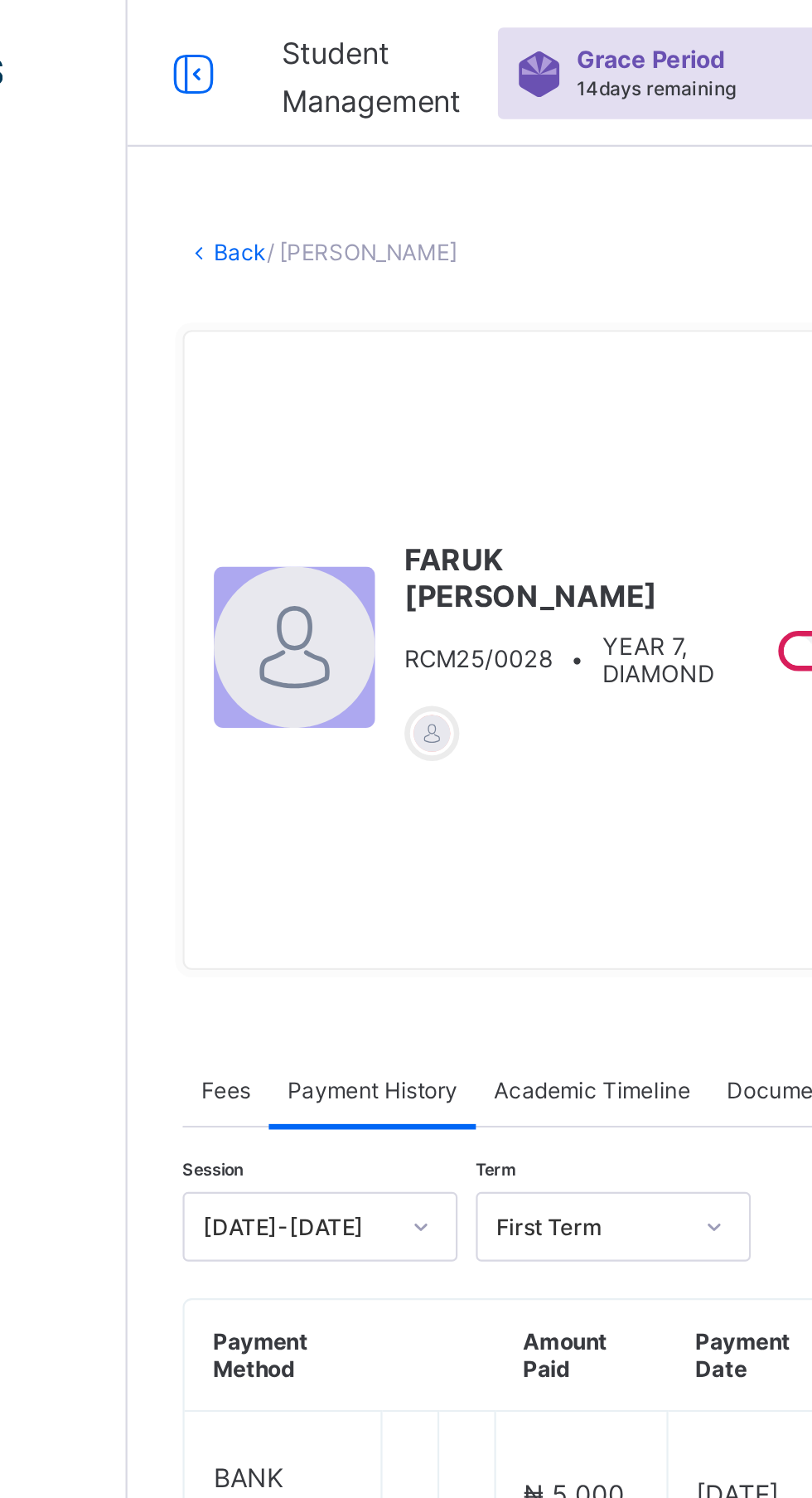
click at [327, 101] on div "× Delete Document This action would delete the document with name: from the sys…" at bounding box center [501, 467] width 614 height 769
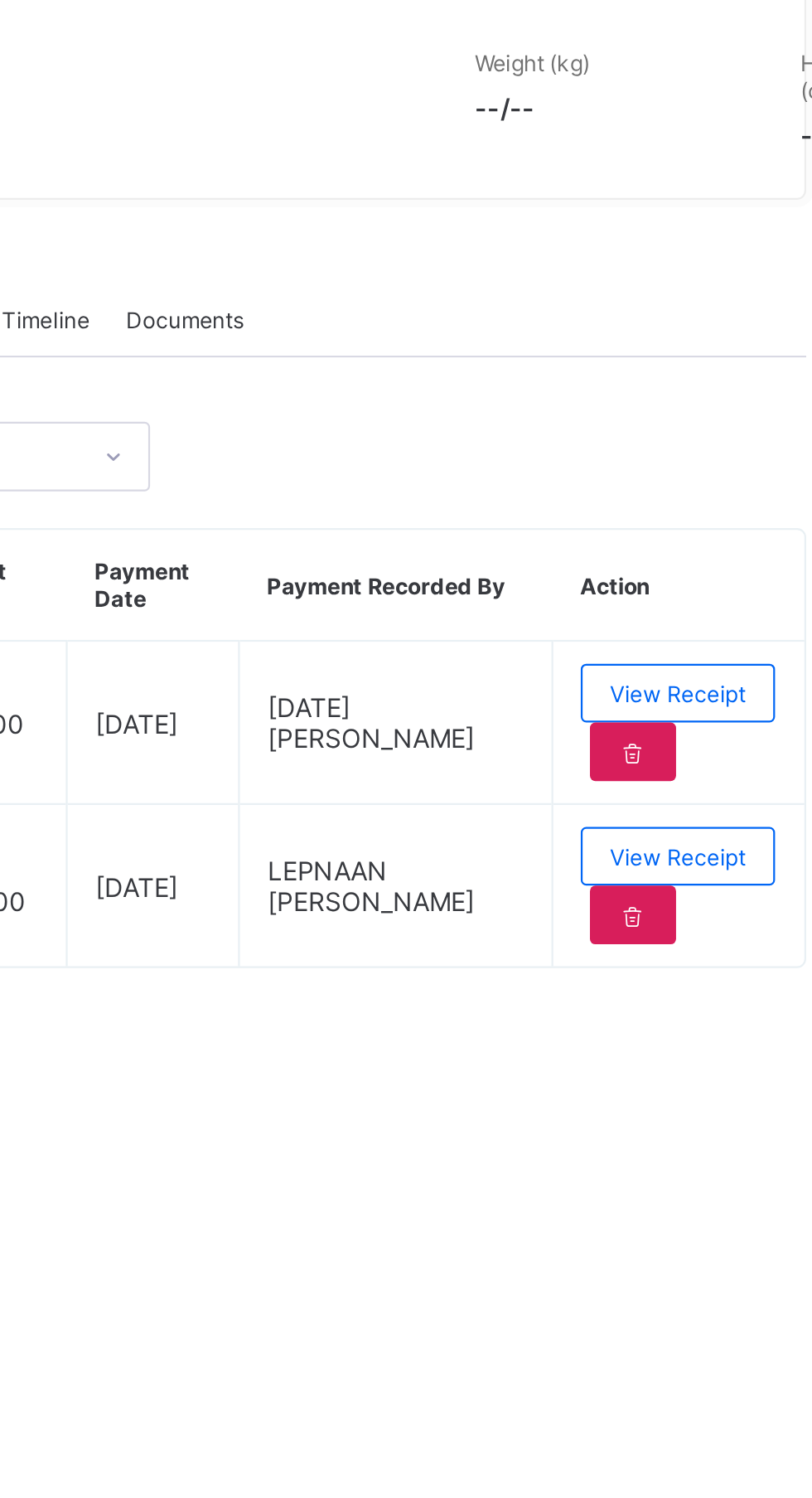
click at [724, 669] on span "View Receipt" at bounding box center [720, 662] width 61 height 13
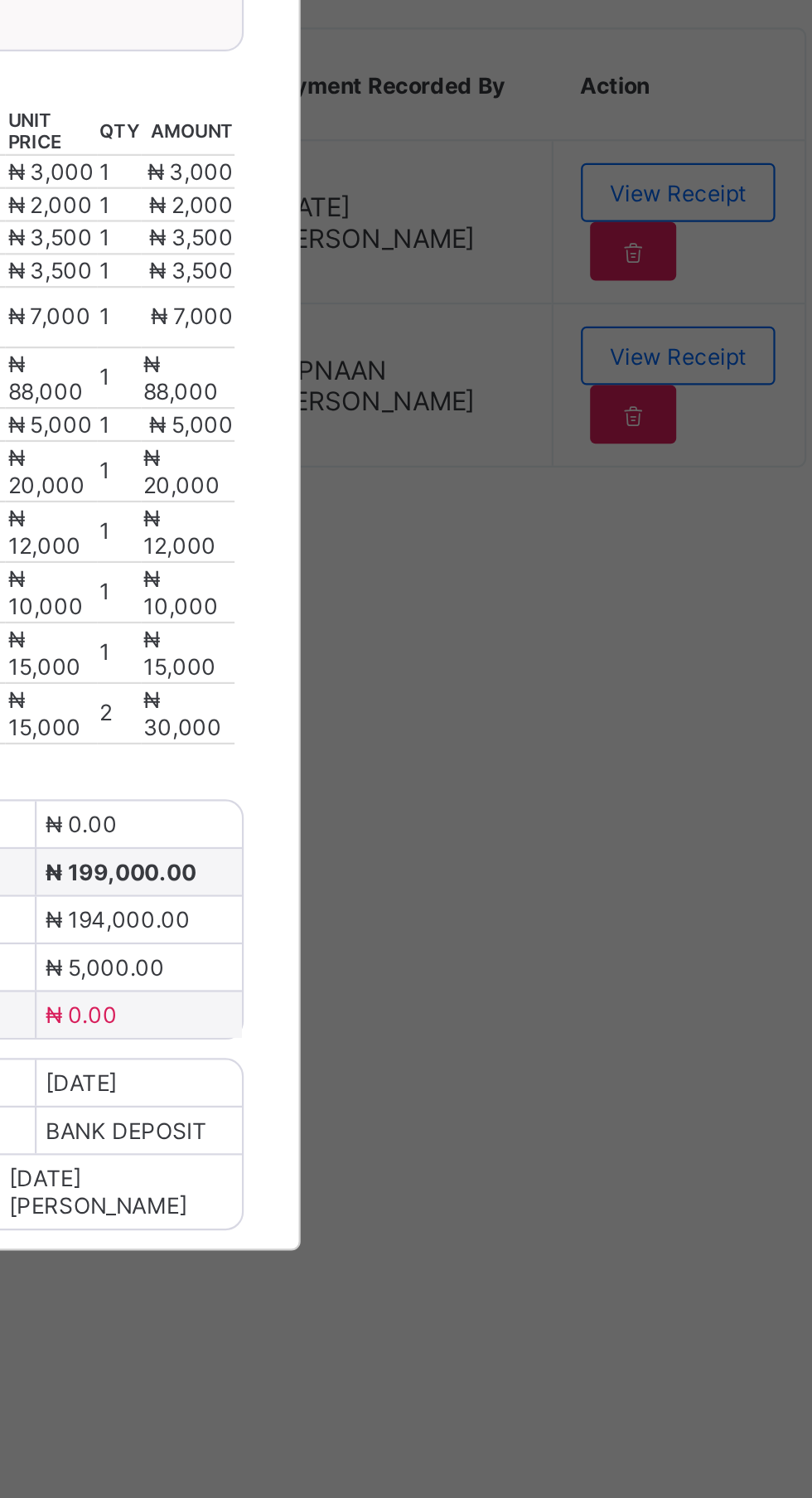
click at [501, 527] on span "Download receipt" at bounding box center [459, 521] width 82 height 13
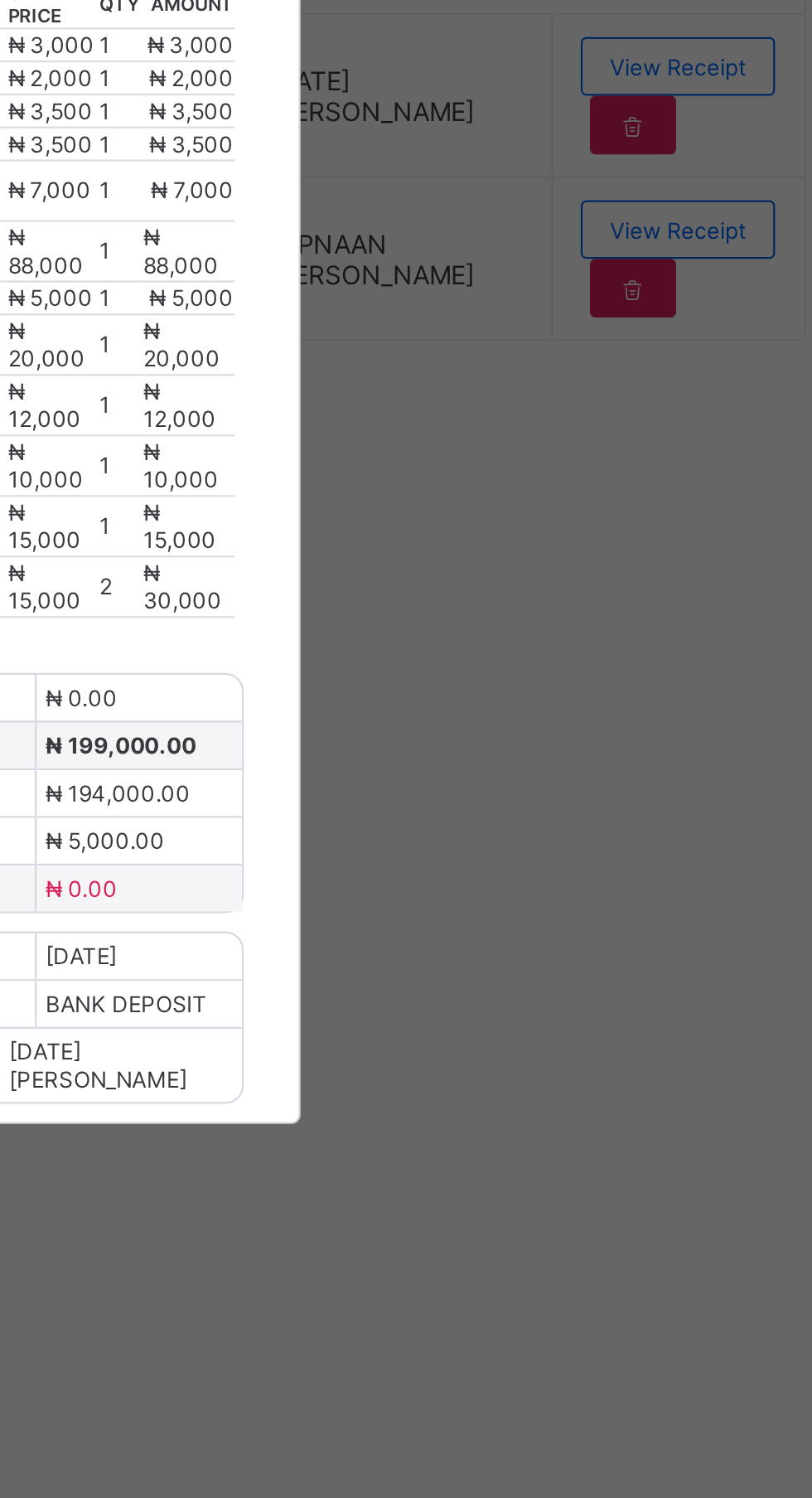
click at [532, 404] on div "×" at bounding box center [525, 390] width 16 height 28
